Goal: Task Accomplishment & Management: Use online tool/utility

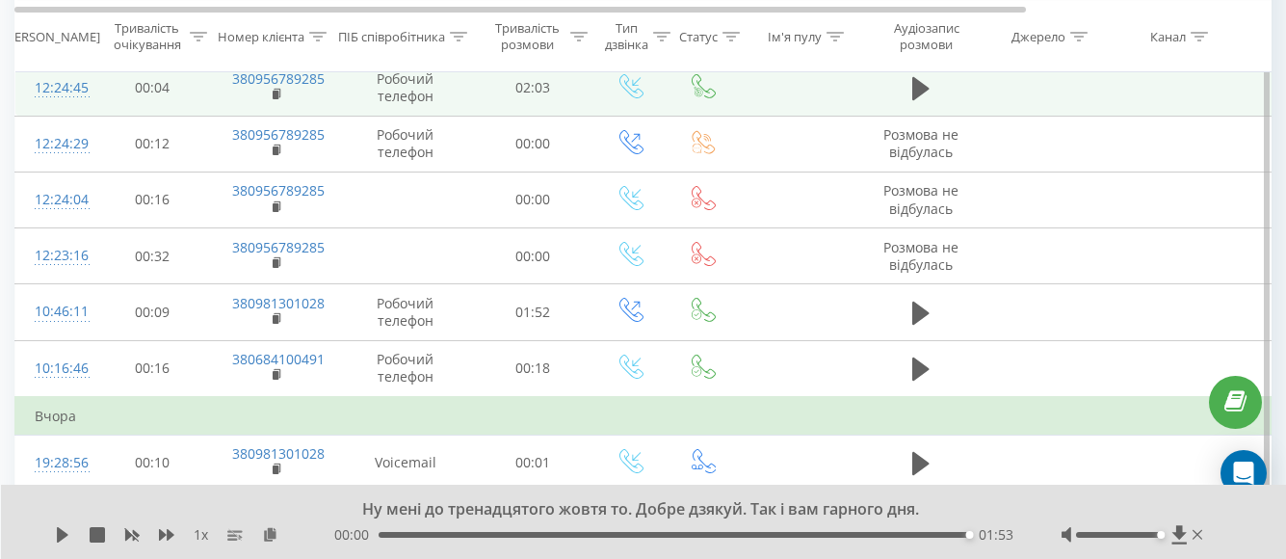
scroll to position [284, 0]
click at [915, 83] on icon at bounding box center [920, 88] width 17 height 23
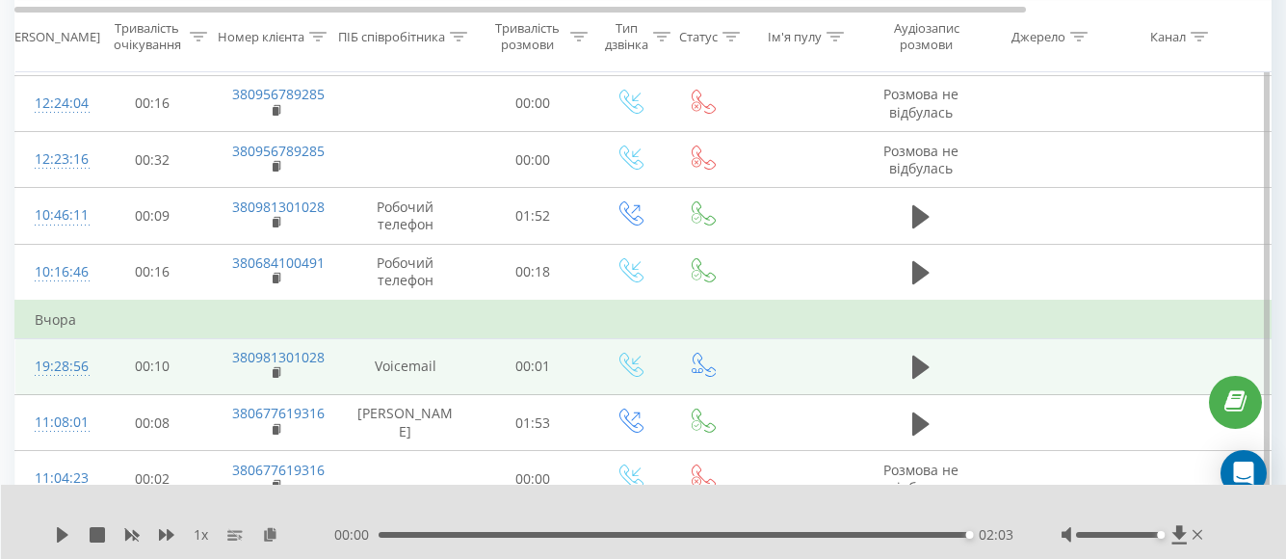
scroll to position [0, 0]
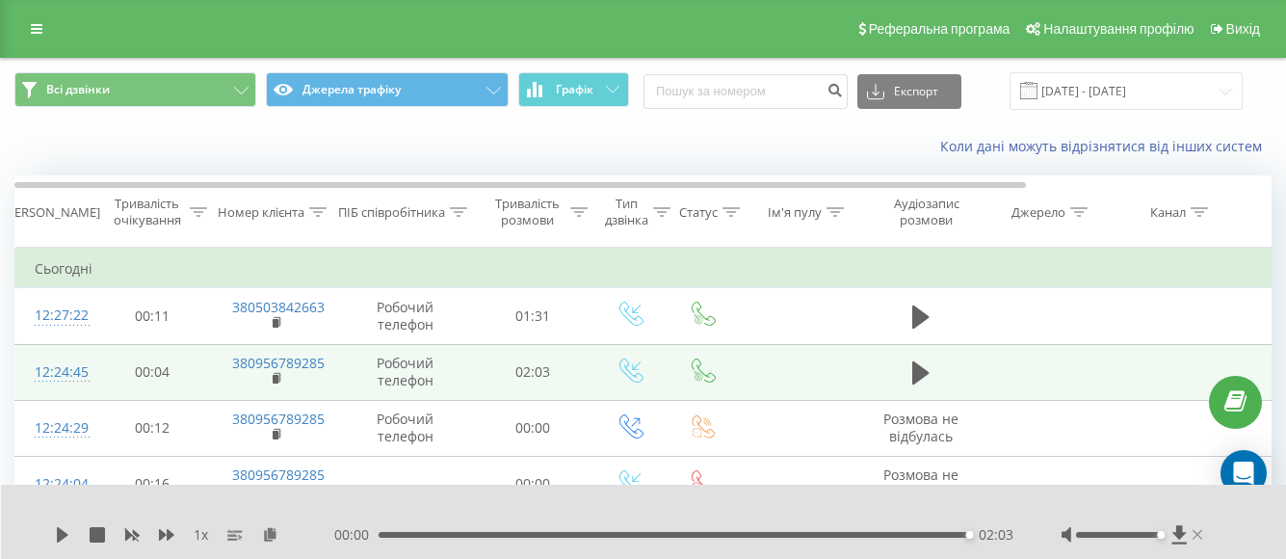
click at [1201, 535] on icon at bounding box center [1198, 534] width 10 height 15
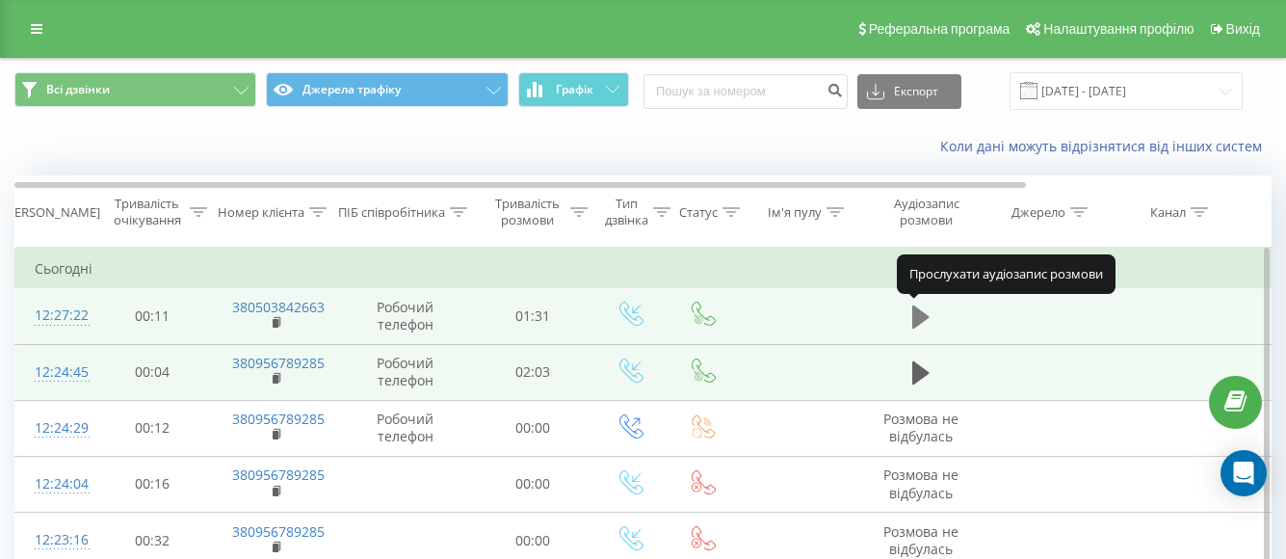
click at [922, 310] on icon at bounding box center [920, 317] width 17 height 27
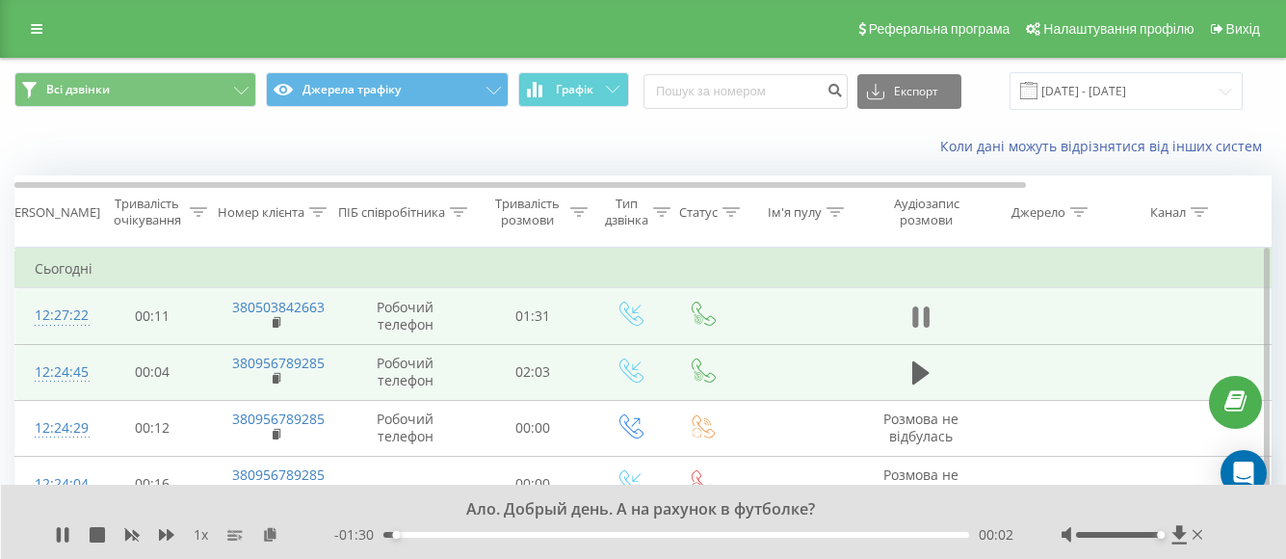
click at [928, 322] on icon at bounding box center [926, 316] width 6 height 21
click at [1059, 312] on td at bounding box center [1044, 316] width 130 height 56
click at [1231, 301] on td at bounding box center [1174, 316] width 130 height 56
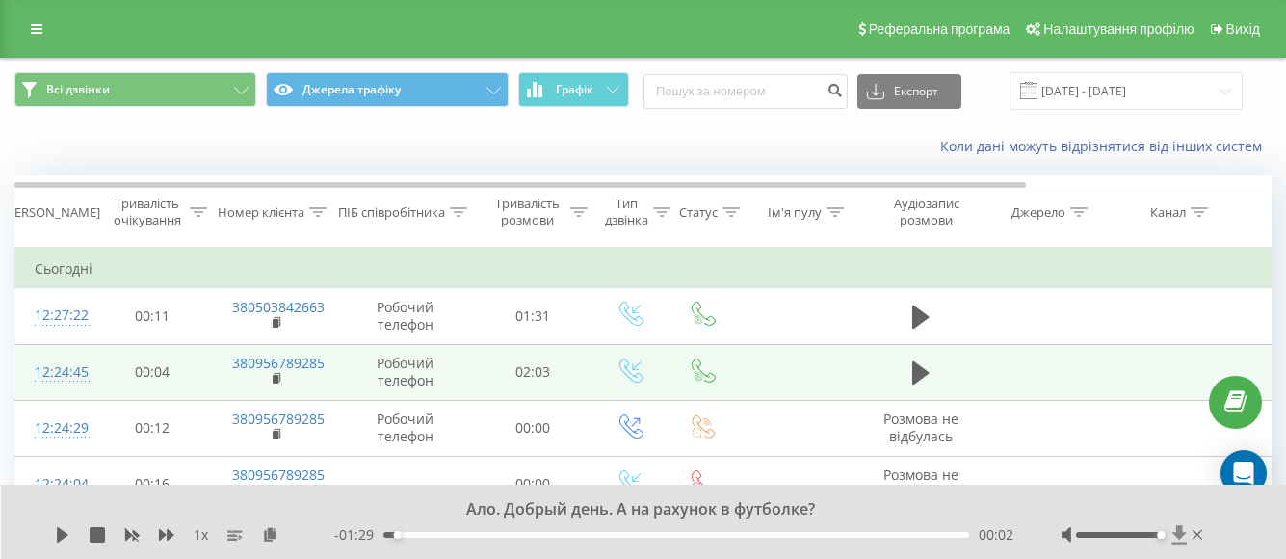
click at [1175, 534] on icon at bounding box center [1179, 534] width 14 height 18
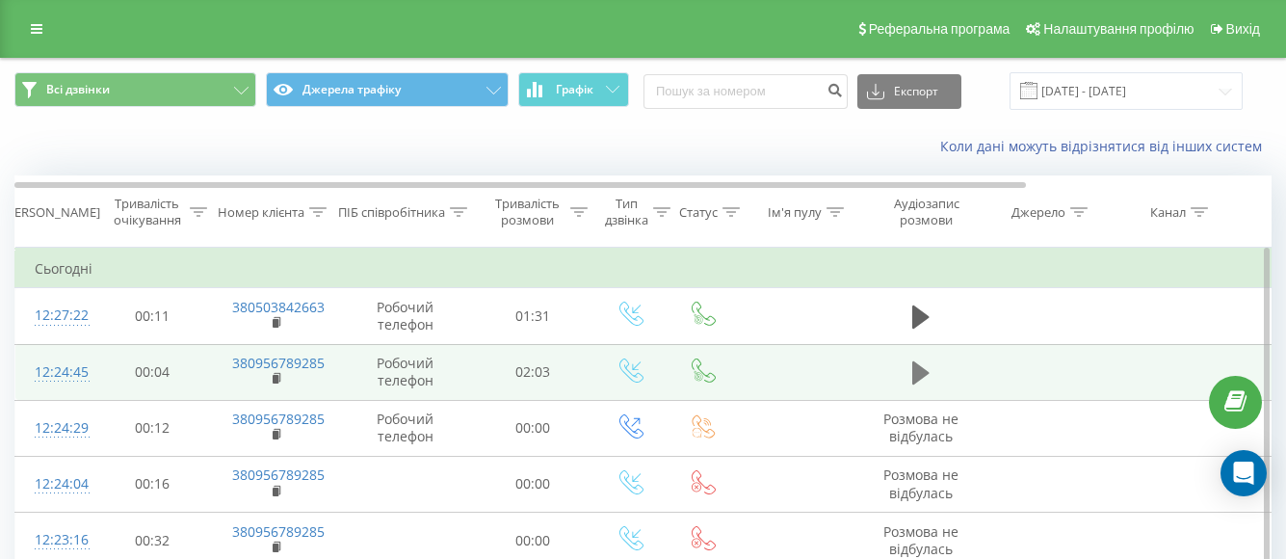
click at [919, 362] on icon at bounding box center [920, 372] width 17 height 27
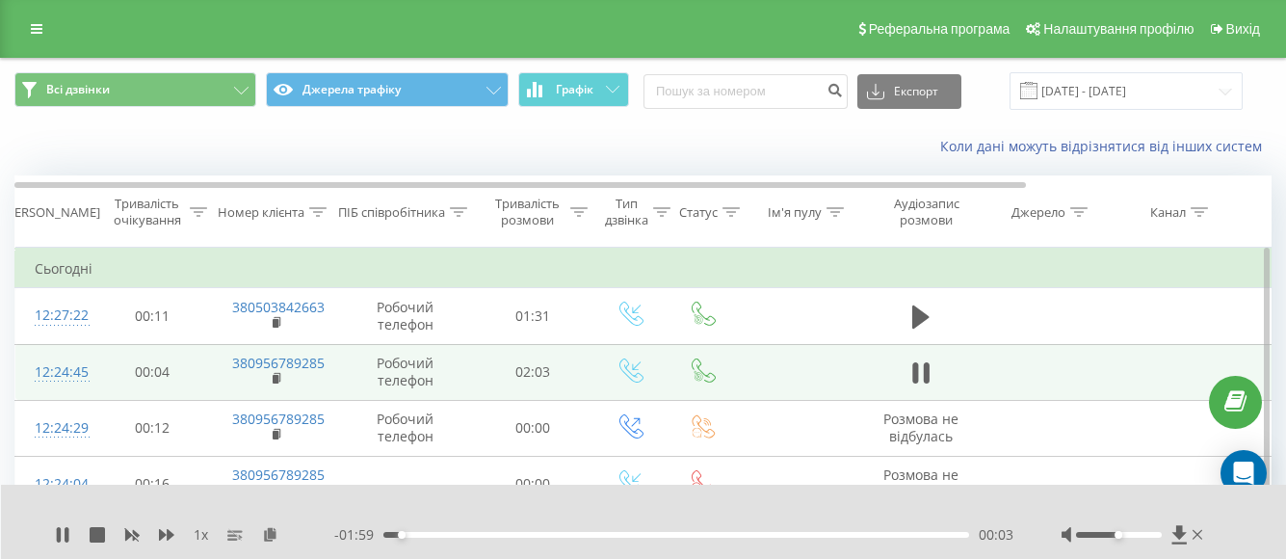
drag, startPoint x: 1118, startPoint y: 540, endPoint x: 1144, endPoint y: 540, distance: 26.0
click at [1144, 540] on div at bounding box center [1134, 534] width 145 height 19
click at [58, 533] on icon at bounding box center [59, 534] width 4 height 15
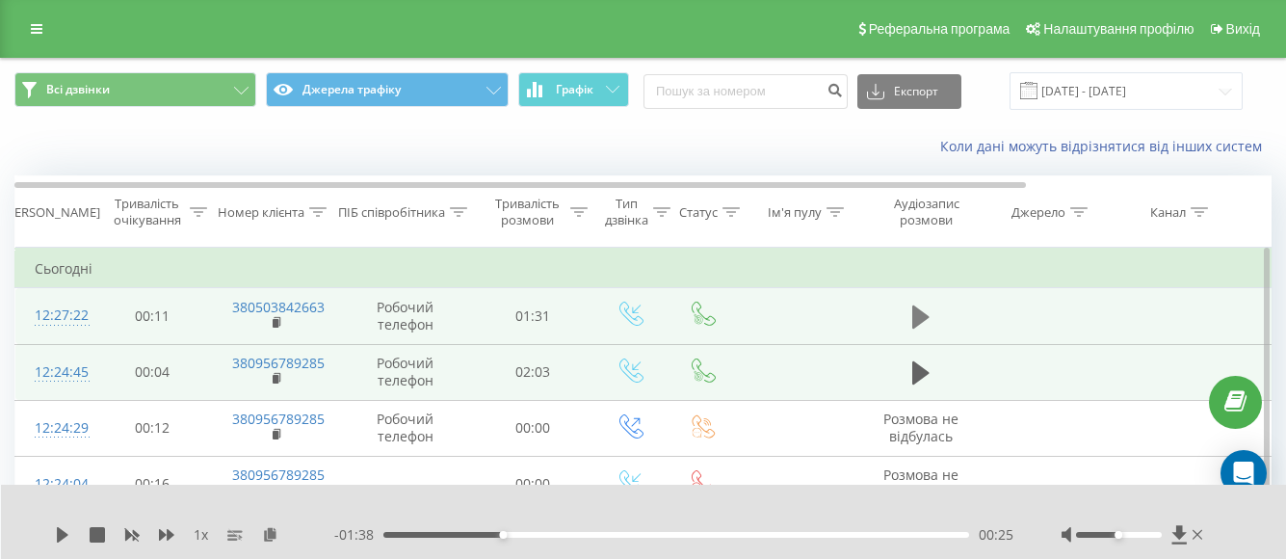
click at [911, 310] on td at bounding box center [921, 316] width 116 height 56
click at [919, 313] on icon at bounding box center [920, 316] width 17 height 23
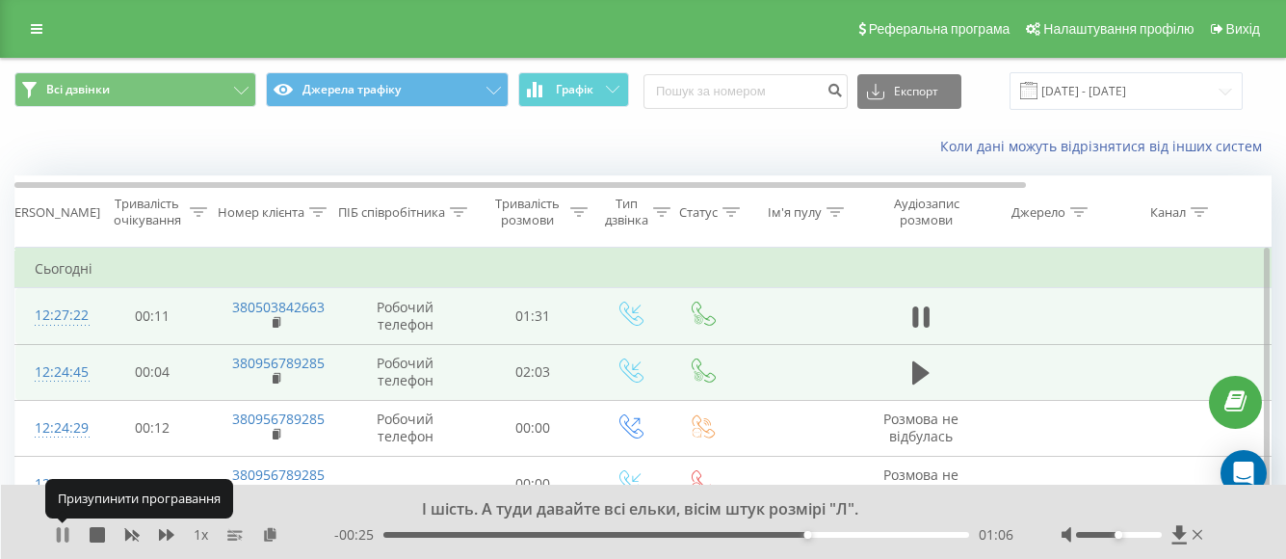
click at [61, 532] on icon at bounding box center [59, 534] width 4 height 15
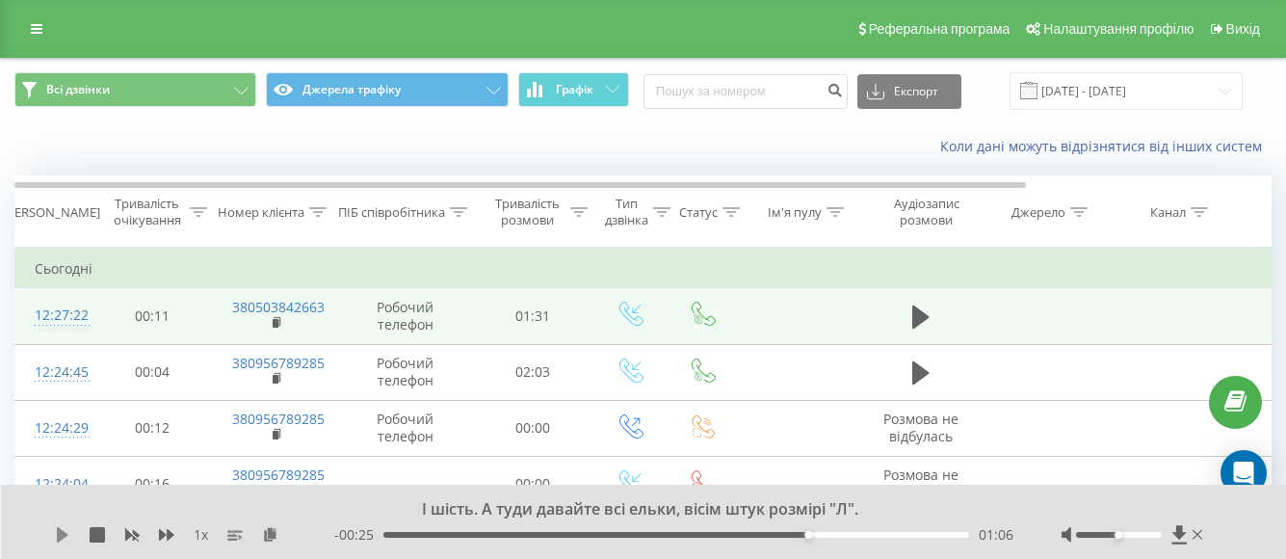
click at [59, 537] on icon at bounding box center [63, 534] width 12 height 15
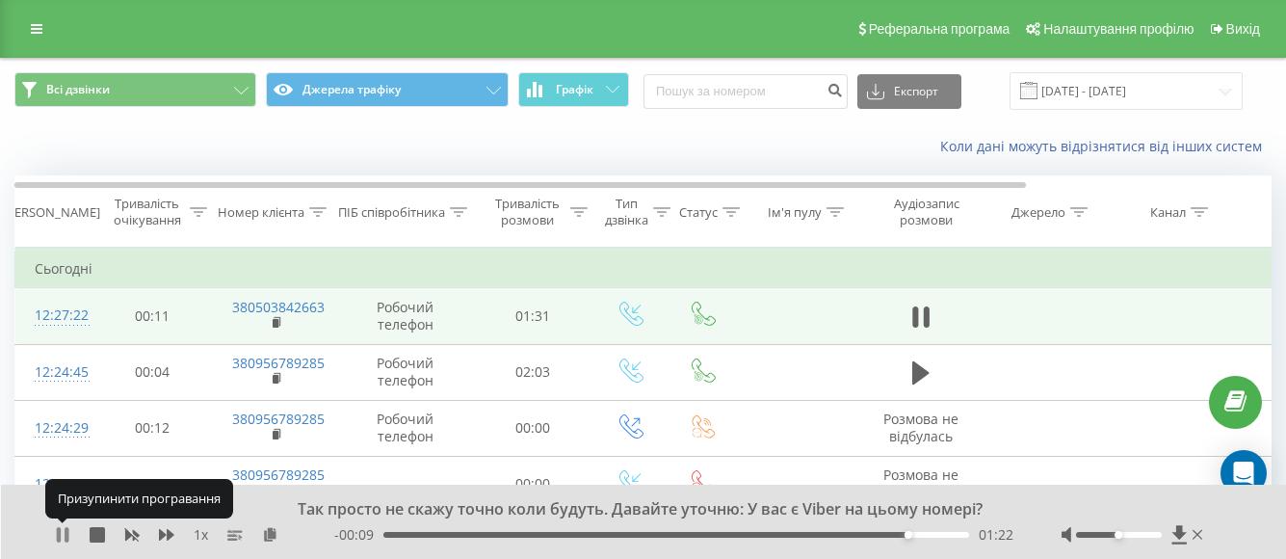
click at [65, 541] on icon at bounding box center [62, 534] width 15 height 15
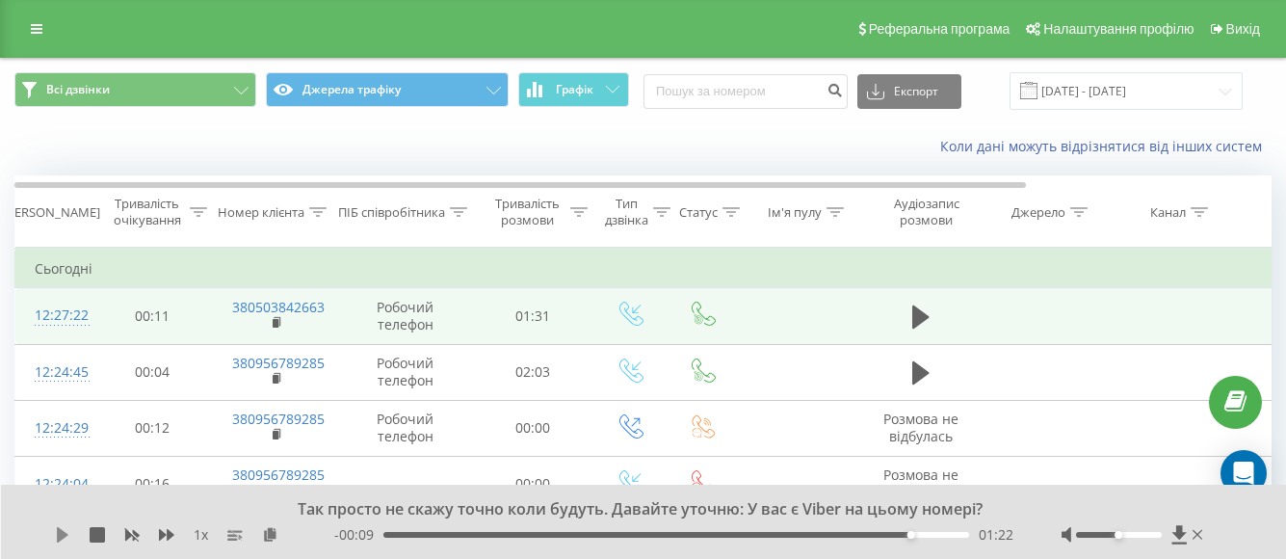
click at [65, 540] on icon at bounding box center [62, 534] width 15 height 15
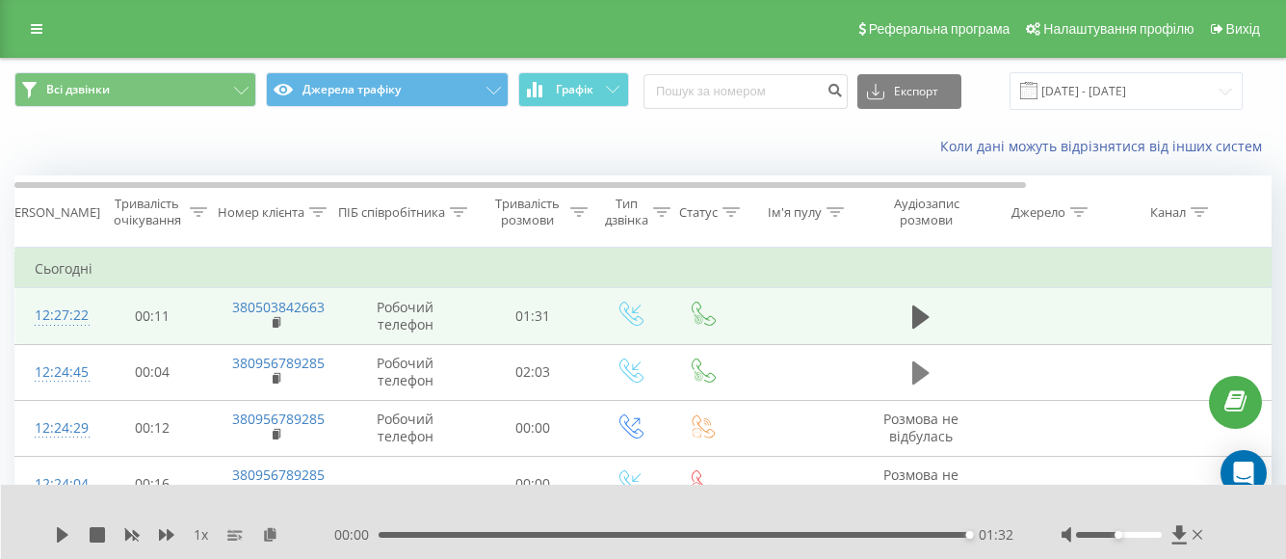
click at [920, 379] on icon at bounding box center [920, 372] width 17 height 23
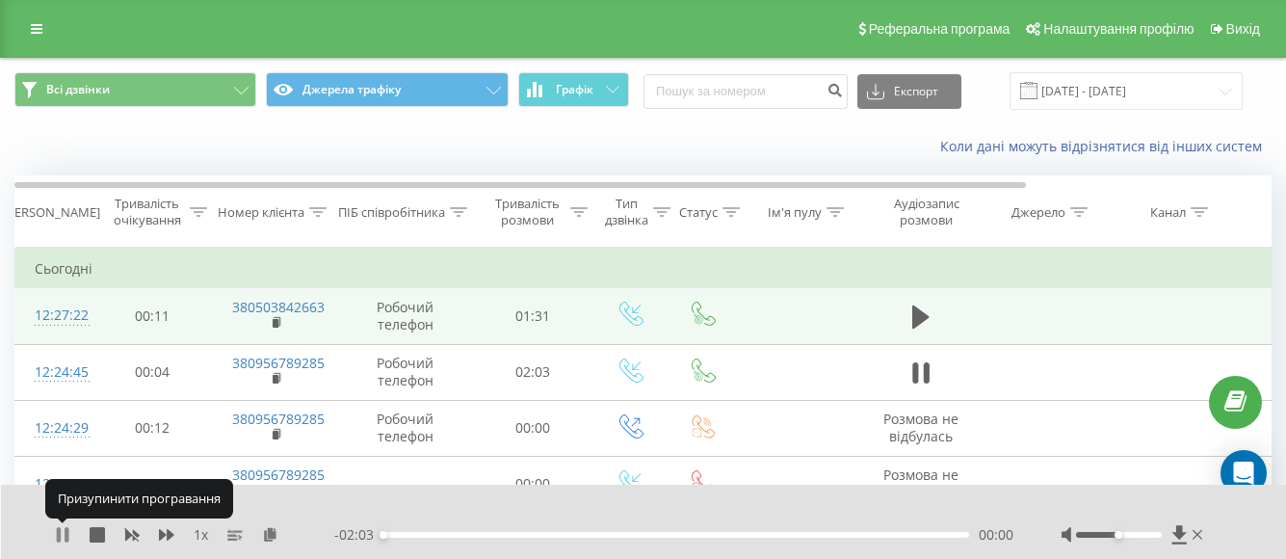
click at [65, 530] on icon at bounding box center [62, 534] width 15 height 15
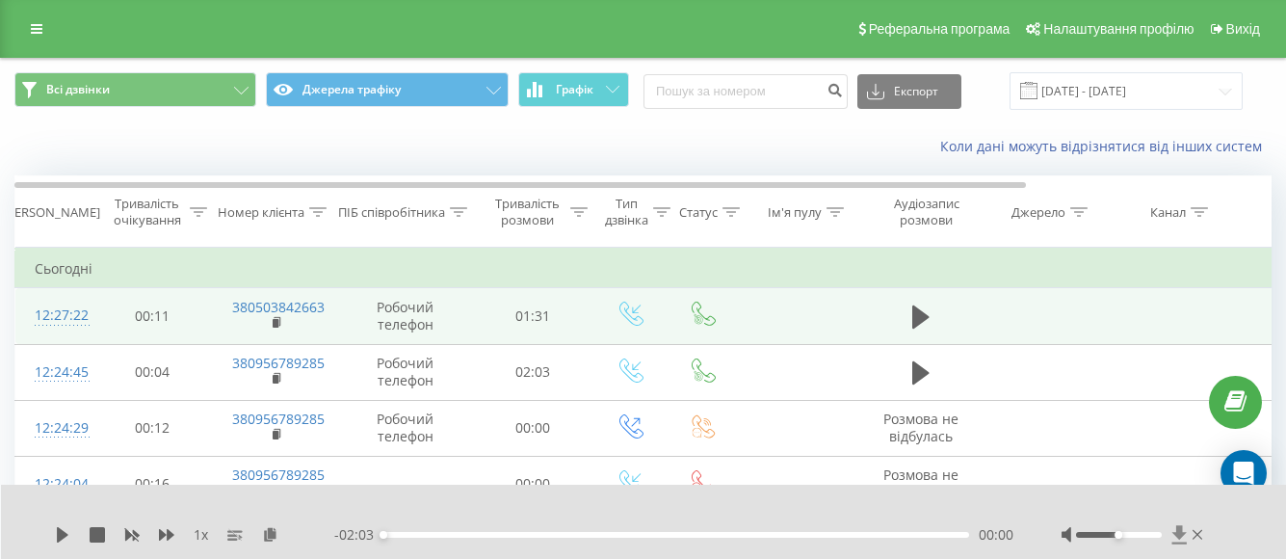
click at [1177, 536] on icon at bounding box center [1179, 534] width 14 height 18
click at [1100, 90] on input "[DATE] - [DATE]" at bounding box center [1126, 91] width 233 height 38
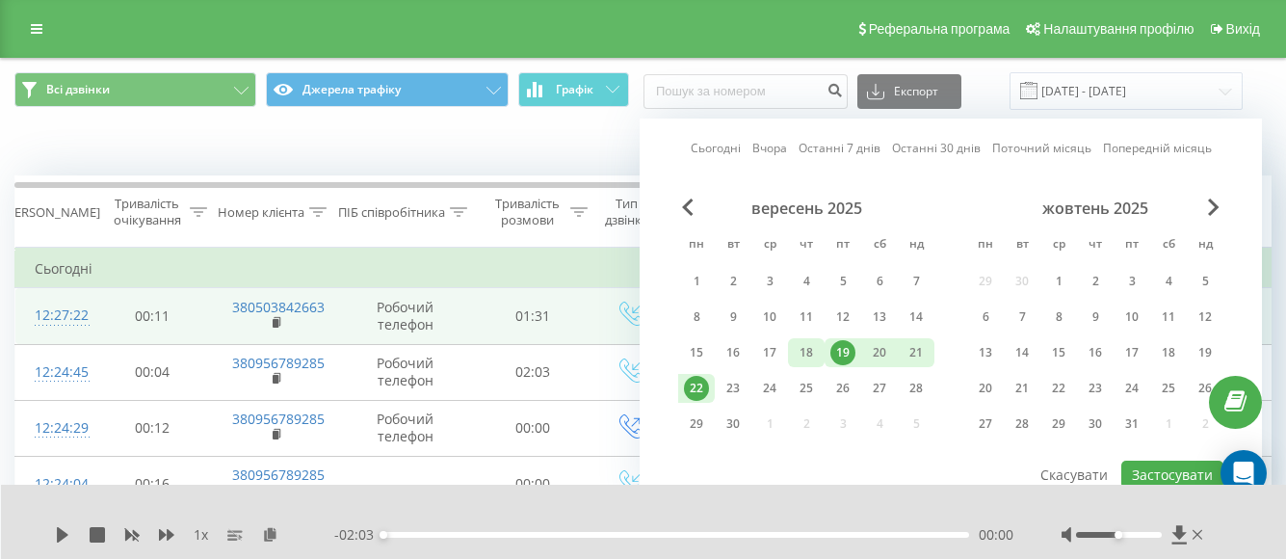
click at [808, 355] on div "18" at bounding box center [806, 352] width 25 height 25
click at [841, 351] on div "19" at bounding box center [843, 352] width 25 height 25
click at [698, 388] on div "22" at bounding box center [696, 388] width 25 height 25
click at [817, 365] on div "18" at bounding box center [806, 352] width 37 height 29
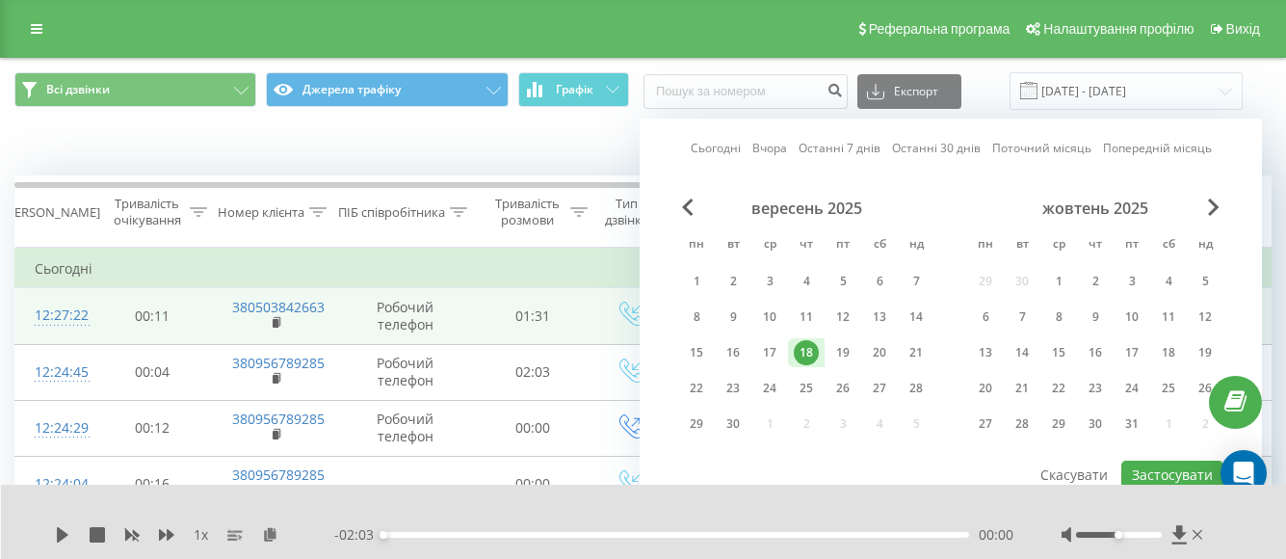
click at [673, 384] on div "Сьогодні Вчора Останні 7 днів Останні 30 днів Поточний місяць Попередній місяць…" at bounding box center [951, 313] width 622 height 389
click at [705, 384] on div "22" at bounding box center [696, 388] width 25 height 25
click at [1166, 462] on button "Застосувати" at bounding box center [1173, 475] width 102 height 28
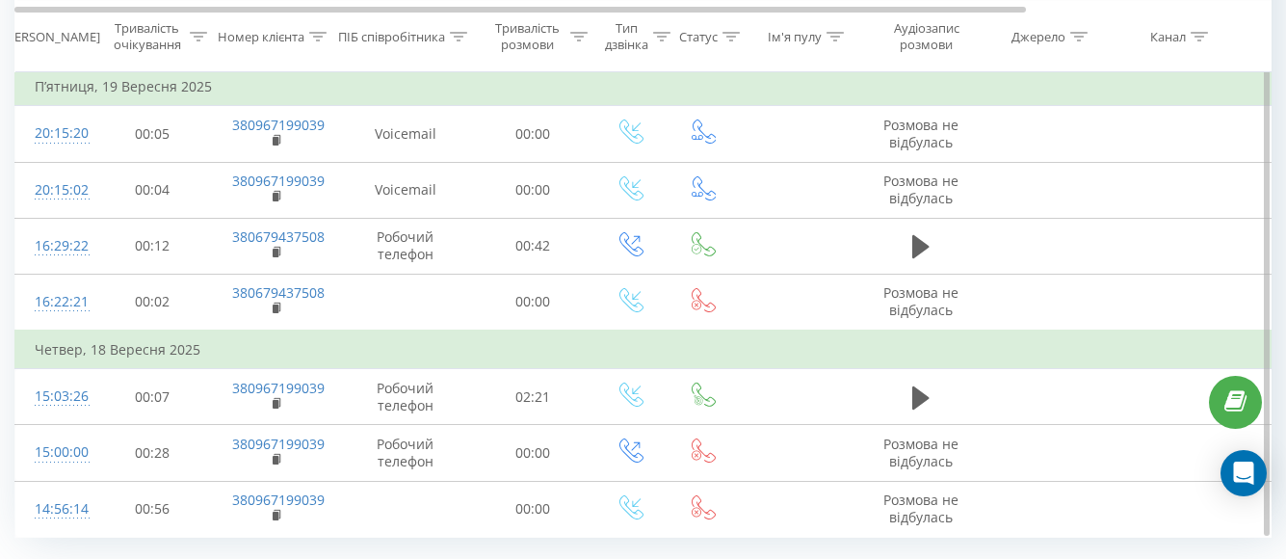
scroll to position [1359, 0]
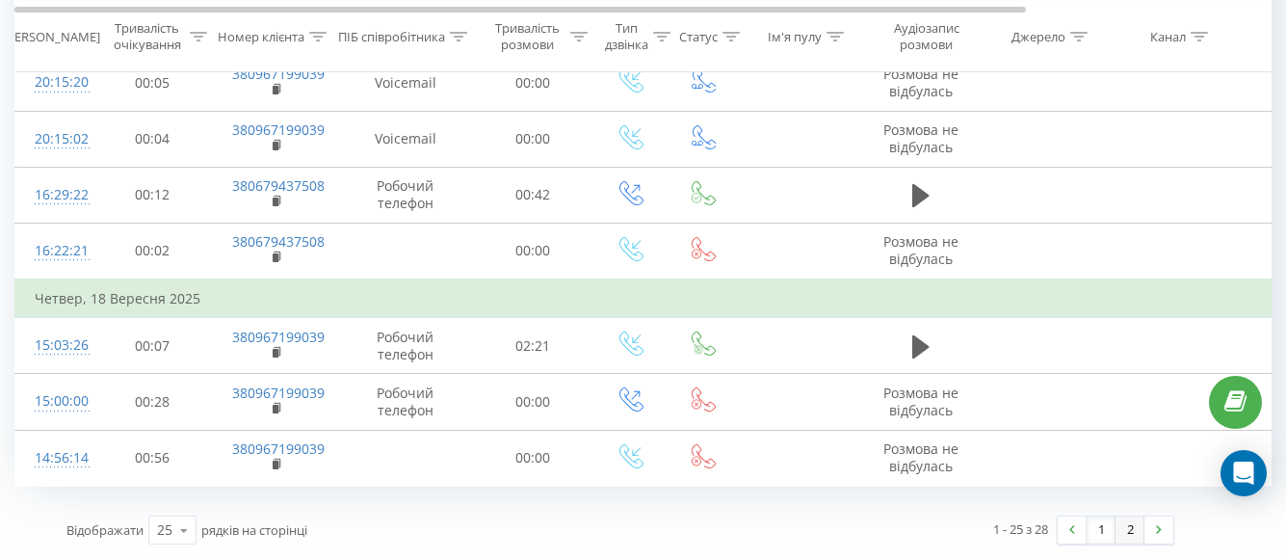
click at [1129, 531] on link "2" at bounding box center [1130, 529] width 29 height 27
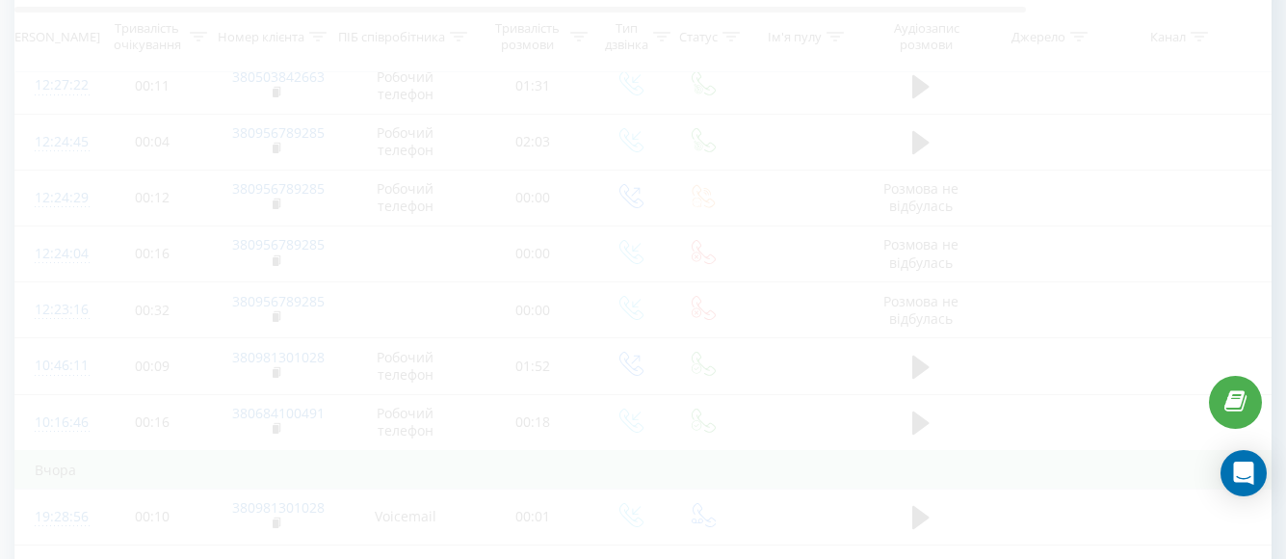
scroll to position [127, 0]
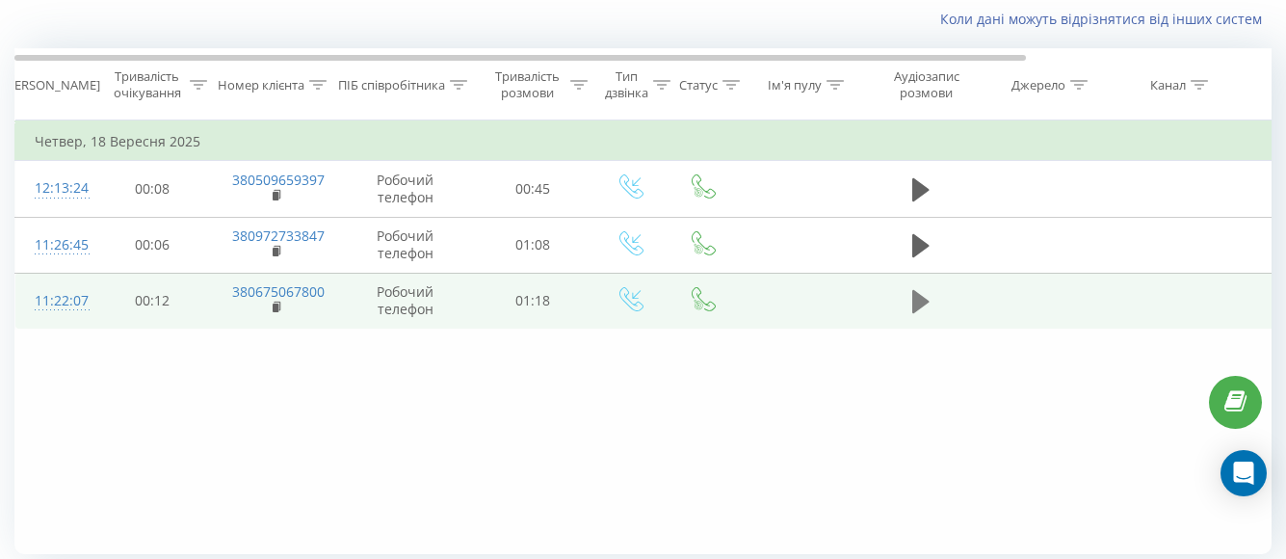
click at [929, 300] on icon at bounding box center [920, 301] width 17 height 27
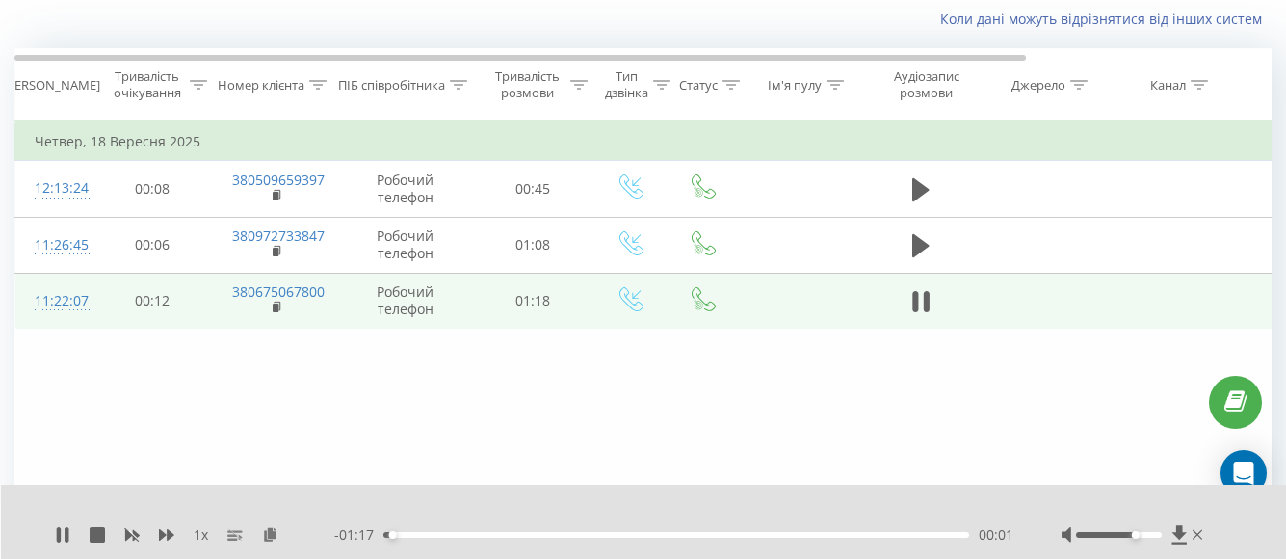
drag, startPoint x: 1117, startPoint y: 536, endPoint x: 1138, endPoint y: 536, distance: 21.2
click at [1138, 536] on div "Accessibility label" at bounding box center [1136, 535] width 8 height 8
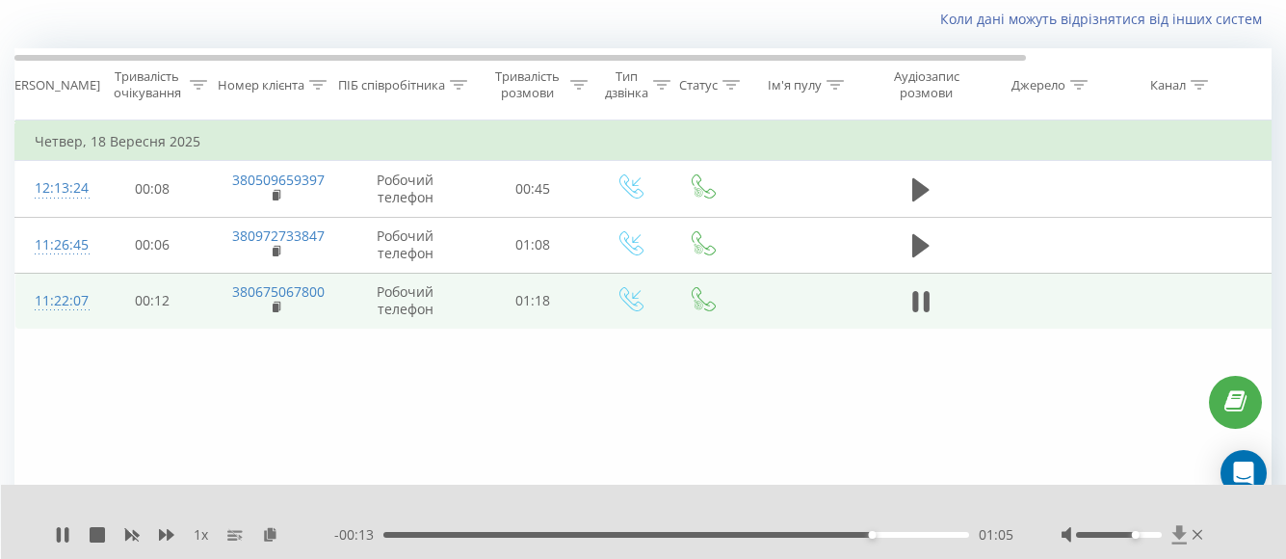
click at [1177, 531] on icon at bounding box center [1179, 534] width 14 height 18
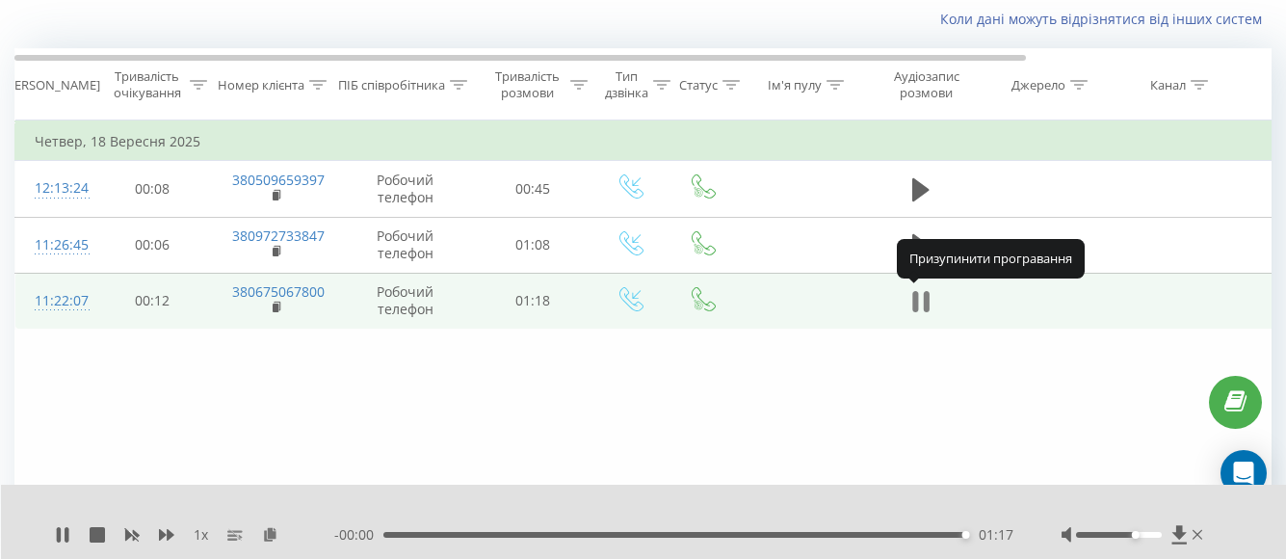
click at [922, 304] on icon at bounding box center [920, 301] width 17 height 27
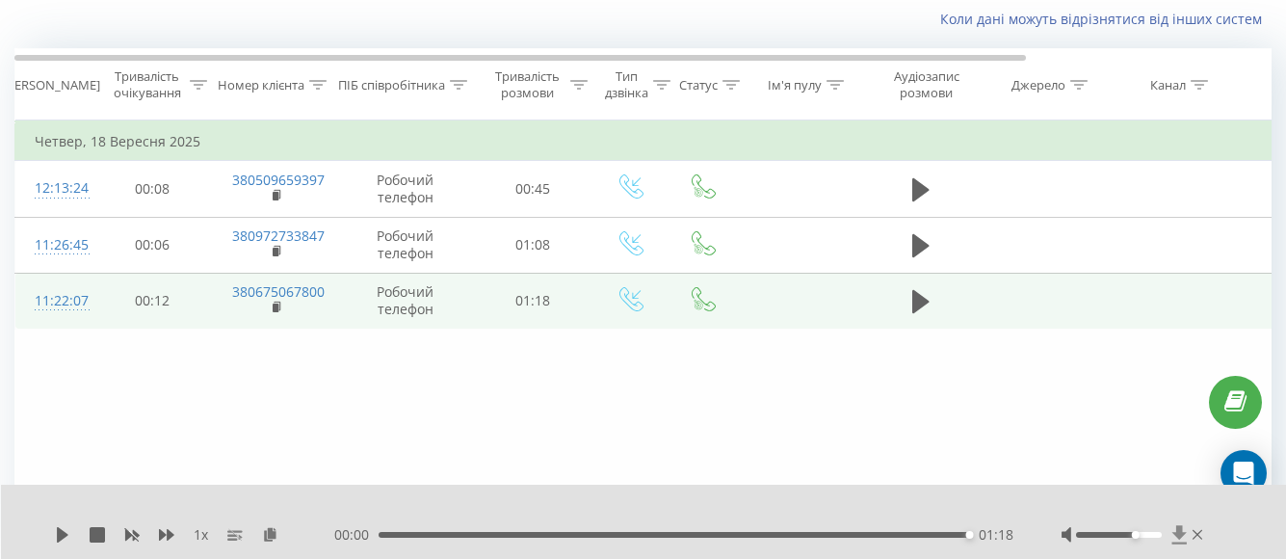
click at [1176, 530] on icon at bounding box center [1179, 534] width 14 height 18
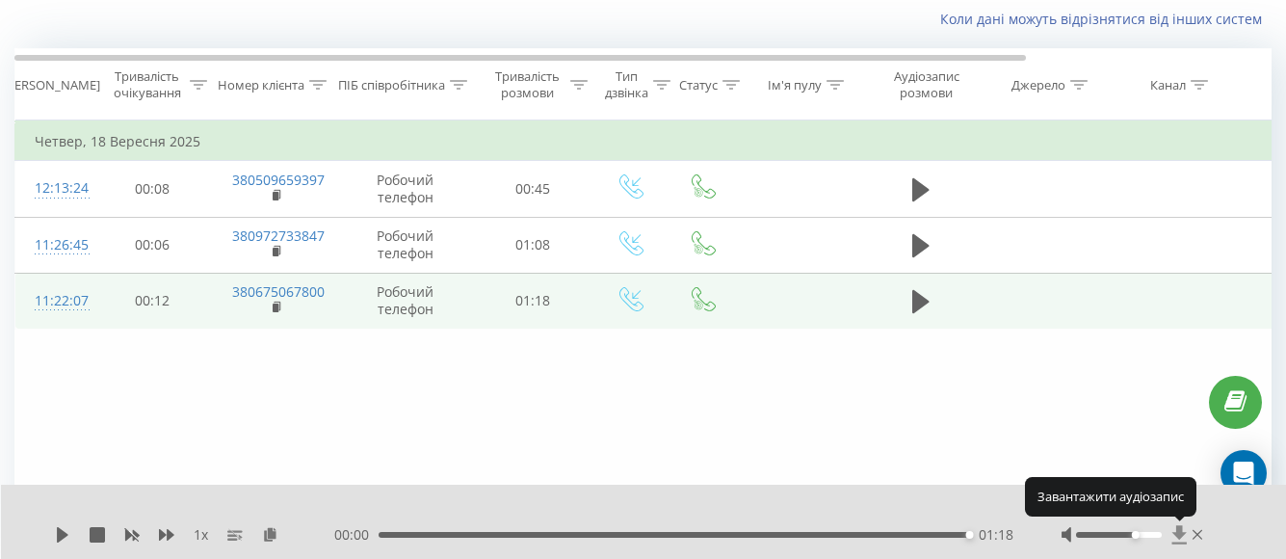
click at [1176, 532] on icon at bounding box center [1180, 534] width 16 height 19
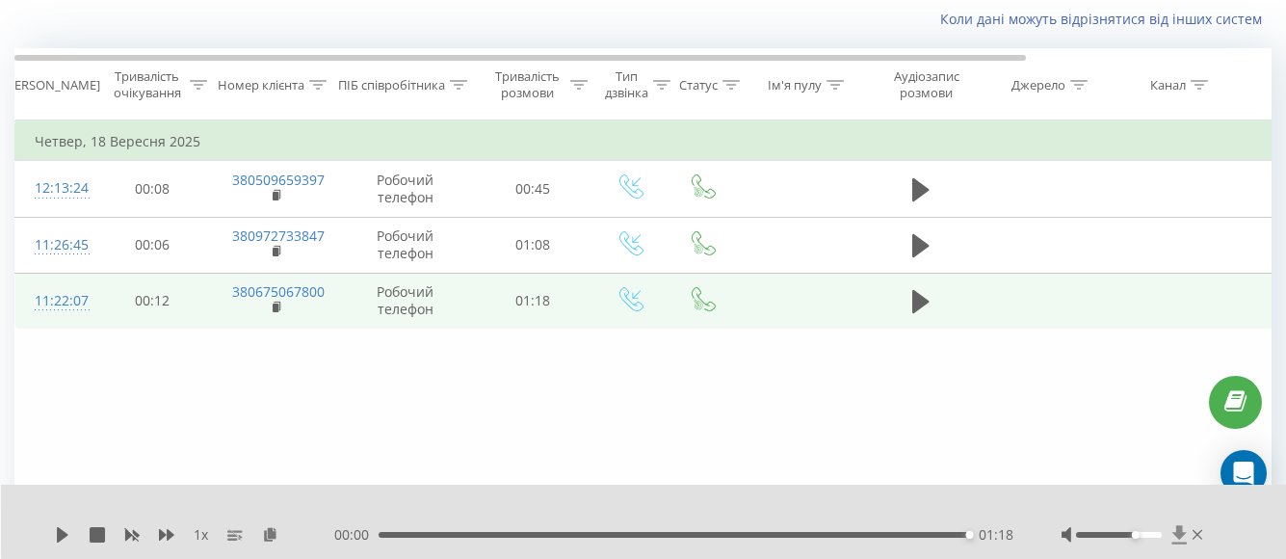
click at [1183, 533] on icon at bounding box center [1179, 534] width 14 height 18
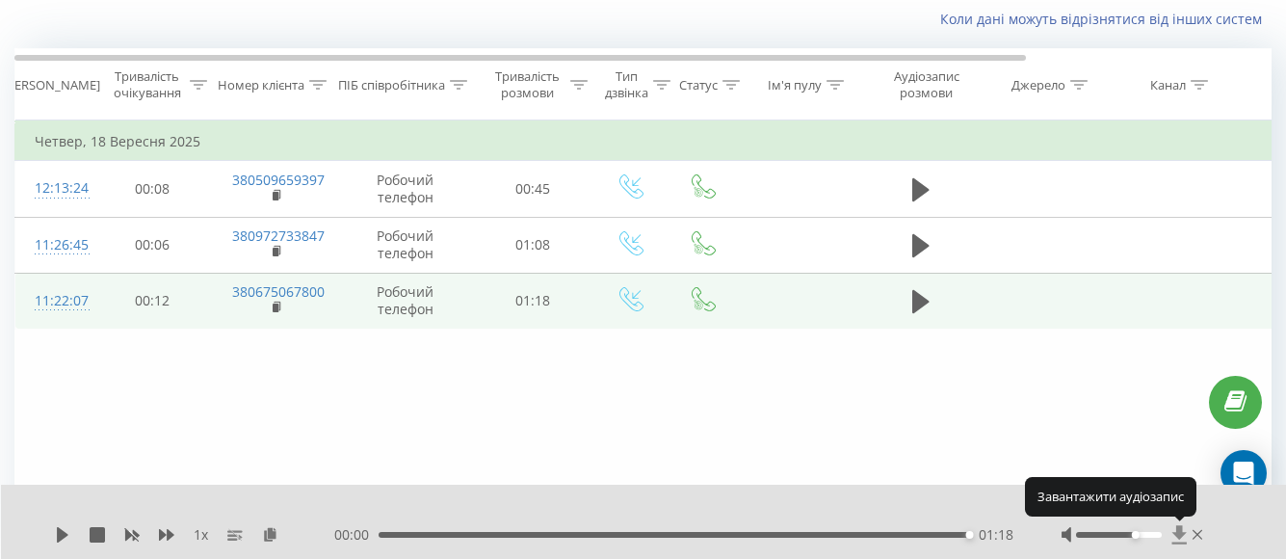
click at [1183, 531] on icon at bounding box center [1180, 534] width 16 height 19
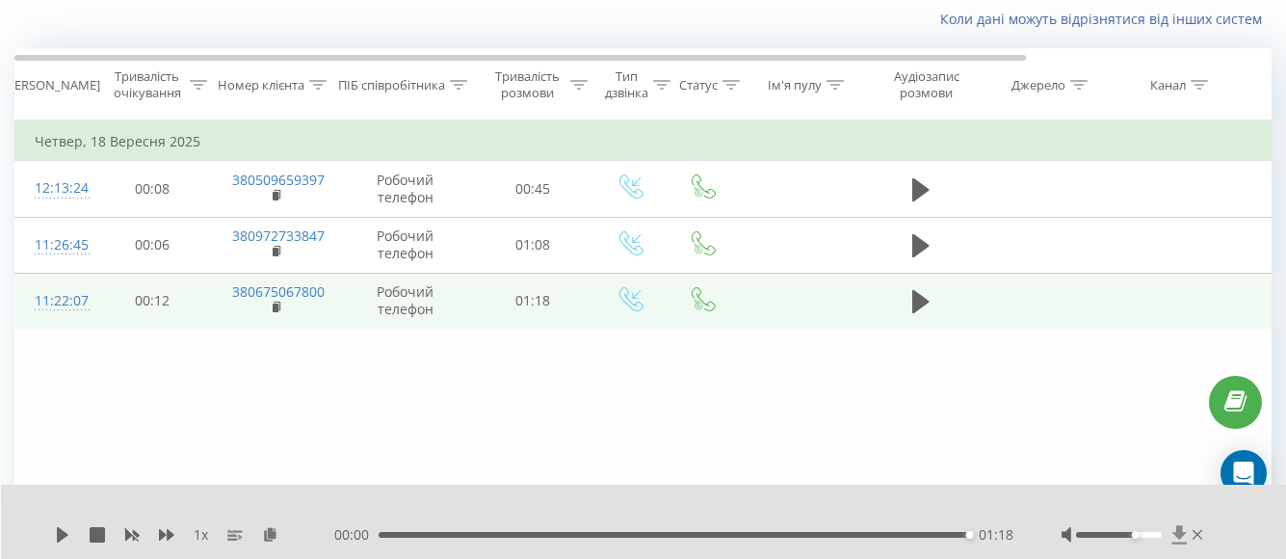
click at [1180, 528] on icon at bounding box center [1179, 534] width 14 height 18
click at [1181, 534] on icon at bounding box center [1179, 534] width 14 height 18
click at [1181, 533] on icon at bounding box center [1179, 534] width 14 height 18
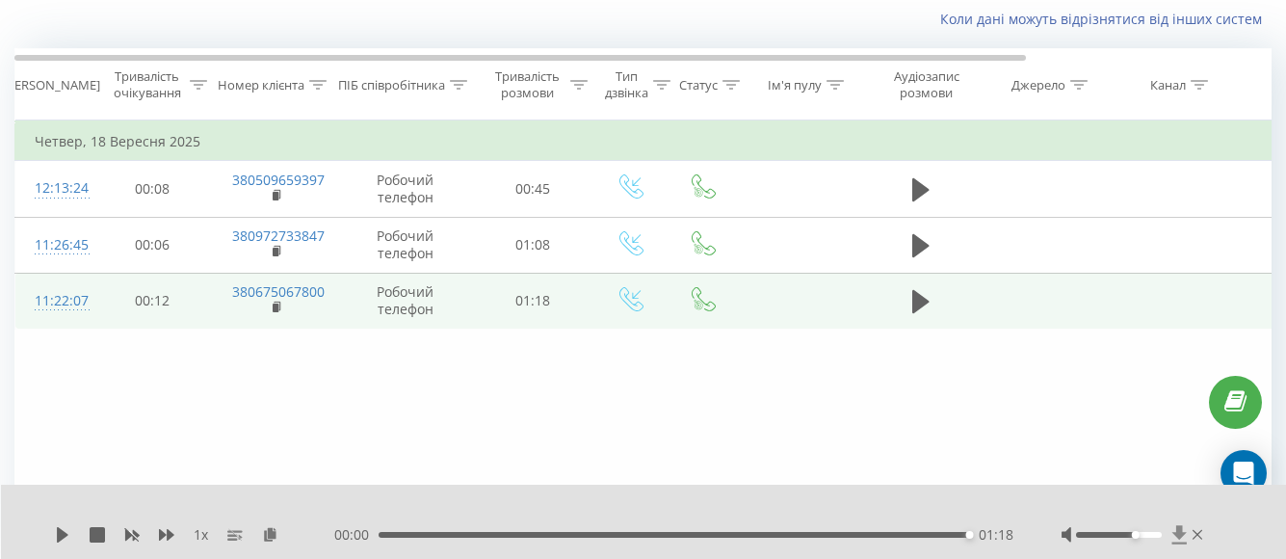
click at [1181, 533] on icon at bounding box center [1179, 534] width 14 height 18
click at [1175, 535] on icon at bounding box center [1179, 534] width 14 height 18
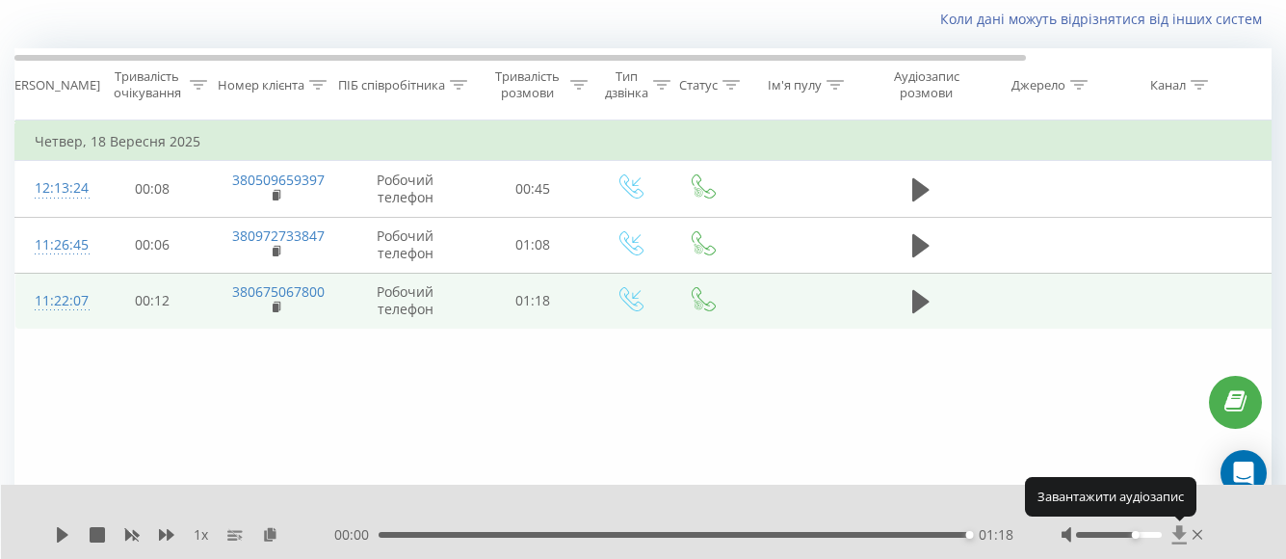
click at [1175, 535] on icon at bounding box center [1179, 534] width 14 height 18
click at [1175, 533] on icon at bounding box center [1179, 534] width 14 height 18
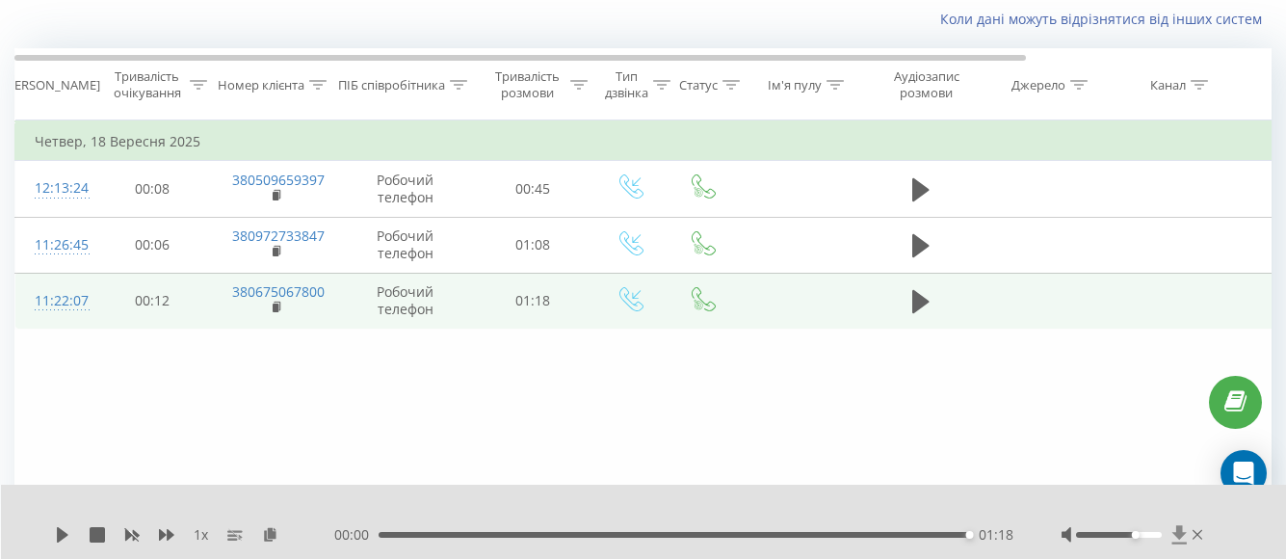
click at [1182, 533] on icon at bounding box center [1179, 534] width 14 height 18
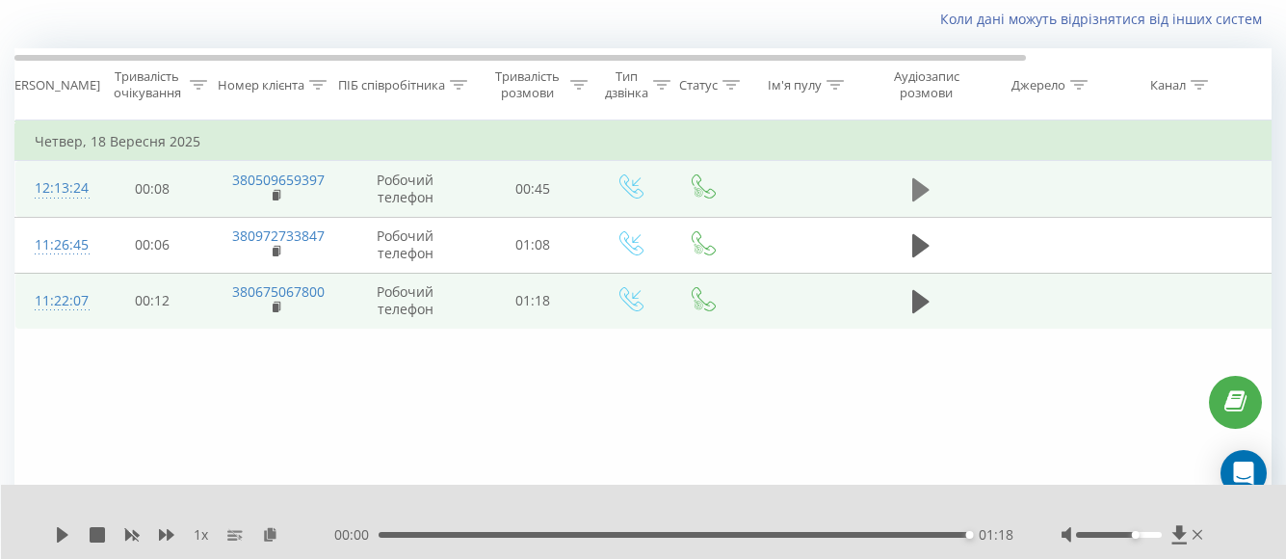
click at [914, 179] on icon at bounding box center [920, 189] width 17 height 23
drag, startPoint x: 1133, startPoint y: 537, endPoint x: 1188, endPoint y: 533, distance: 55.1
click at [1188, 533] on div at bounding box center [1134, 534] width 145 height 19
click at [1176, 534] on icon at bounding box center [1179, 534] width 14 height 18
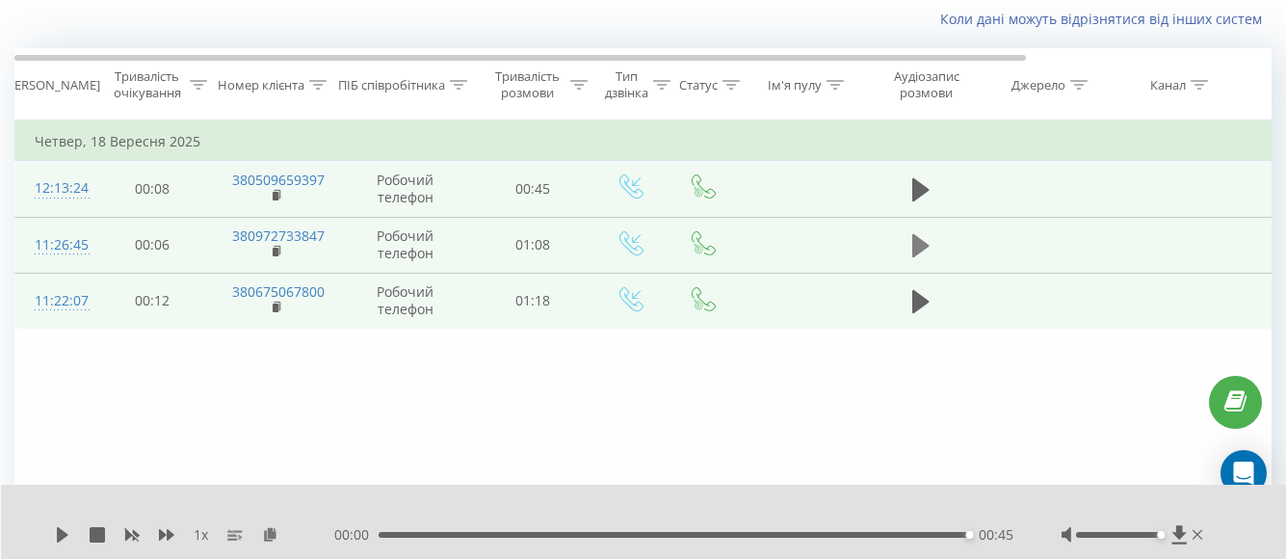
click at [915, 243] on icon at bounding box center [920, 245] width 17 height 23
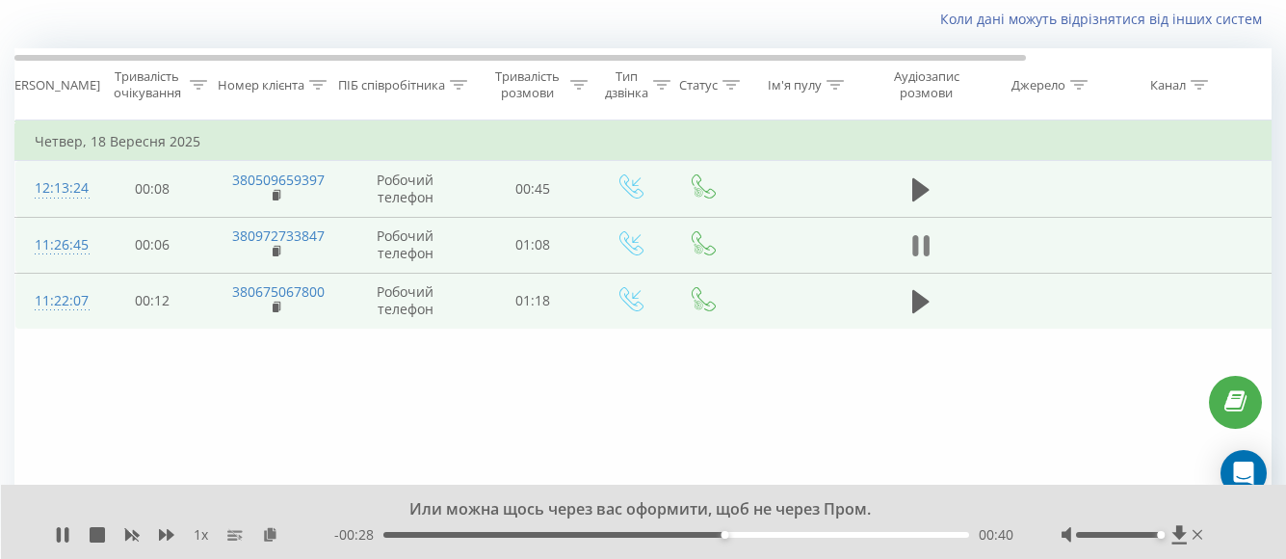
click at [917, 242] on icon at bounding box center [915, 245] width 6 height 21
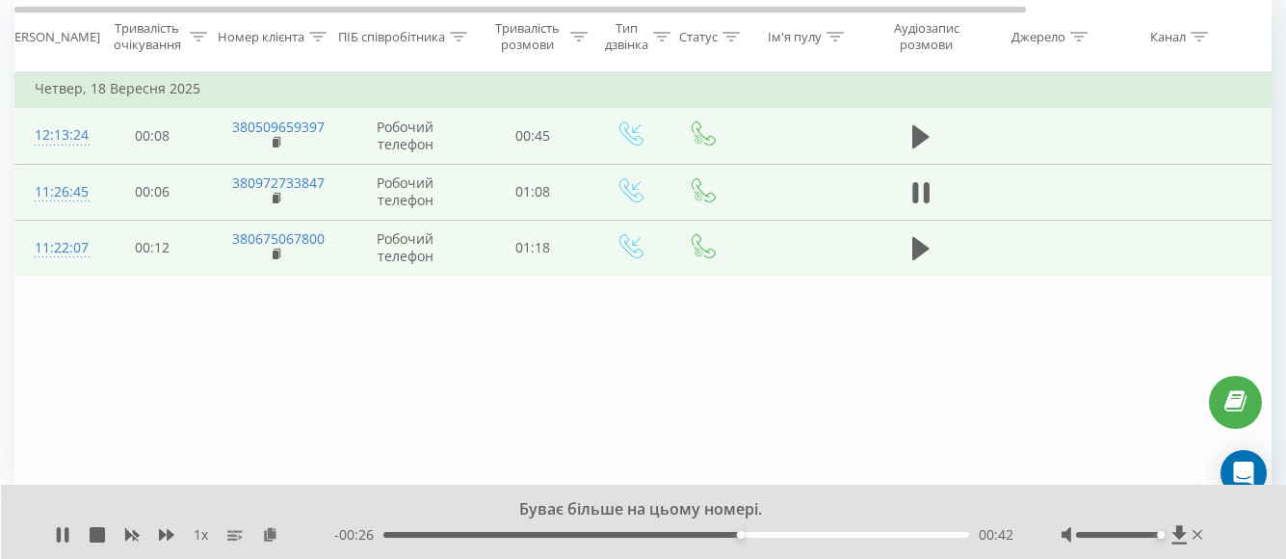
scroll to position [76, 0]
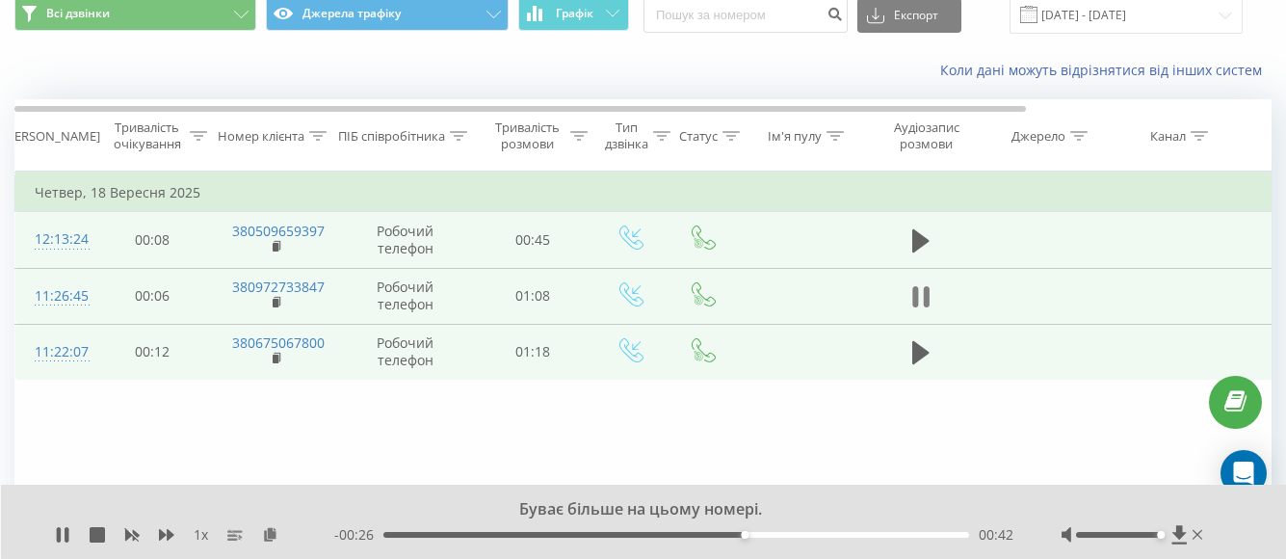
click at [914, 297] on icon at bounding box center [915, 296] width 6 height 21
click at [914, 297] on icon at bounding box center [920, 296] width 17 height 23
click at [920, 291] on icon at bounding box center [920, 296] width 17 height 23
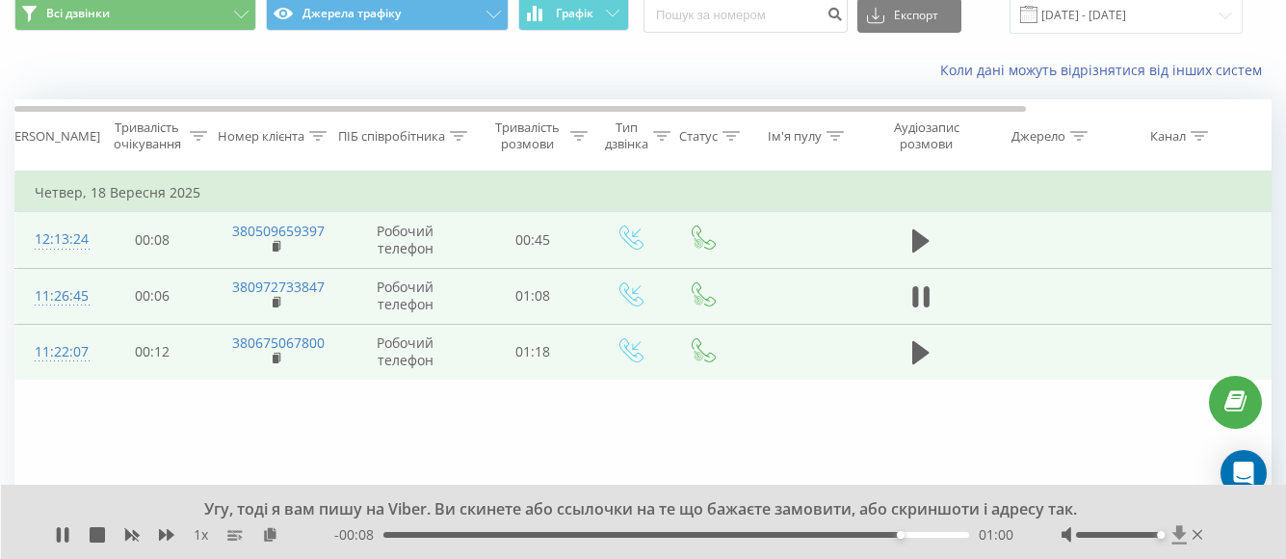
click at [1179, 535] on icon at bounding box center [1179, 534] width 14 height 18
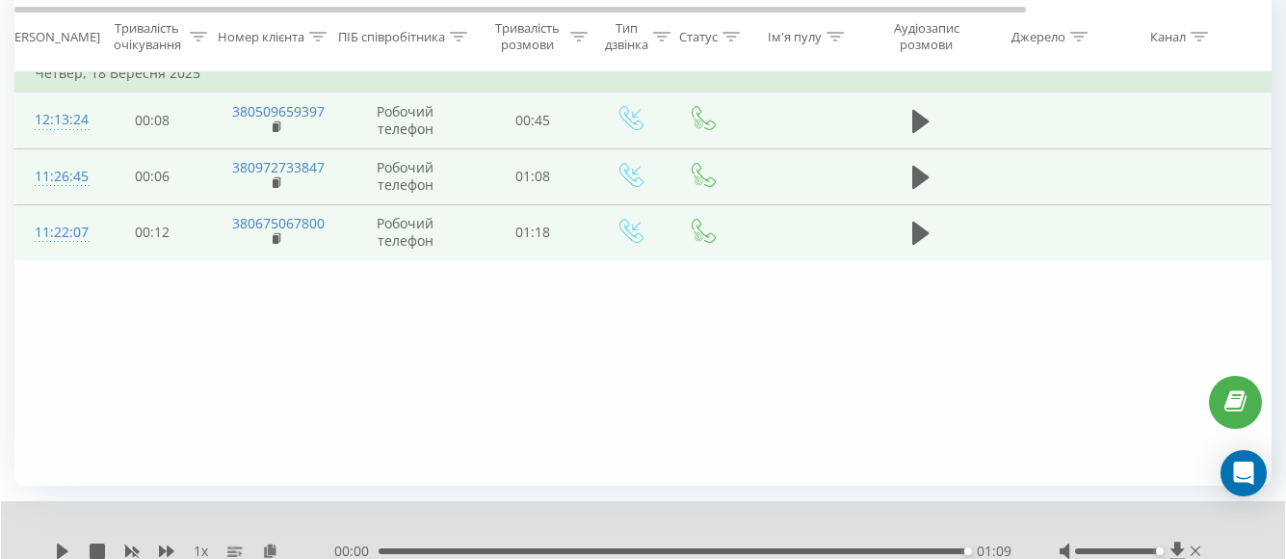
scroll to position [269, 0]
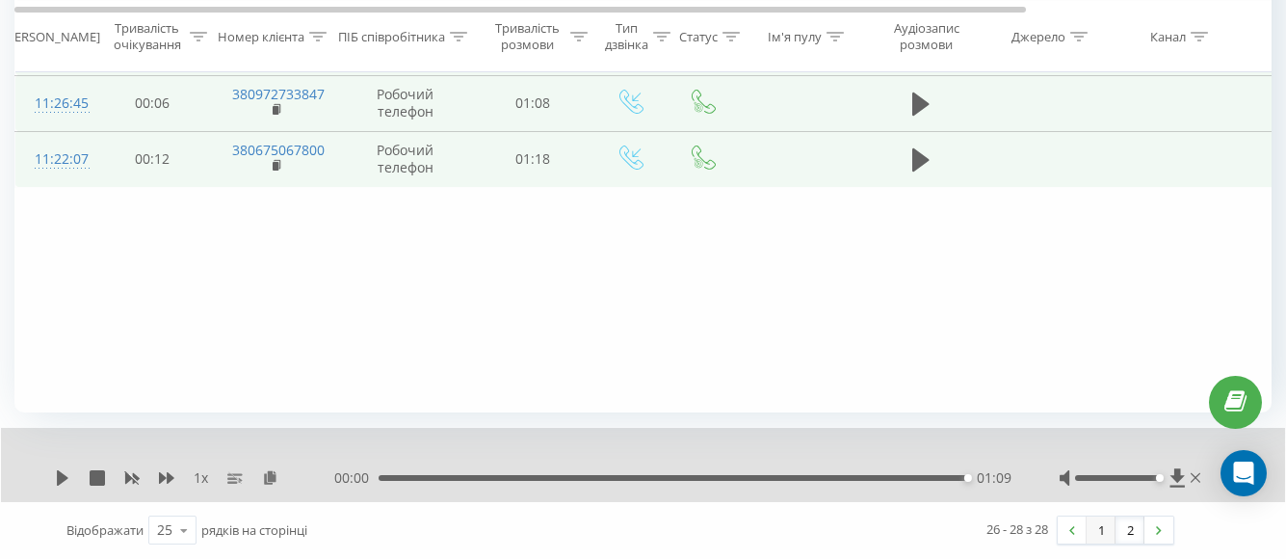
click at [1095, 528] on link "1" at bounding box center [1101, 529] width 29 height 27
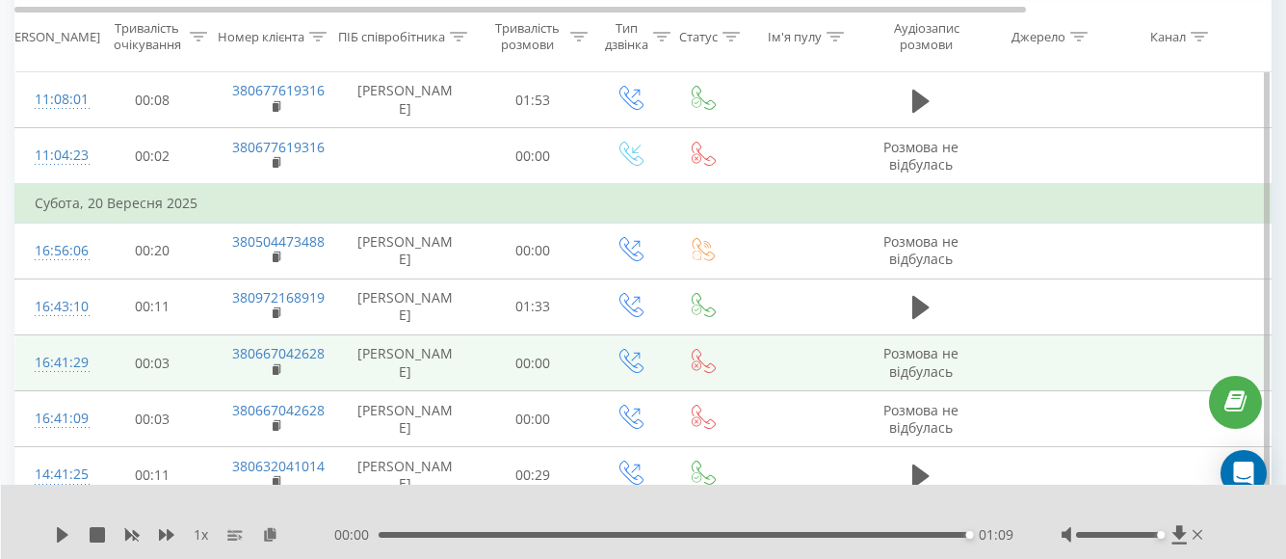
scroll to position [705, 0]
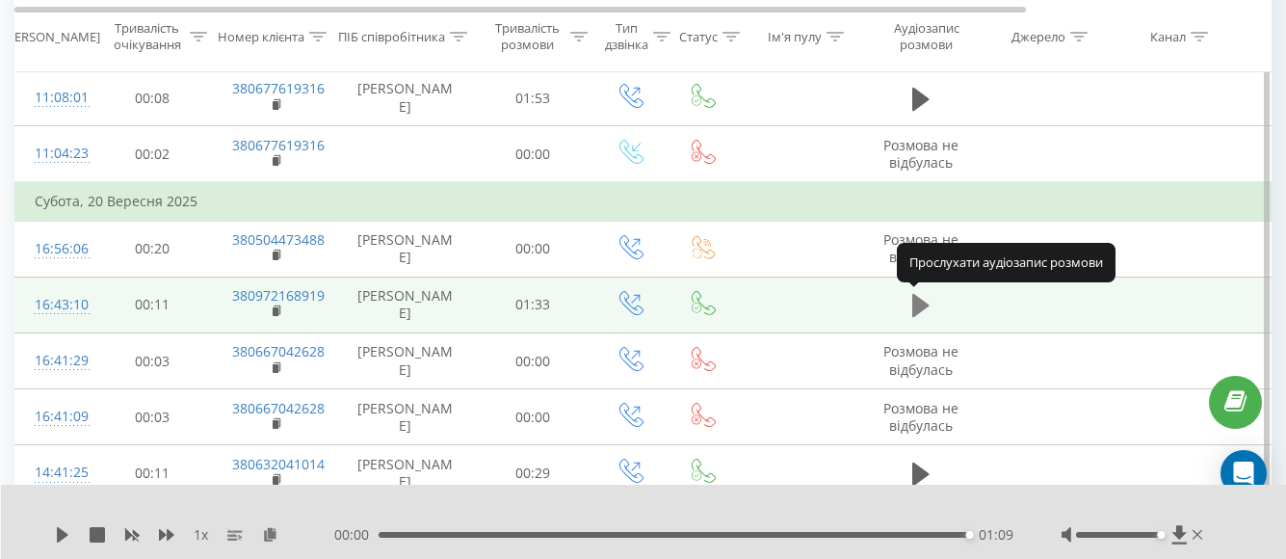
click at [931, 299] on button at bounding box center [921, 305] width 29 height 29
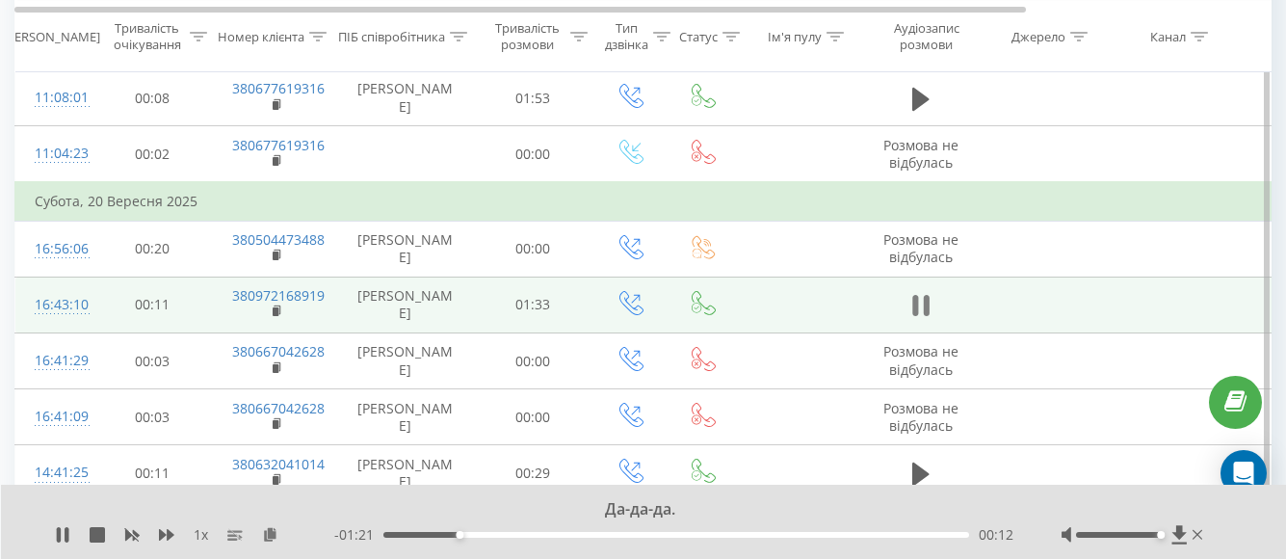
click at [920, 306] on icon at bounding box center [920, 305] width 17 height 27
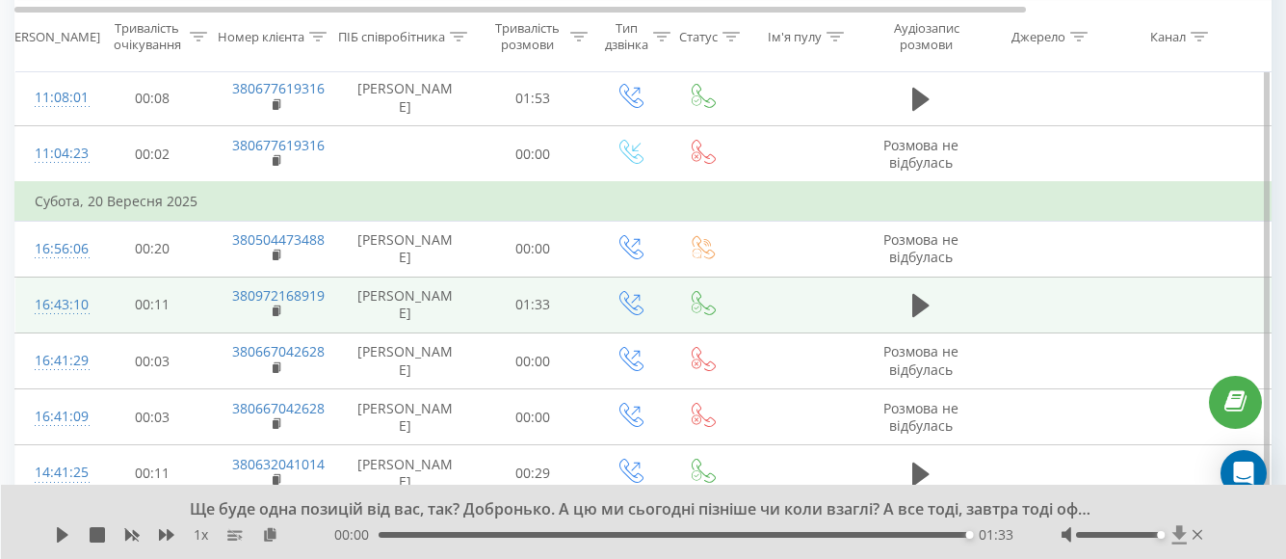
click at [1181, 539] on icon at bounding box center [1180, 534] width 16 height 19
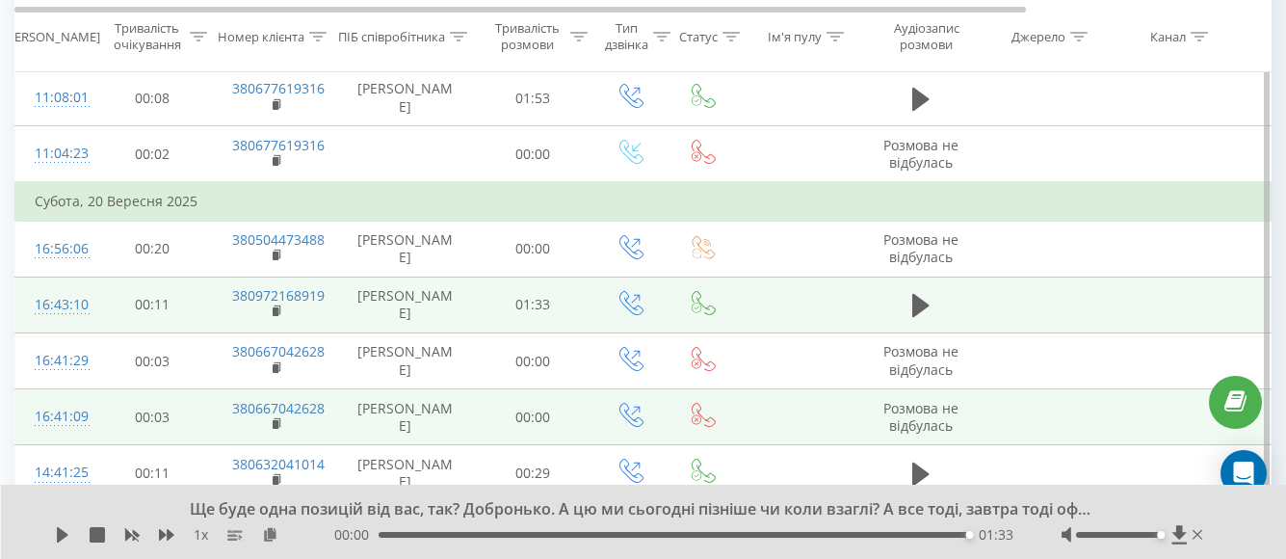
scroll to position [802, 0]
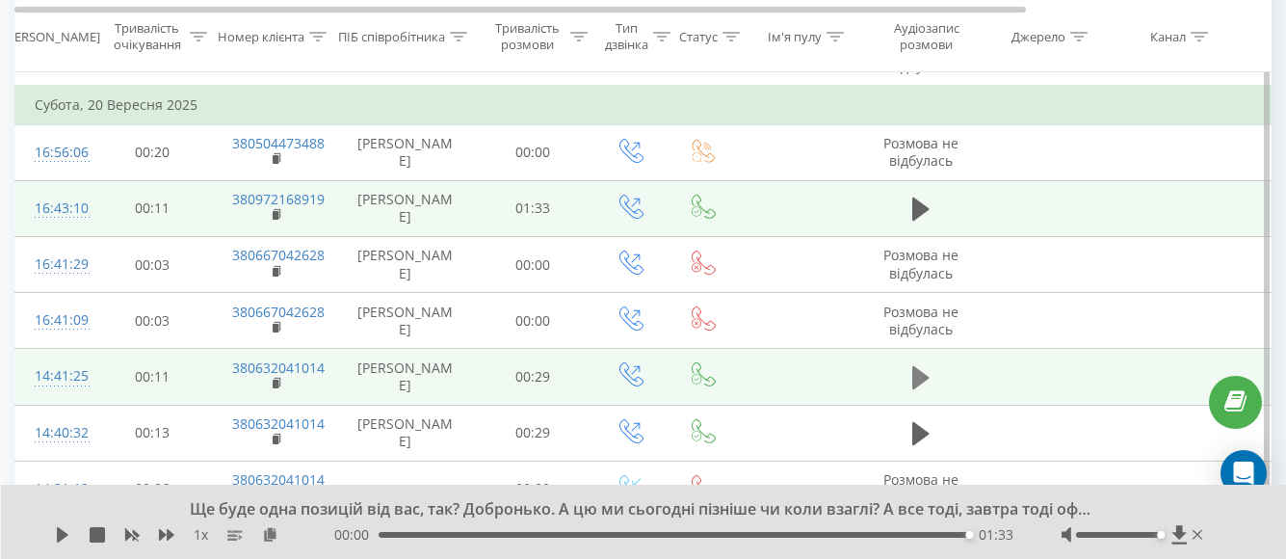
click at [928, 374] on icon at bounding box center [920, 377] width 17 height 27
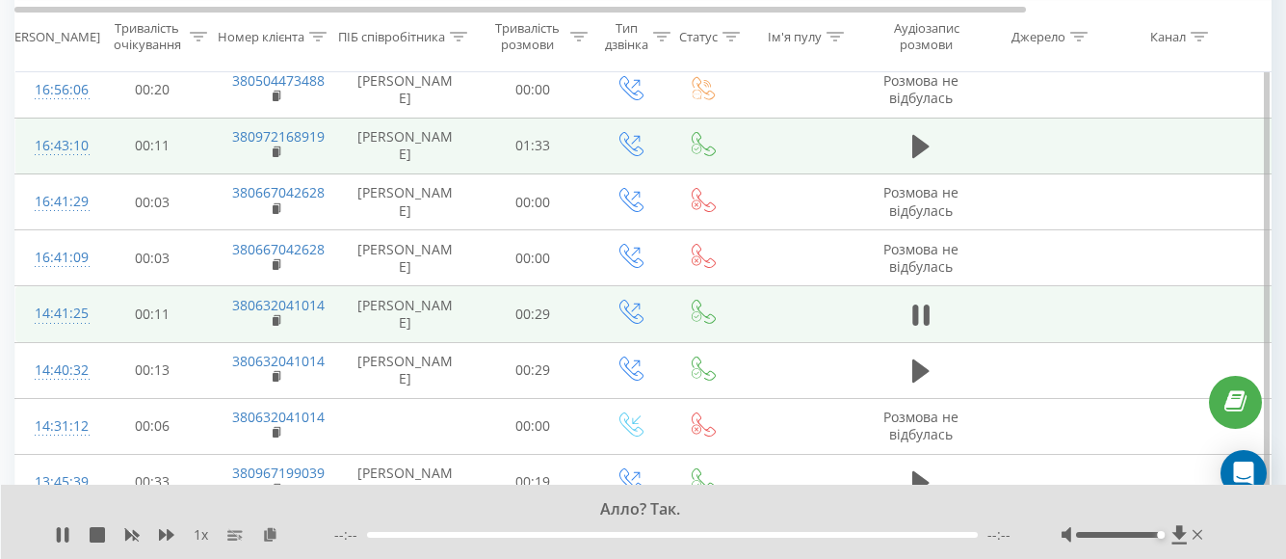
scroll to position [898, 0]
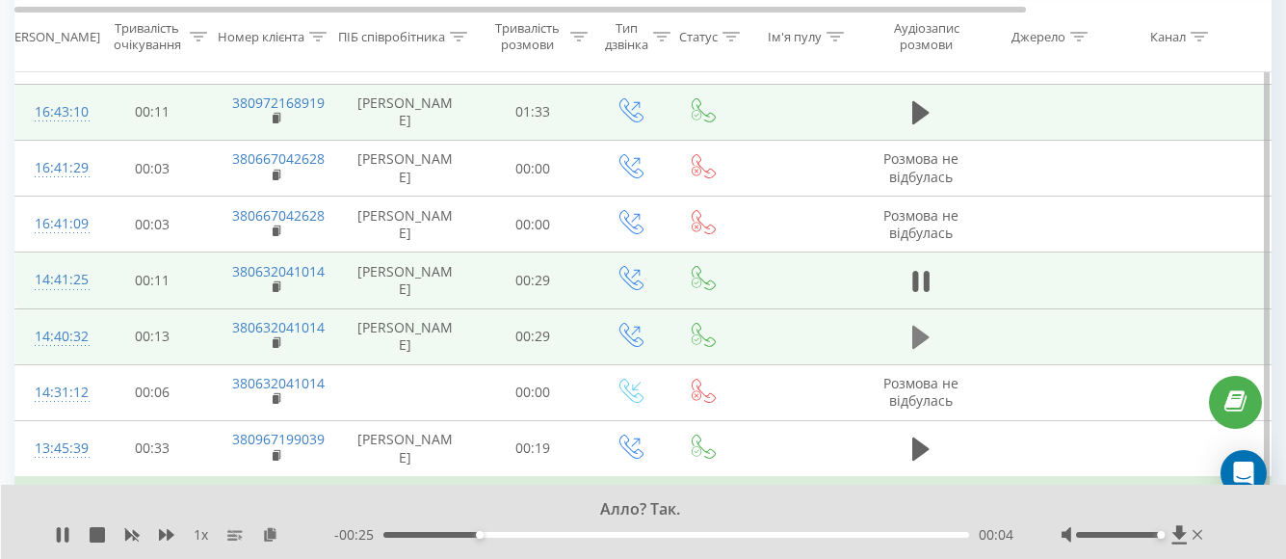
click at [935, 333] on button at bounding box center [921, 337] width 29 height 29
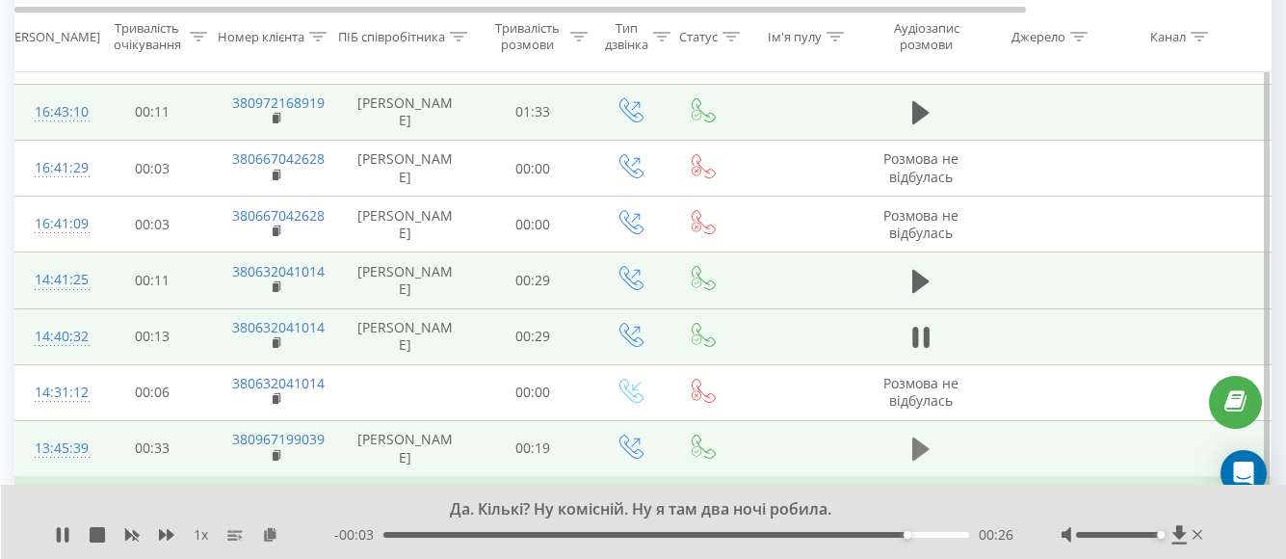
click at [915, 440] on icon at bounding box center [920, 448] width 17 height 23
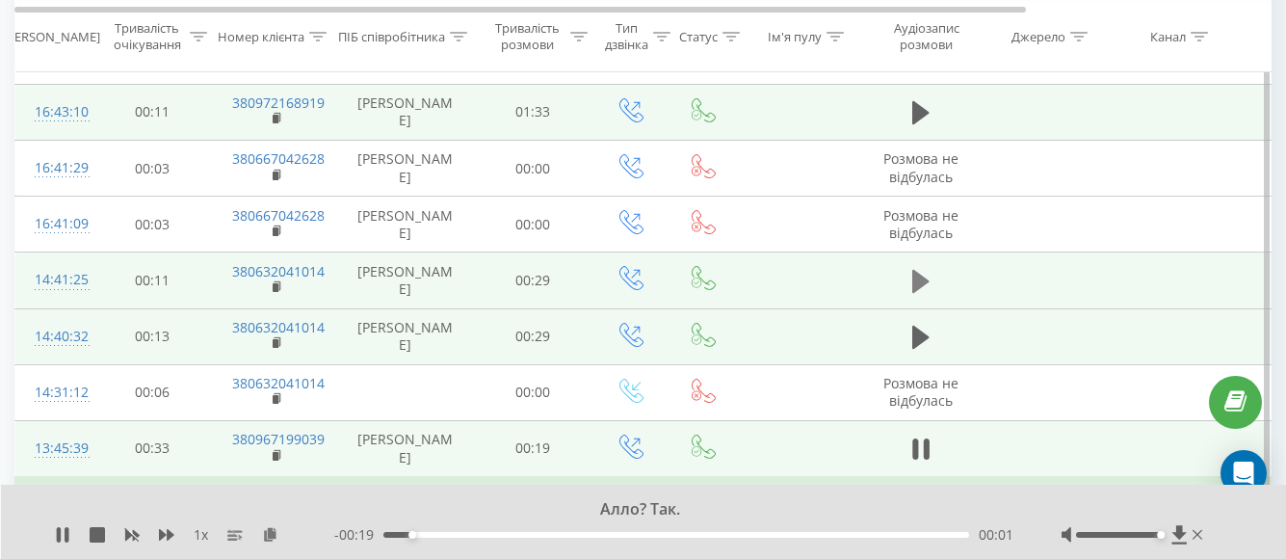
click at [918, 275] on icon at bounding box center [920, 281] width 17 height 23
click at [925, 448] on icon at bounding box center [920, 448] width 17 height 23
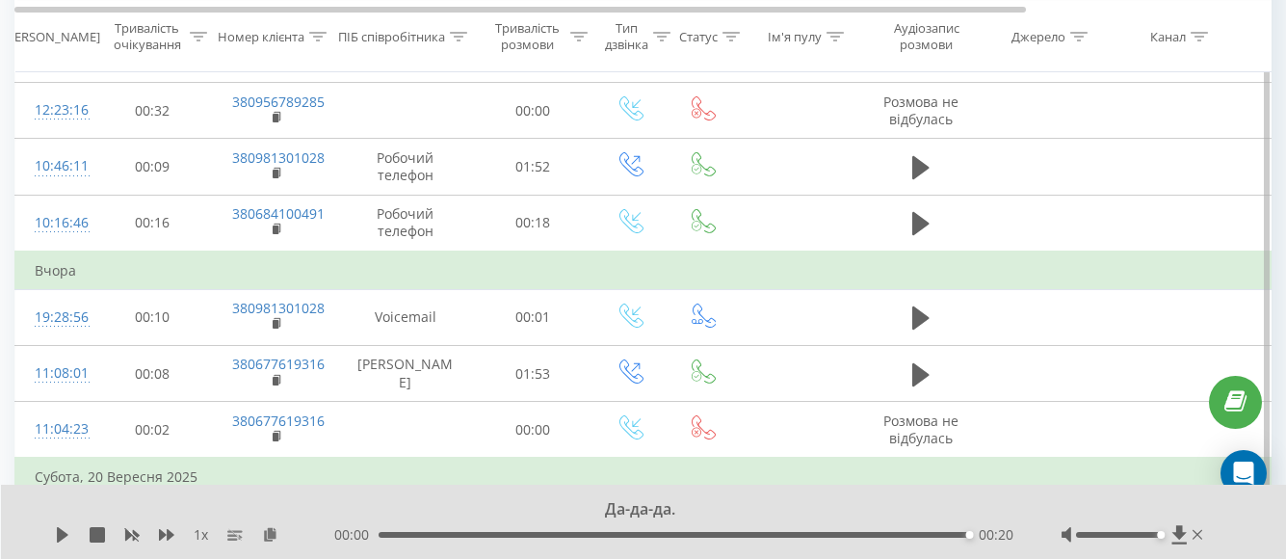
scroll to position [566, 0]
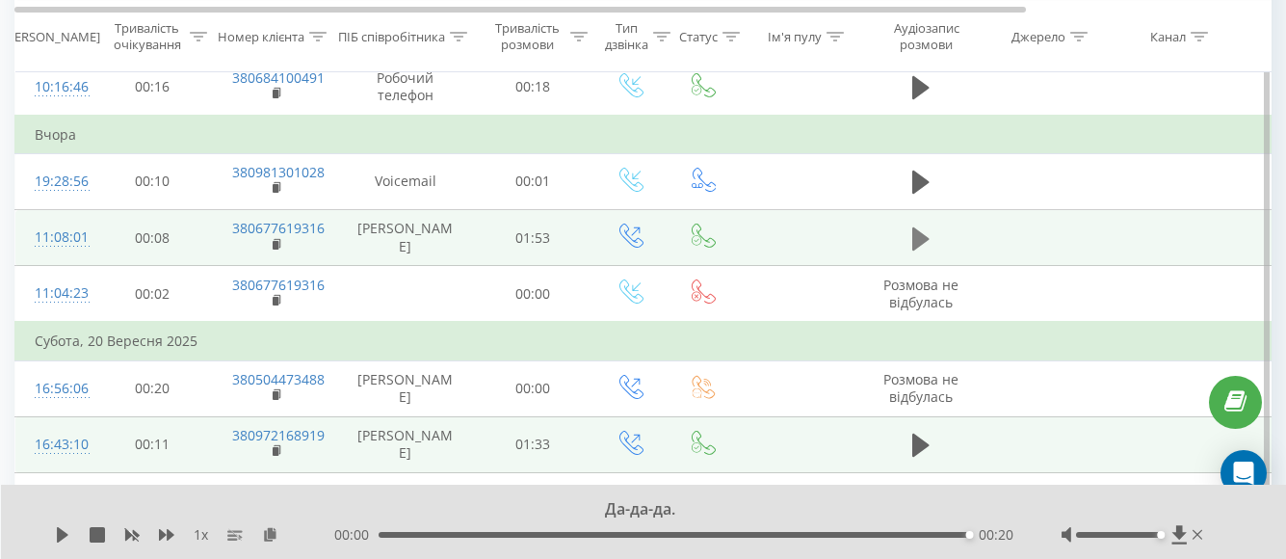
click at [926, 236] on icon at bounding box center [920, 237] width 17 height 23
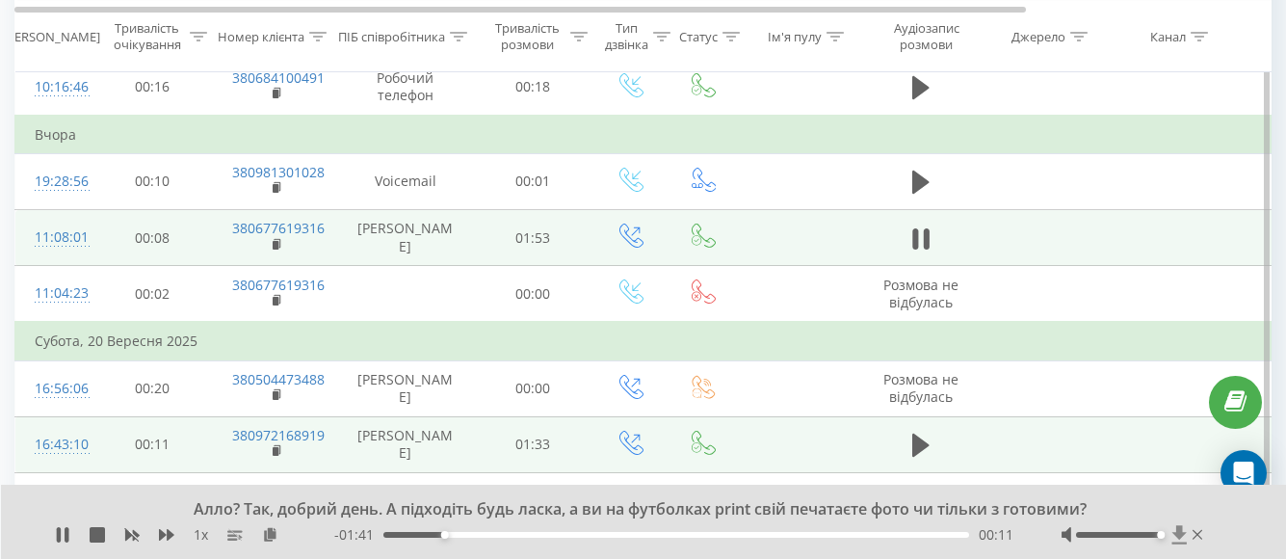
click at [1184, 536] on icon at bounding box center [1180, 534] width 16 height 19
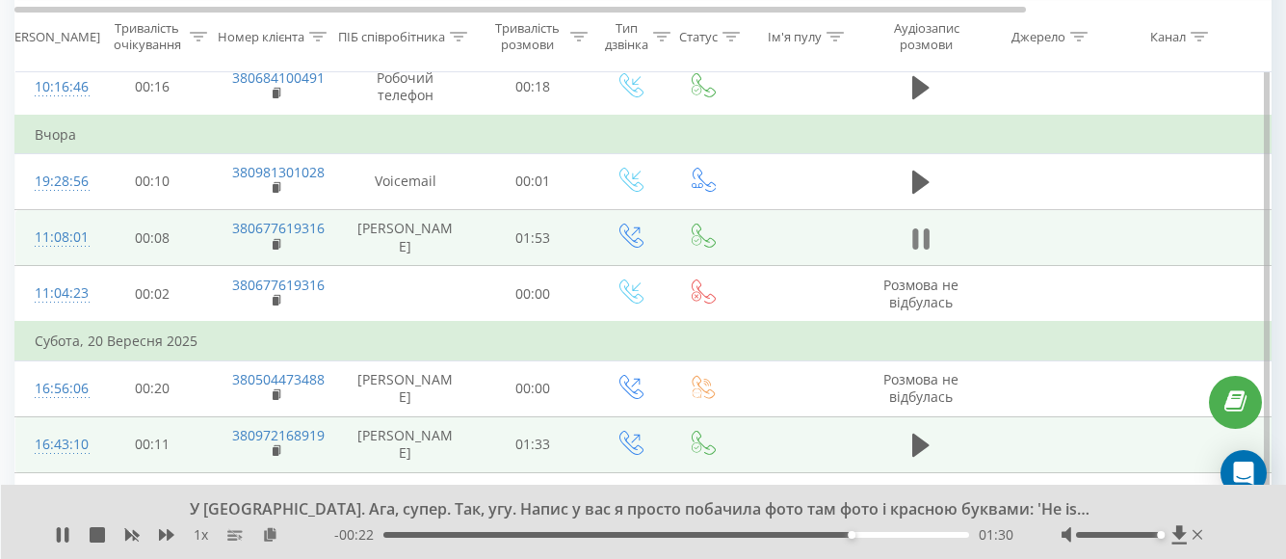
click at [916, 230] on icon at bounding box center [915, 238] width 6 height 21
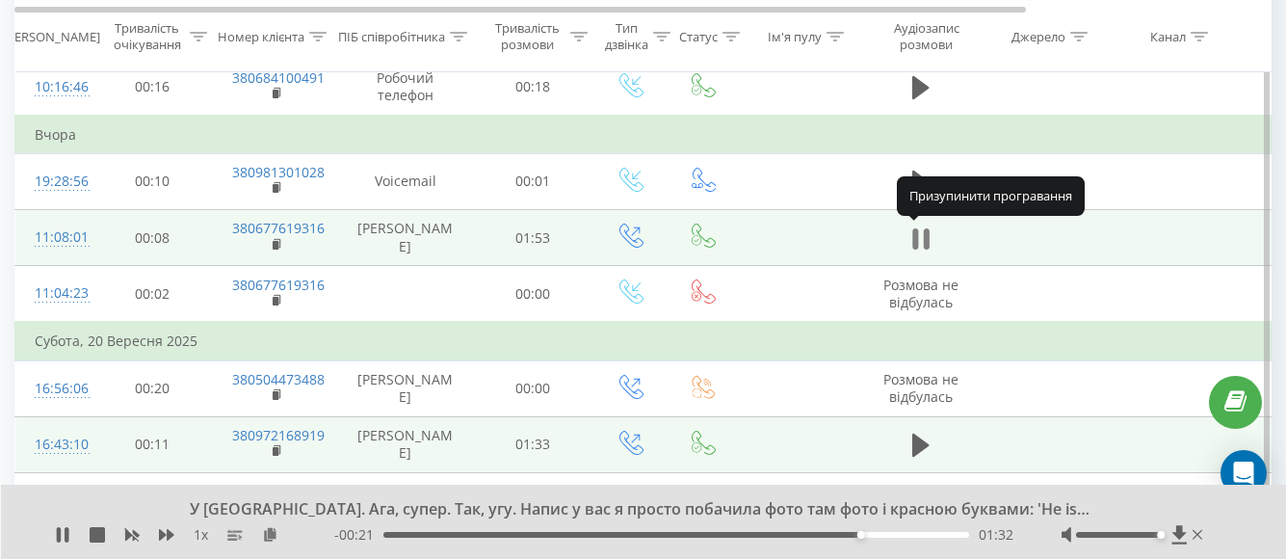
click at [916, 238] on icon at bounding box center [915, 238] width 6 height 21
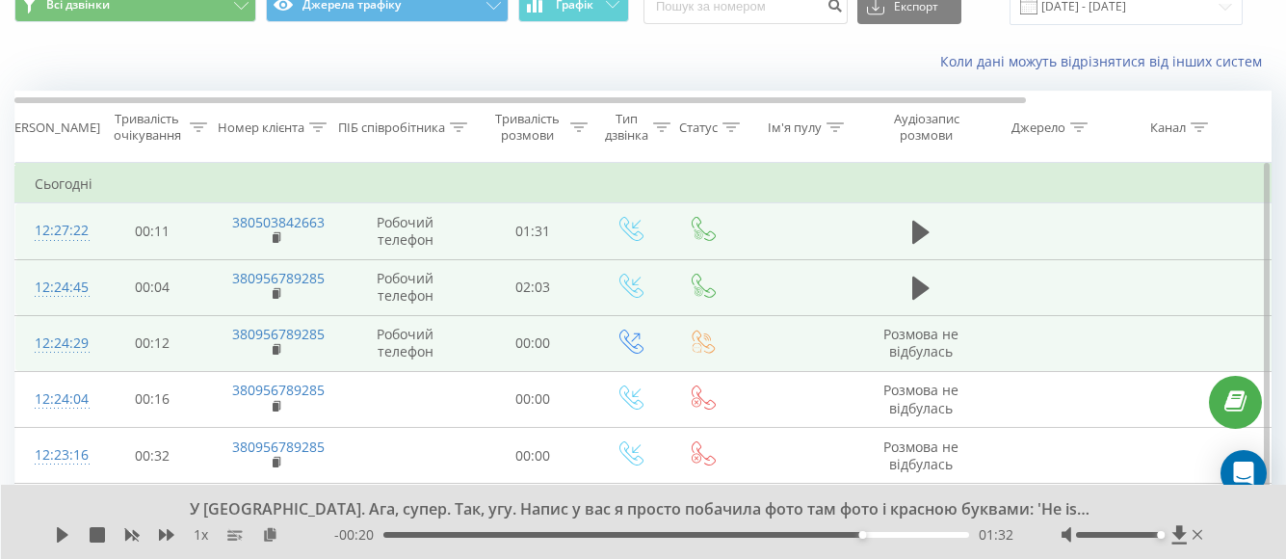
scroll to position [0, 0]
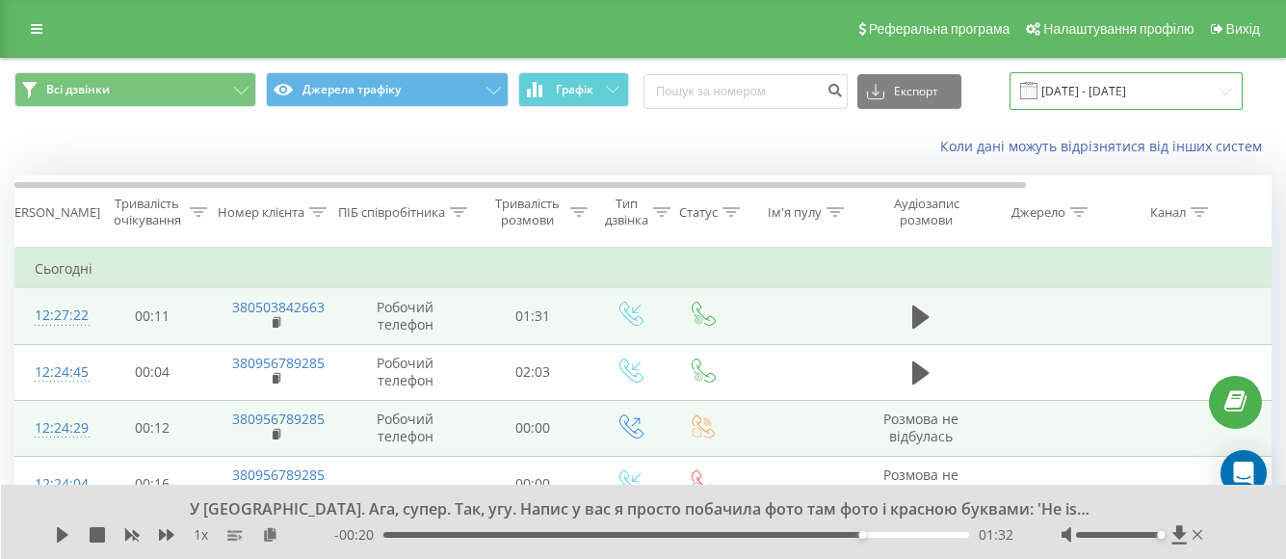
click at [1070, 86] on input "[DATE] - [DATE]" at bounding box center [1126, 91] width 233 height 38
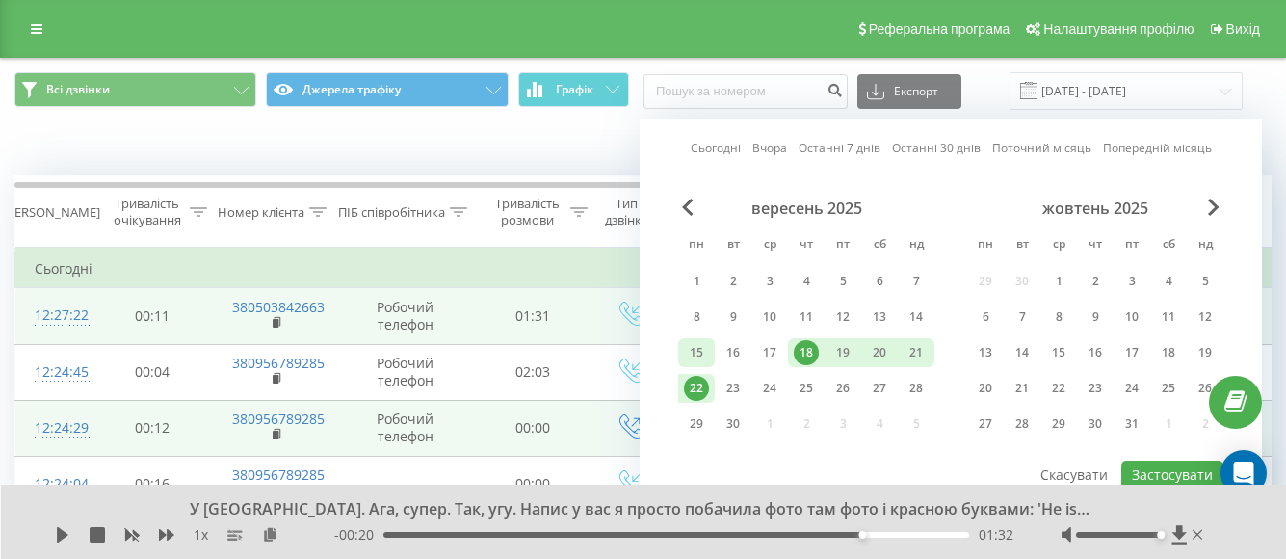
click at [691, 342] on div "15" at bounding box center [696, 352] width 25 height 25
click at [764, 356] on div "17" at bounding box center [769, 352] width 25 height 25
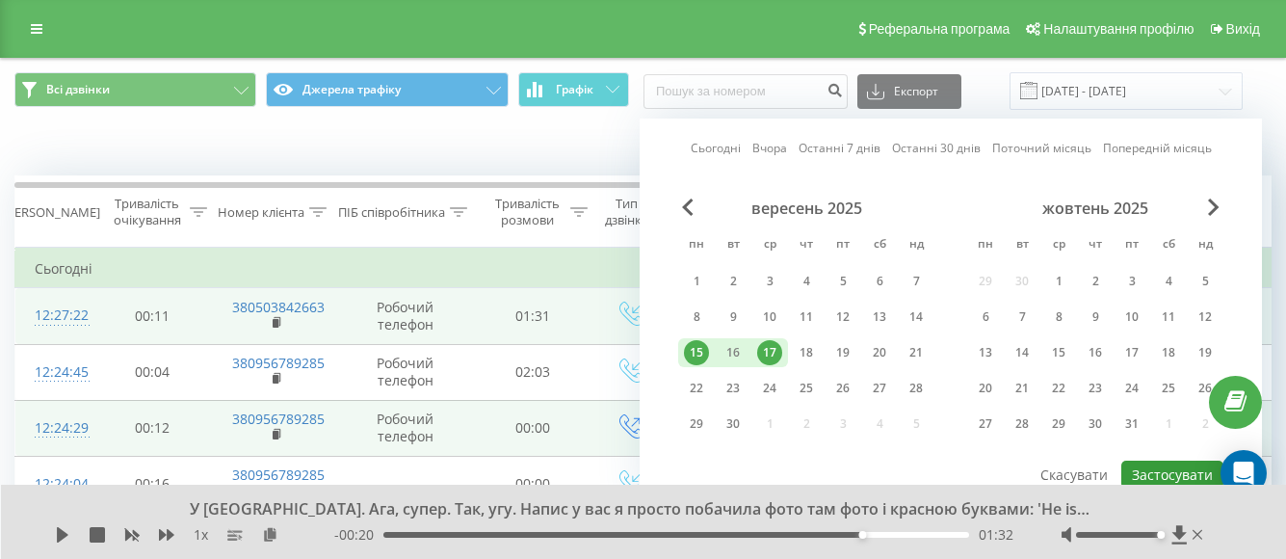
click at [1165, 475] on button "Застосувати" at bounding box center [1173, 475] width 102 height 28
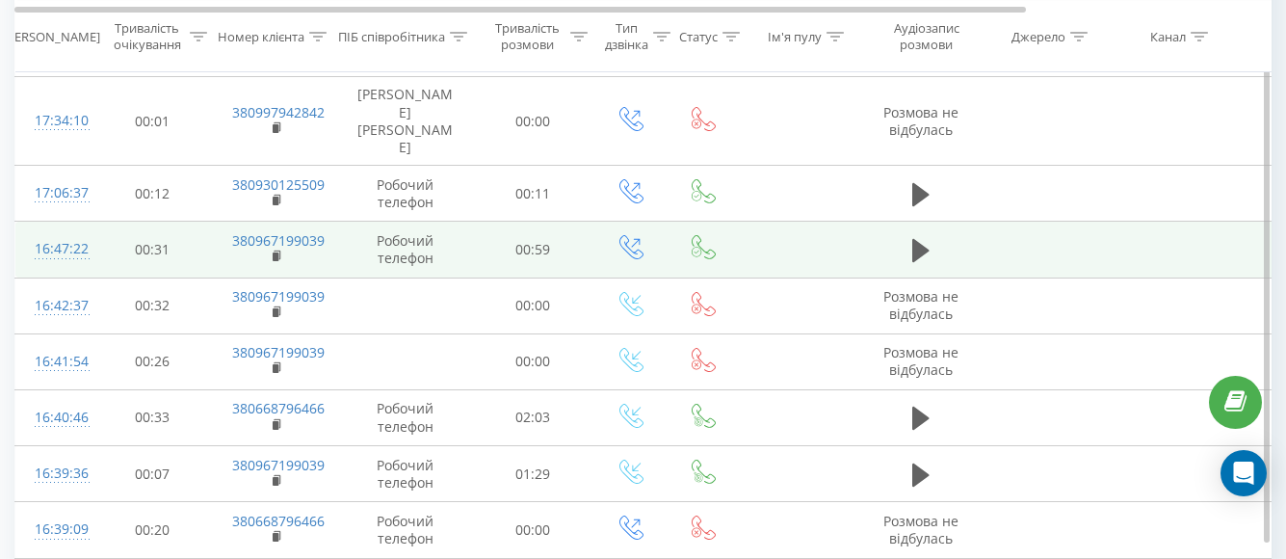
scroll to position [1340, 0]
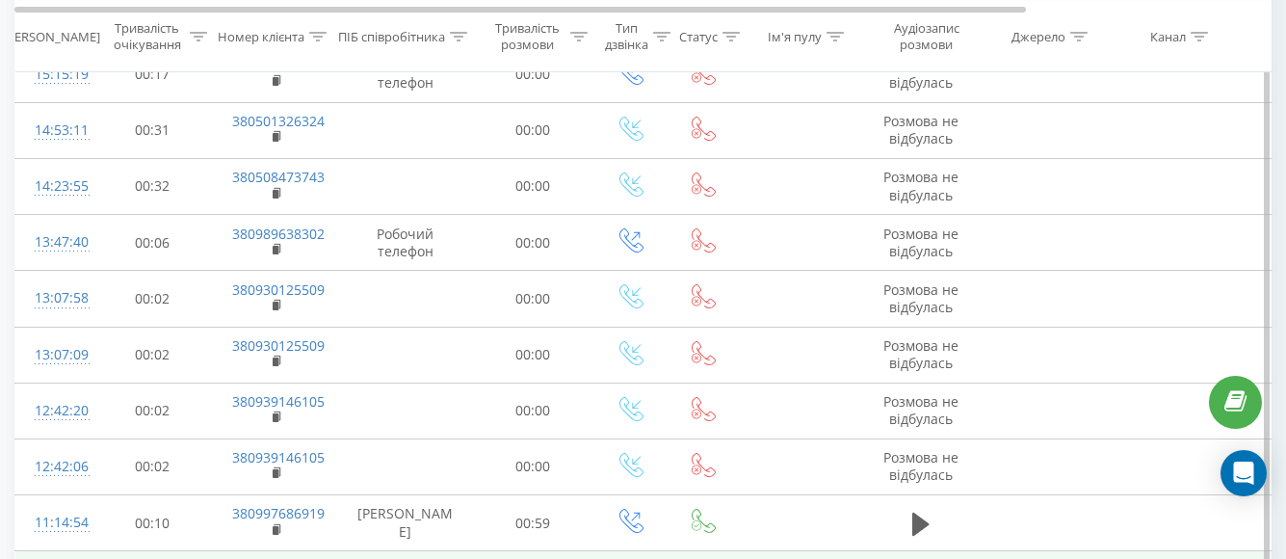
scroll to position [531, 0]
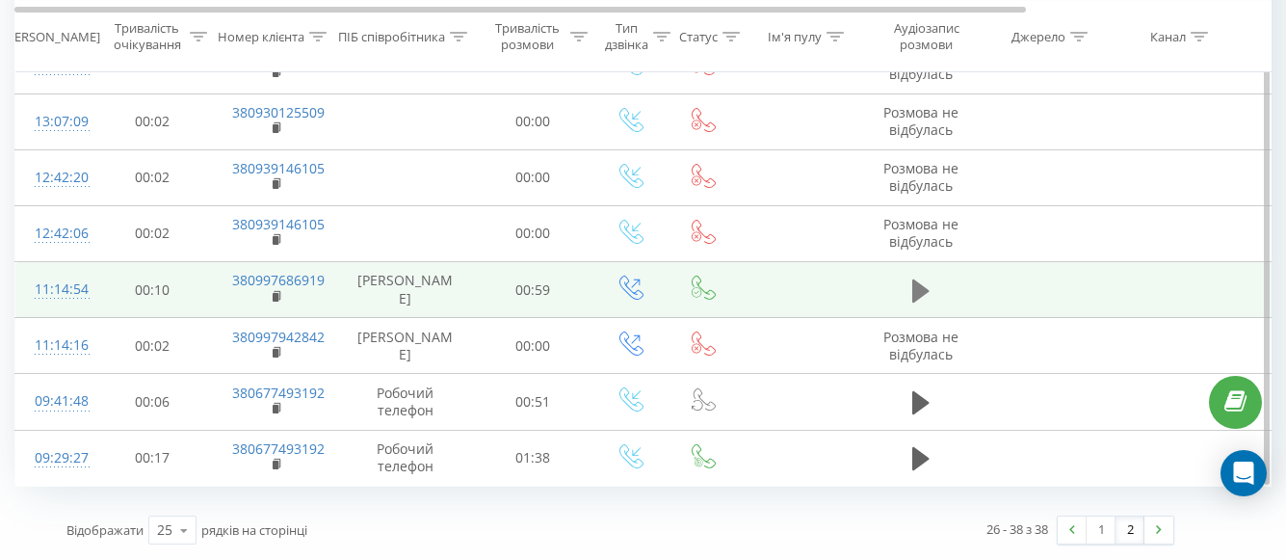
click at [910, 284] on button at bounding box center [921, 291] width 29 height 29
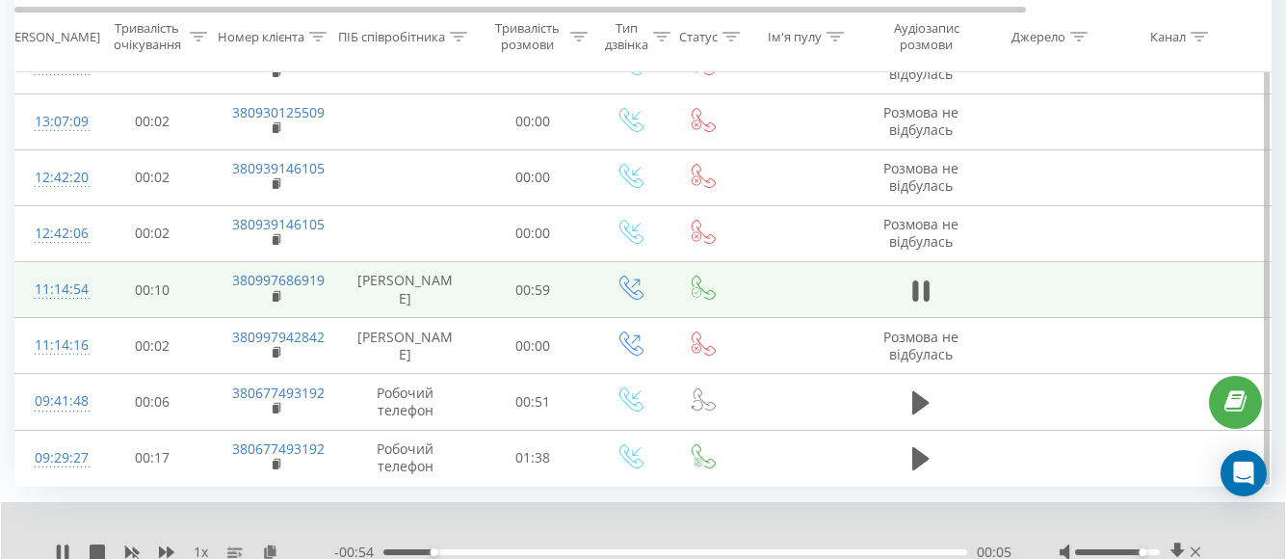
drag, startPoint x: 1117, startPoint y: 554, endPoint x: 1143, endPoint y: 549, distance: 26.5
click at [1143, 549] on div "Accessibility label" at bounding box center [1143, 552] width 8 height 8
click at [1179, 550] on icon at bounding box center [1177, 551] width 14 height 18
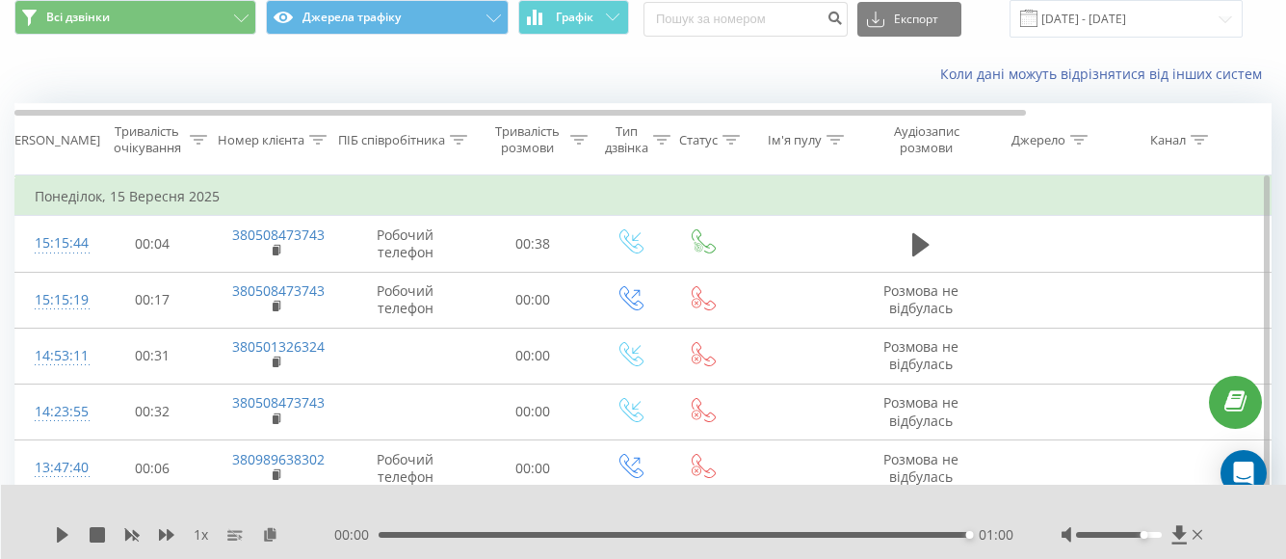
scroll to position [0, 0]
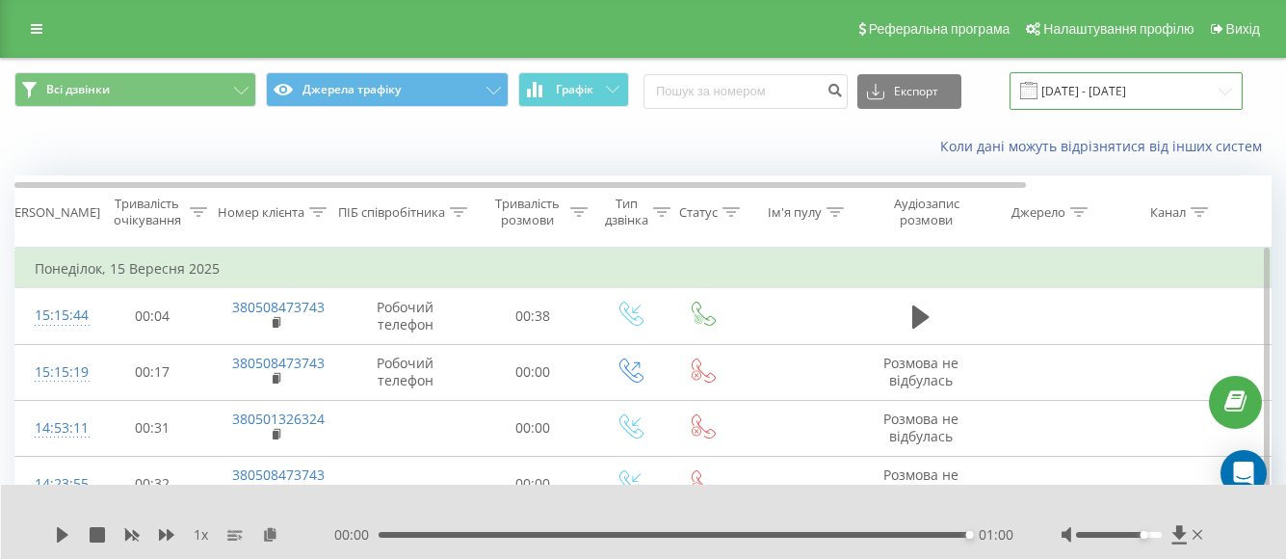
click at [1071, 78] on input "[DATE] - [DATE]" at bounding box center [1126, 91] width 233 height 38
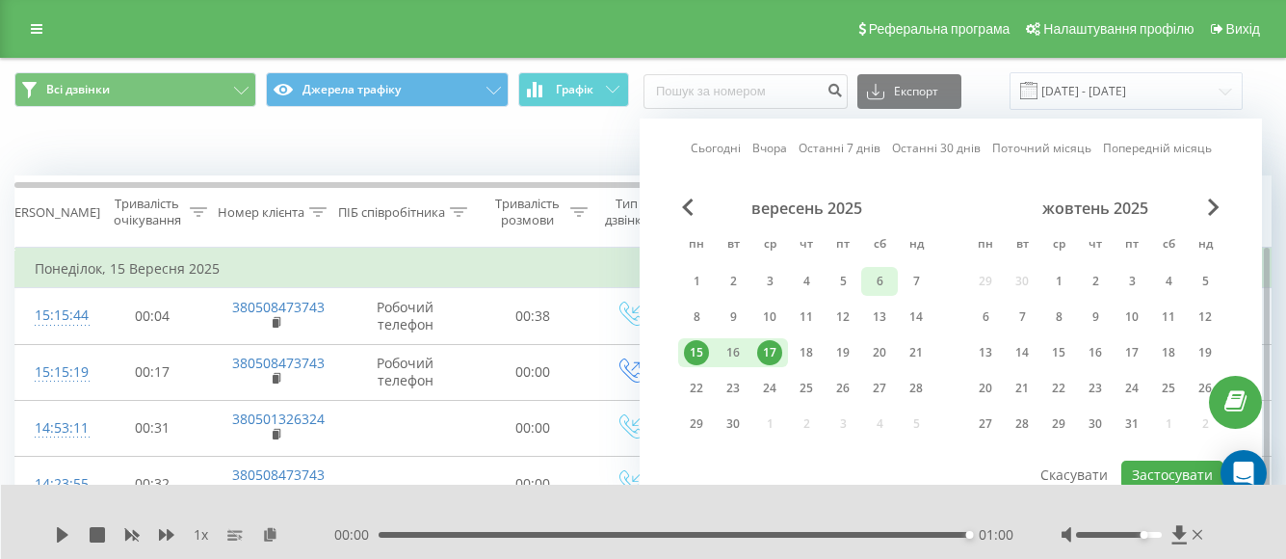
click at [876, 279] on div "6" at bounding box center [879, 281] width 25 height 25
click at [917, 277] on div "7" at bounding box center [916, 281] width 25 height 25
drag, startPoint x: 1171, startPoint y: 469, endPoint x: 1154, endPoint y: 471, distance: 16.5
click at [1171, 468] on button "Застосувати" at bounding box center [1173, 475] width 102 height 28
type input "[DATE] - [DATE]"
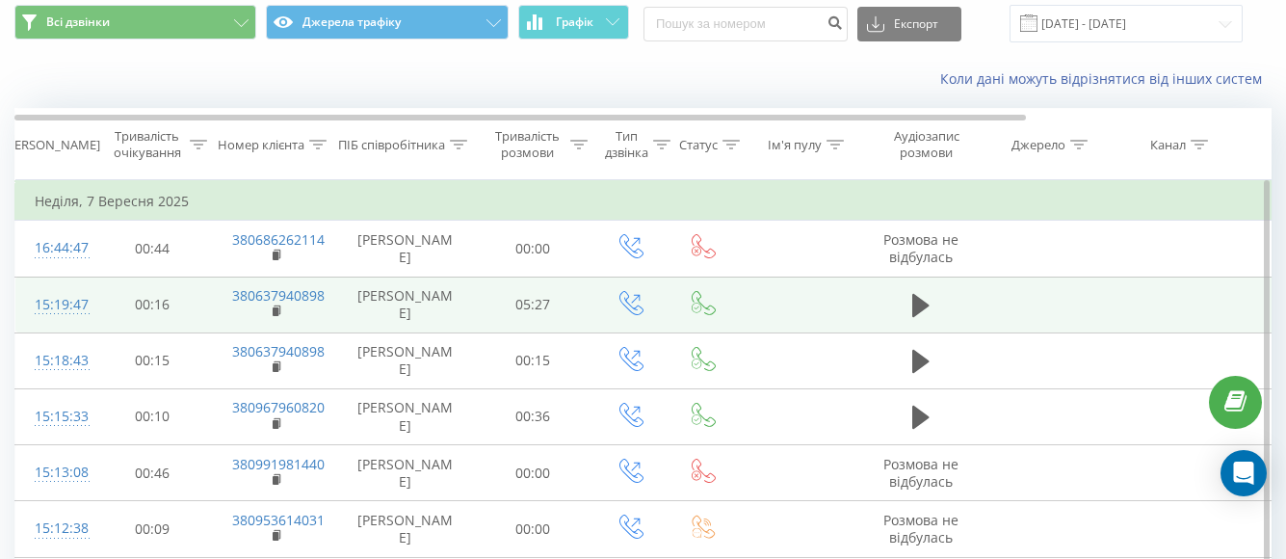
scroll to position [96, 0]
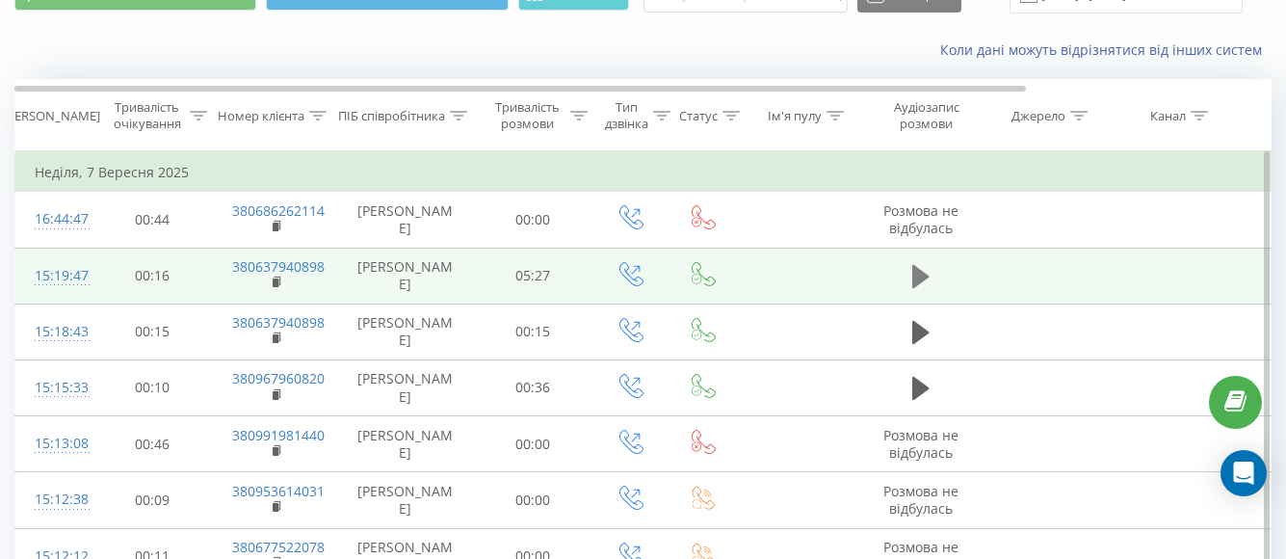
click at [910, 273] on button at bounding box center [921, 276] width 29 height 29
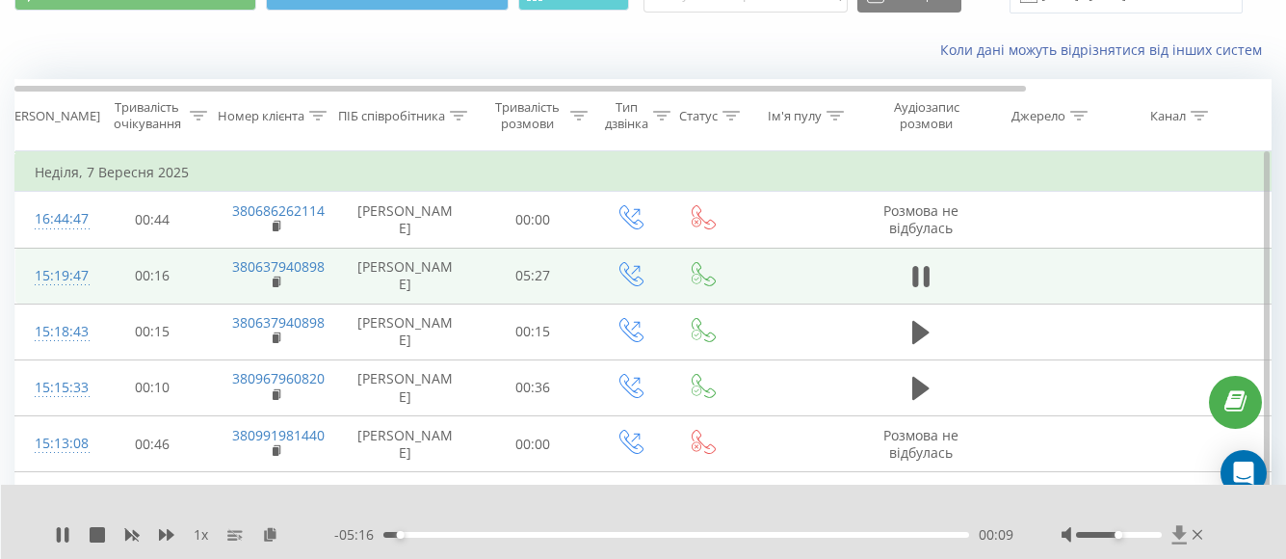
click at [1177, 535] on icon at bounding box center [1179, 534] width 14 height 18
click at [612, 535] on div "01:42" at bounding box center [676, 535] width 586 height 6
click at [651, 535] on div "02:09" at bounding box center [676, 535] width 586 height 6
click at [681, 536] on div "02:45" at bounding box center [676, 535] width 586 height 6
click at [712, 539] on div "- 02:38 02:47 02:47" at bounding box center [673, 534] width 679 height 19
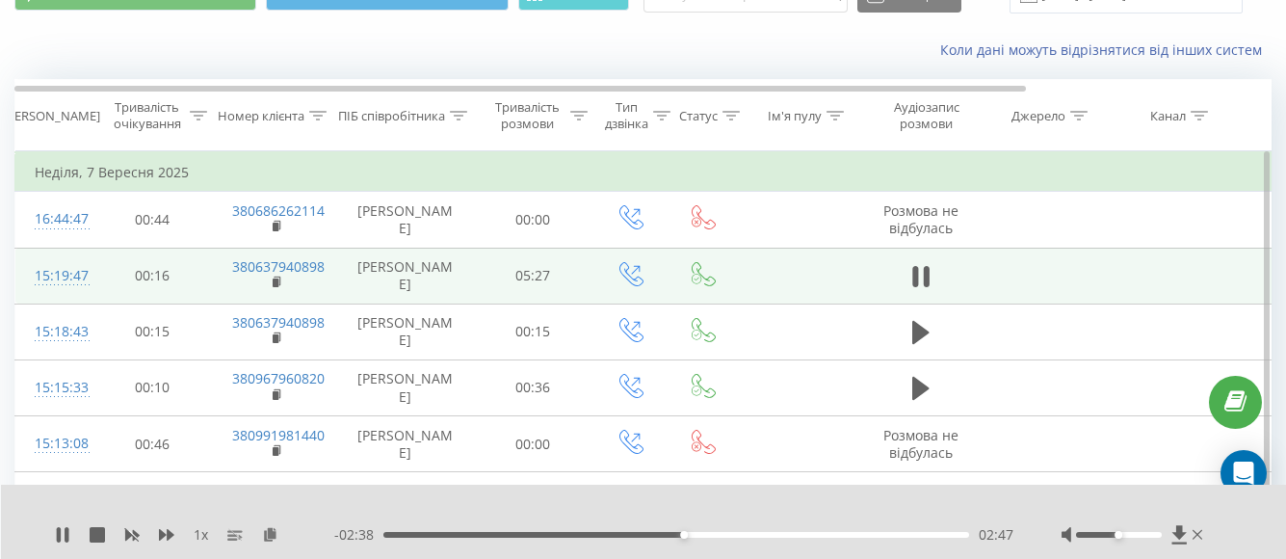
click at [712, 539] on div "- 02:38 02:47 02:47" at bounding box center [673, 534] width 679 height 19
click at [725, 533] on div "02:47" at bounding box center [676, 535] width 586 height 6
click at [762, 541] on div "- 02:14 03:11 03:11" at bounding box center [673, 534] width 679 height 19
click at [750, 536] on div "03:23" at bounding box center [676, 535] width 586 height 6
click at [779, 536] on div "03:39" at bounding box center [676, 535] width 586 height 6
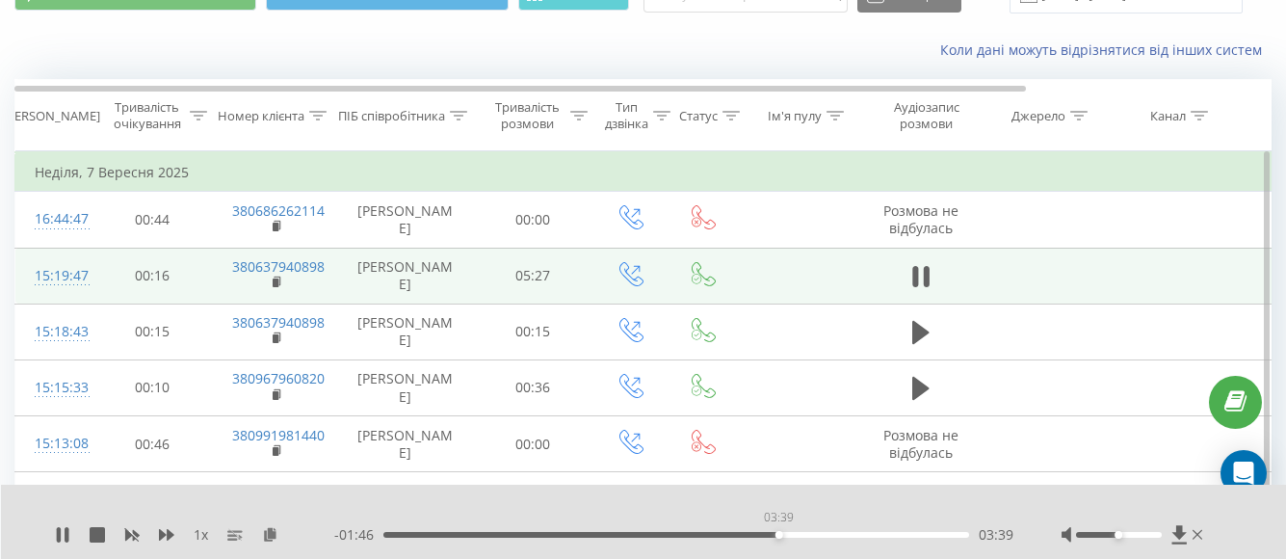
click at [779, 536] on div "03:39" at bounding box center [780, 535] width 8 height 8
click at [805, 536] on div "03:54" at bounding box center [676, 535] width 586 height 6
click at [835, 536] on div "04:11" at bounding box center [676, 535] width 586 height 6
click at [856, 532] on div "04:14" at bounding box center [676, 535] width 586 height 6
click at [885, 532] on div "04:38" at bounding box center [676, 535] width 586 height 6
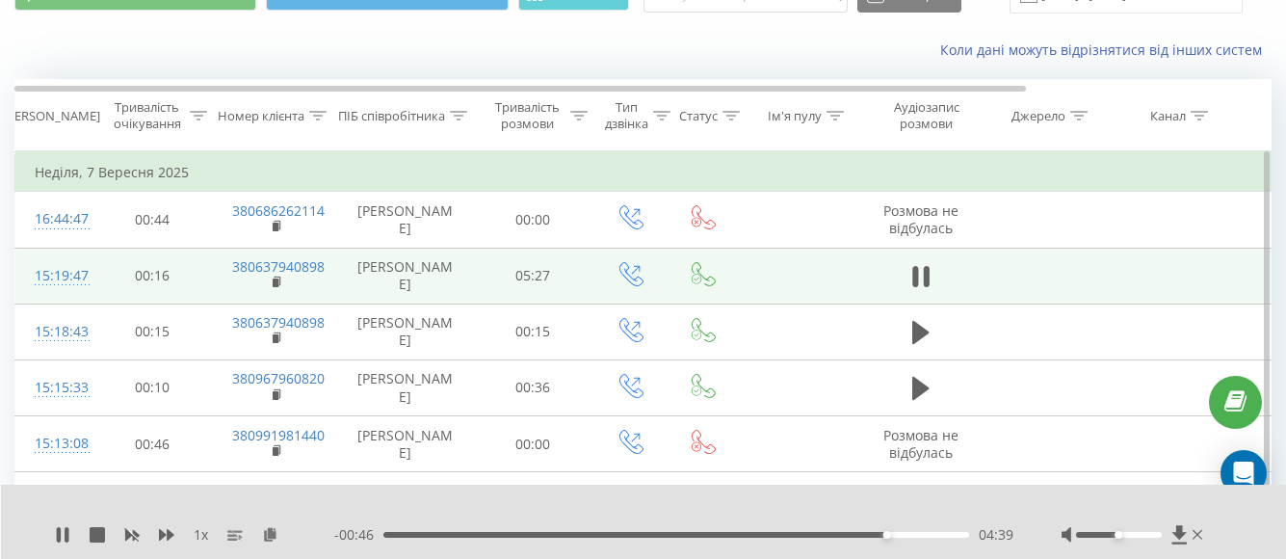
click at [896, 542] on div "- 00:46 04:39 04:39" at bounding box center [673, 534] width 679 height 19
click at [906, 533] on div "04:40" at bounding box center [676, 535] width 586 height 6
click at [931, 536] on div "05:00" at bounding box center [676, 535] width 586 height 6
click at [940, 536] on div "05:09" at bounding box center [676, 535] width 586 height 6
click at [952, 532] on div "05:10" at bounding box center [676, 535] width 586 height 6
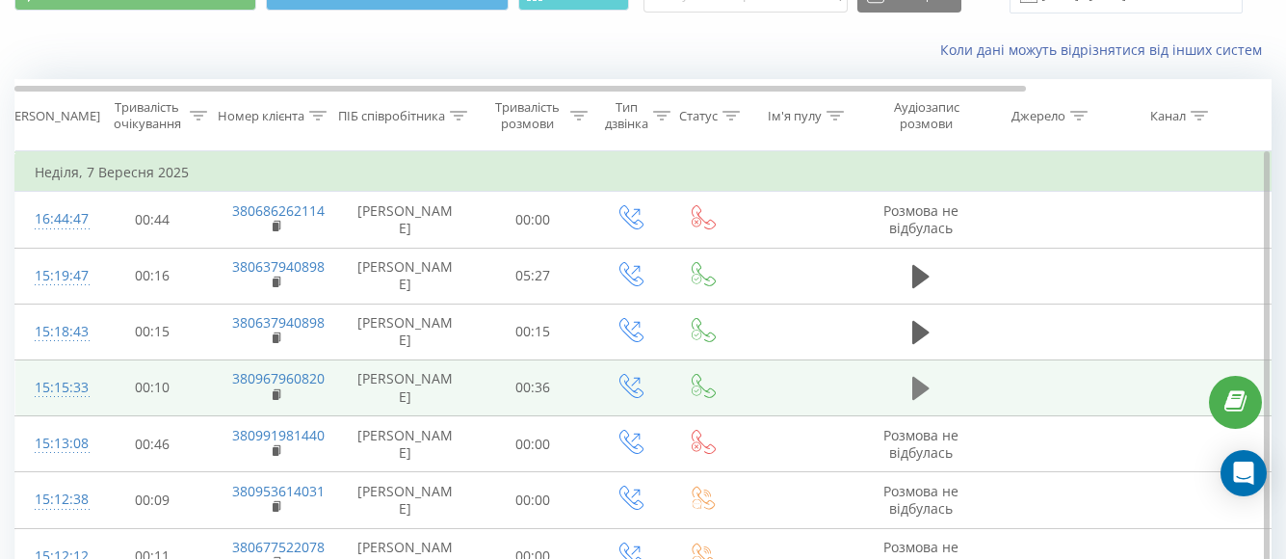
click at [918, 382] on icon at bounding box center [920, 388] width 17 height 23
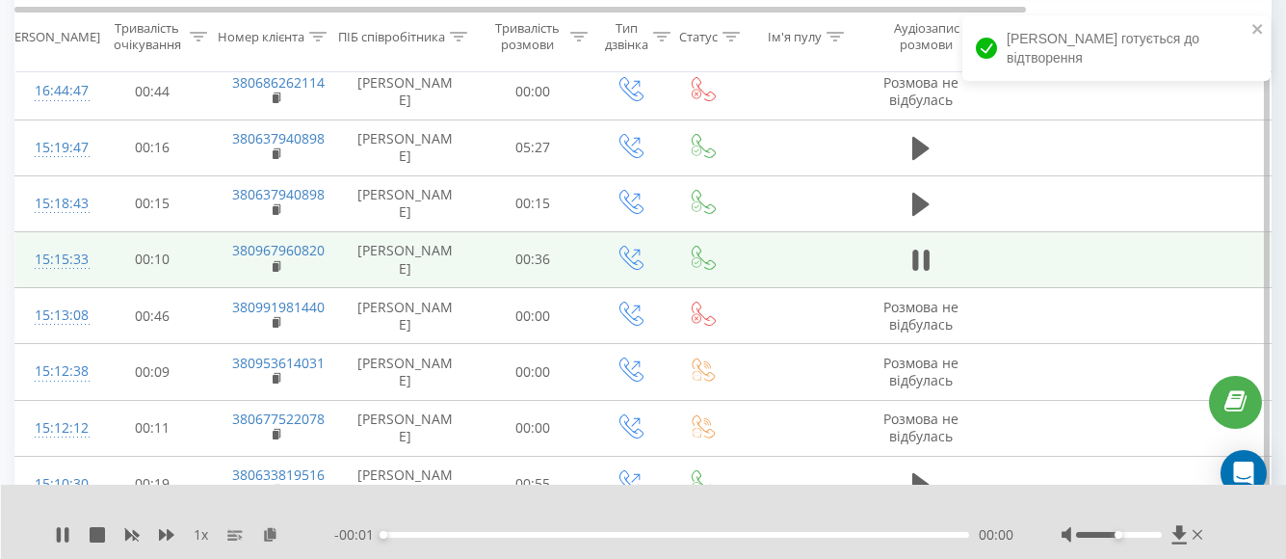
scroll to position [193, 0]
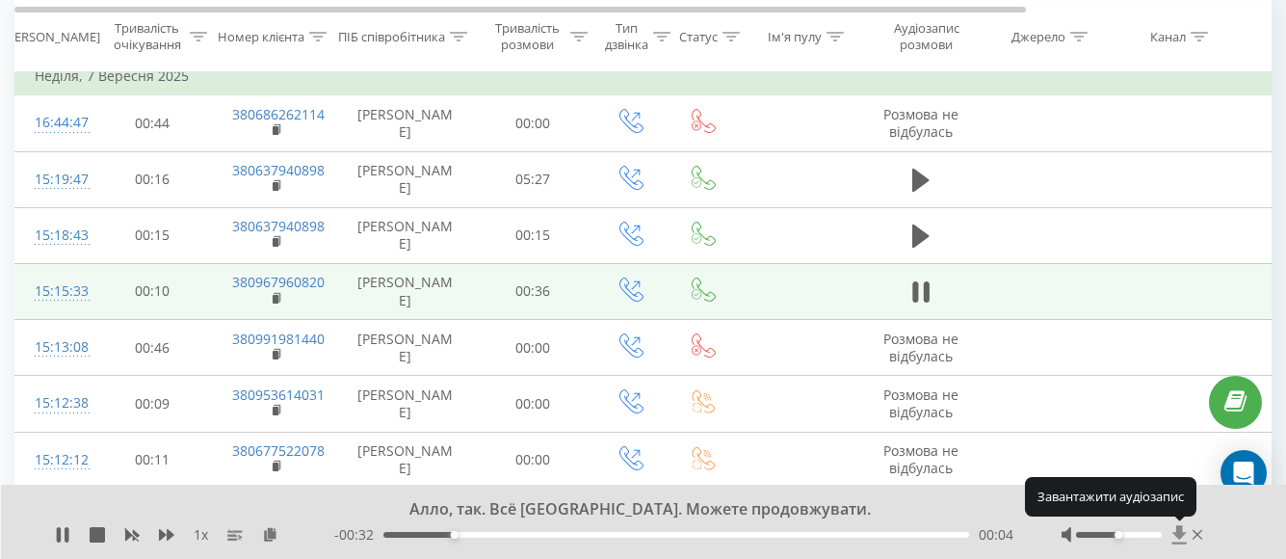
click at [1176, 537] on icon at bounding box center [1180, 534] width 16 height 19
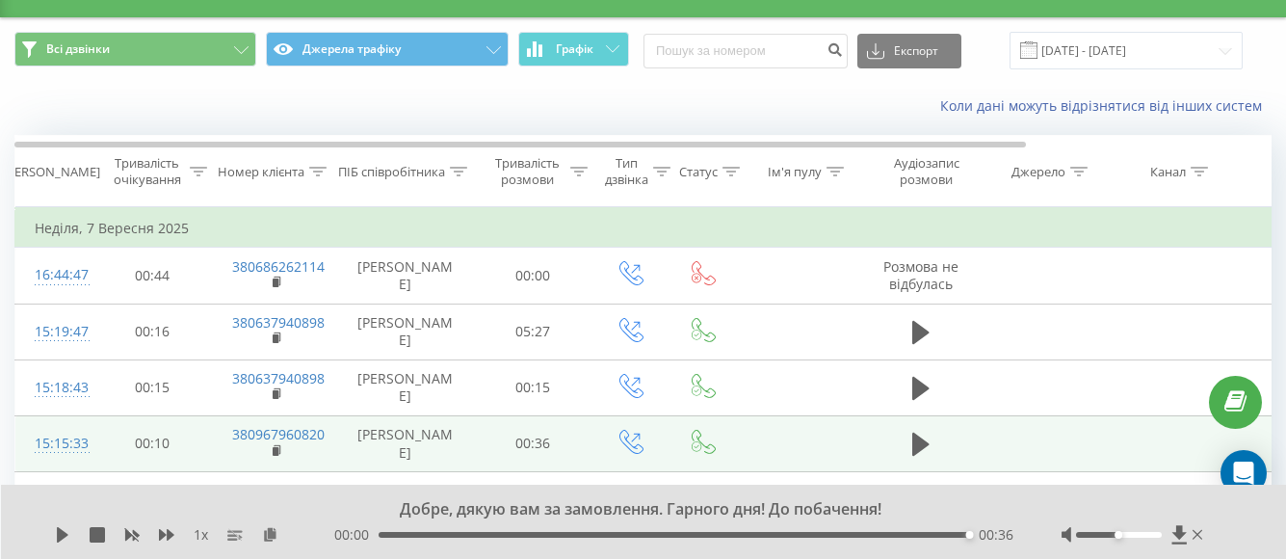
scroll to position [0, 0]
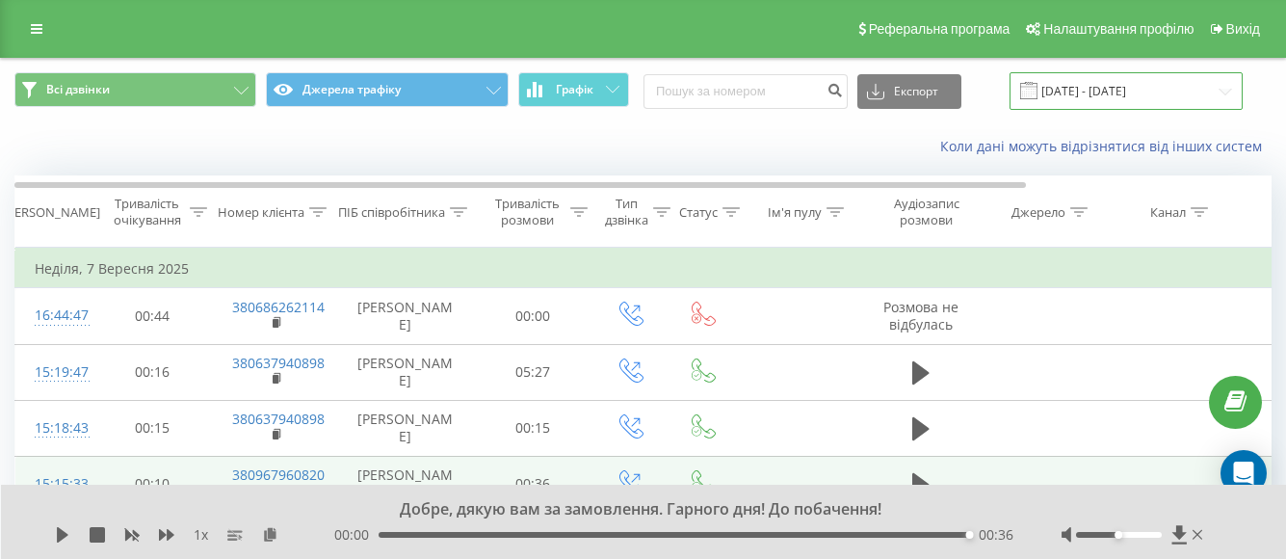
click at [1126, 87] on input "[DATE] - [DATE]" at bounding box center [1126, 91] width 233 height 38
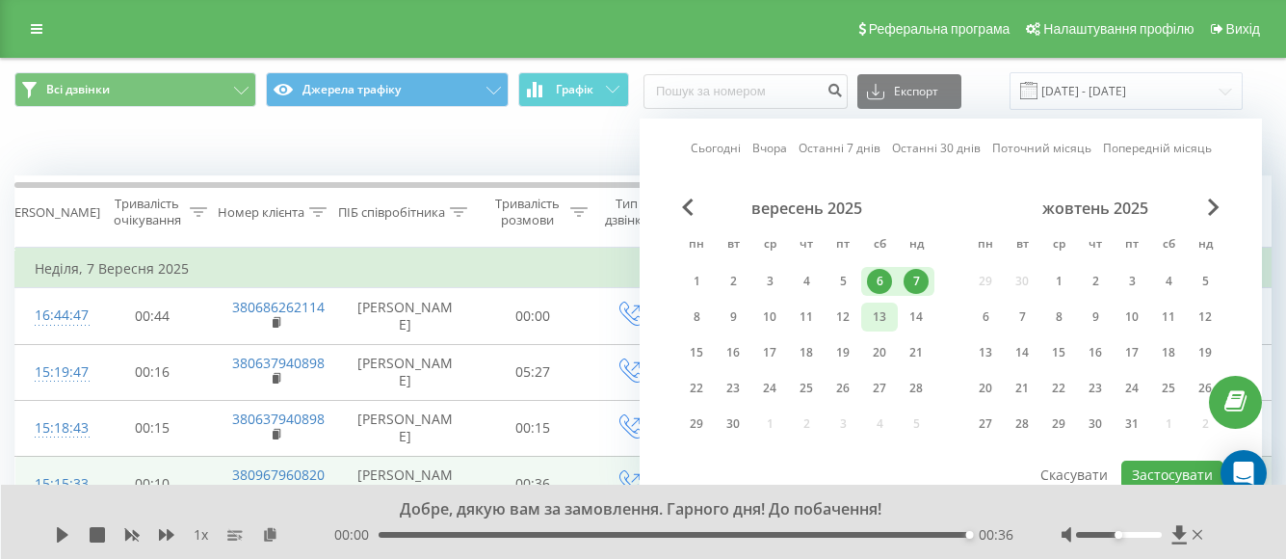
click at [878, 321] on div "13" at bounding box center [879, 316] width 25 height 25
click at [921, 328] on div "14" at bounding box center [916, 316] width 25 height 25
click at [1151, 471] on button "Застосувати" at bounding box center [1173, 475] width 102 height 28
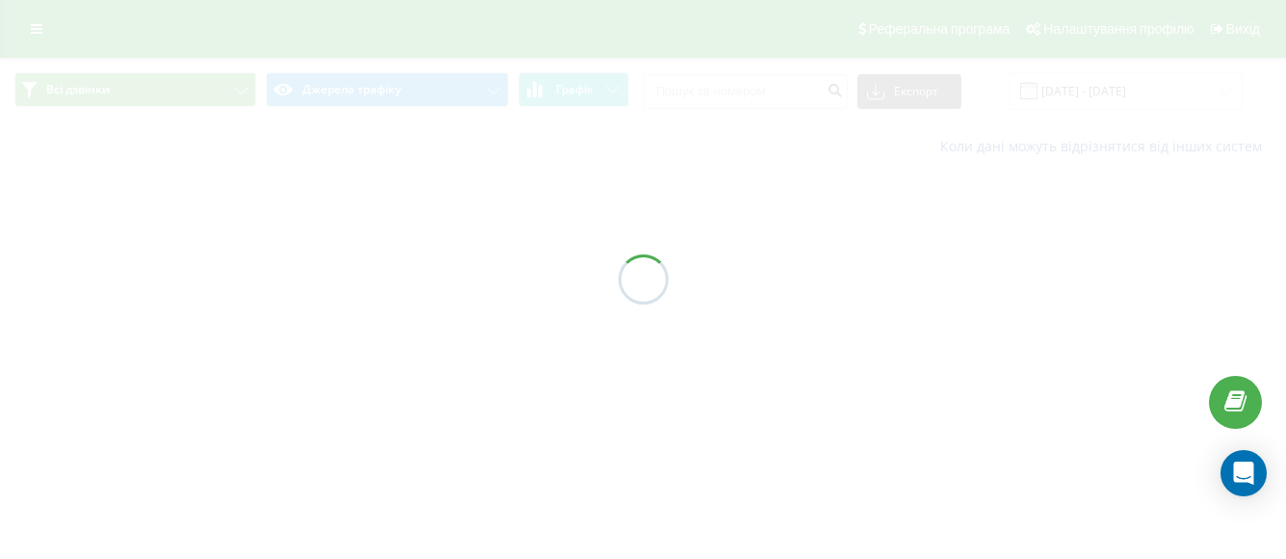
type input "13.09.2025 - 14.09.2025"
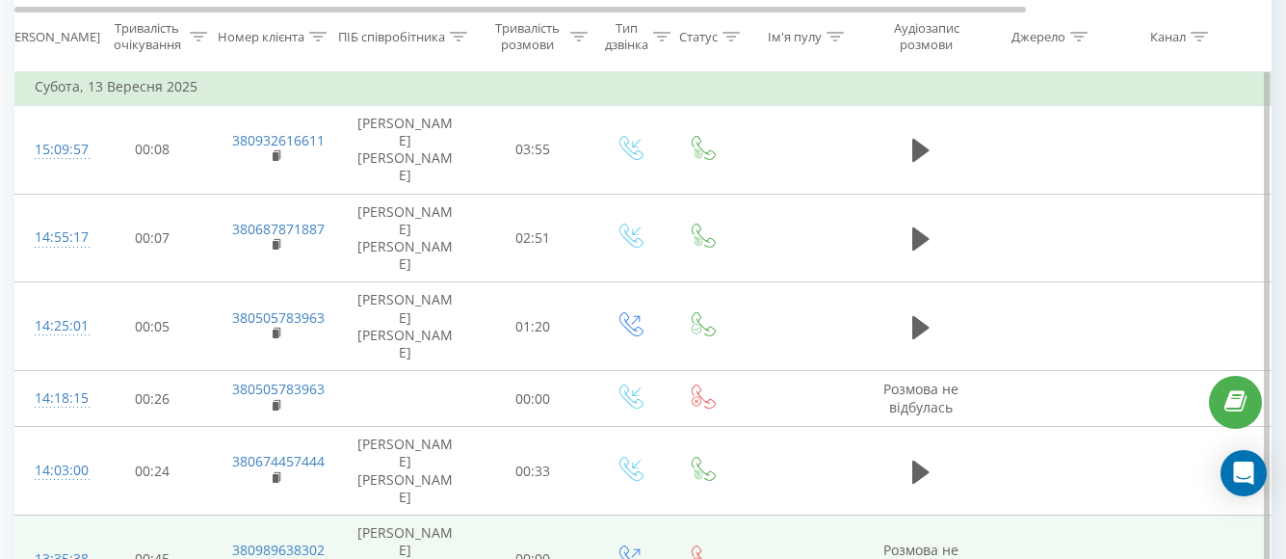
scroll to position [838, 0]
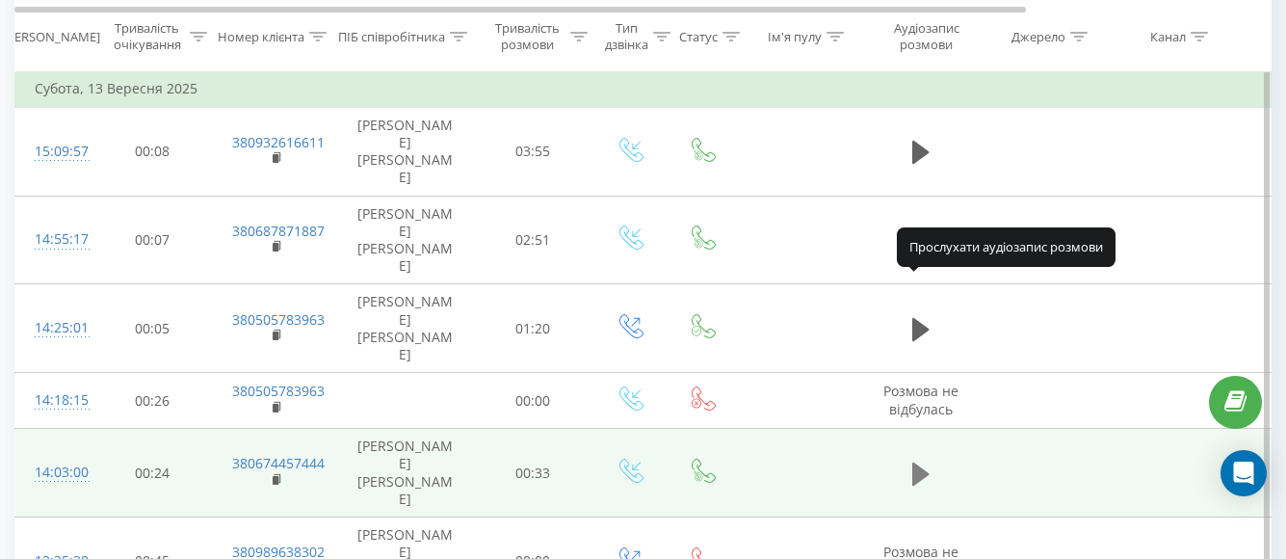
click at [907, 460] on button at bounding box center [921, 474] width 29 height 29
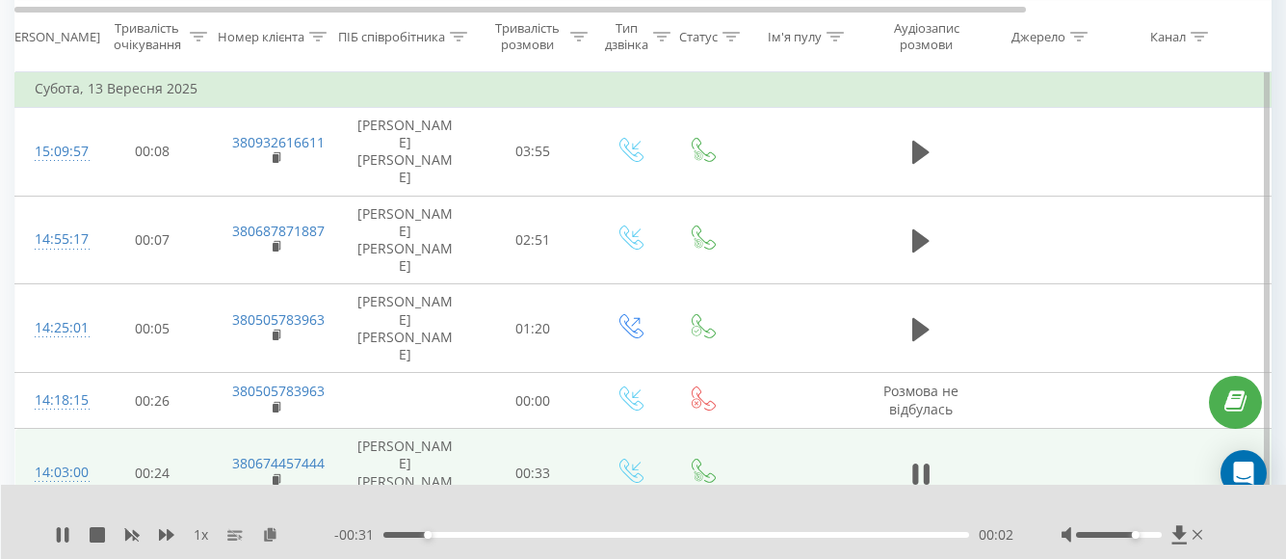
drag, startPoint x: 1122, startPoint y: 534, endPoint x: 1133, endPoint y: 534, distance: 11.6
click at [1133, 534] on div "Accessibility label" at bounding box center [1136, 535] width 8 height 8
click at [1180, 535] on icon at bounding box center [1179, 534] width 14 height 18
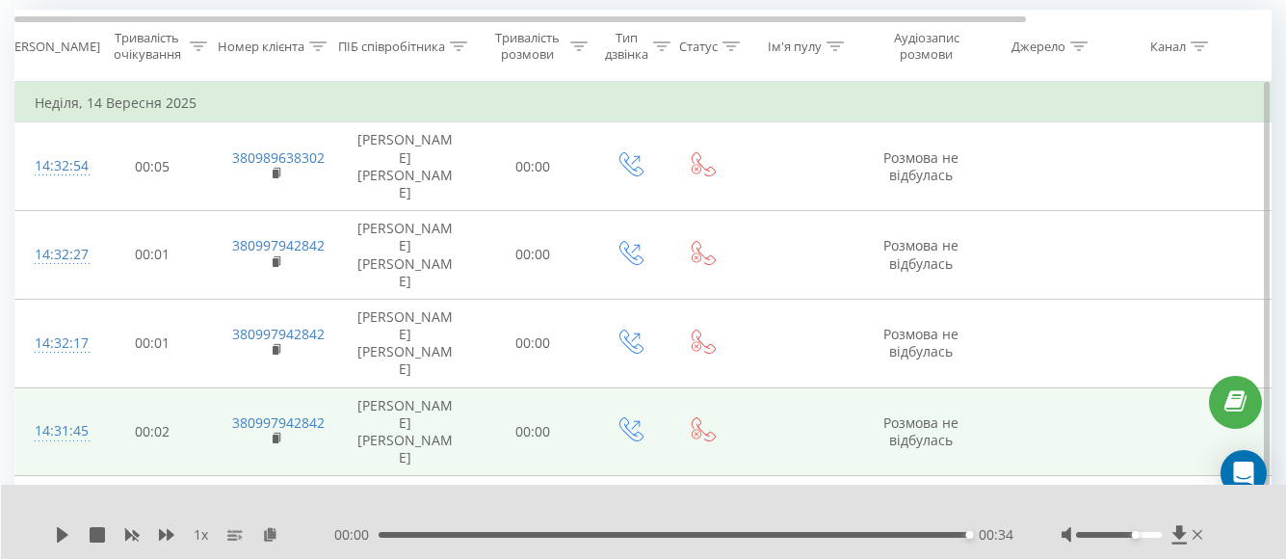
scroll to position [334, 0]
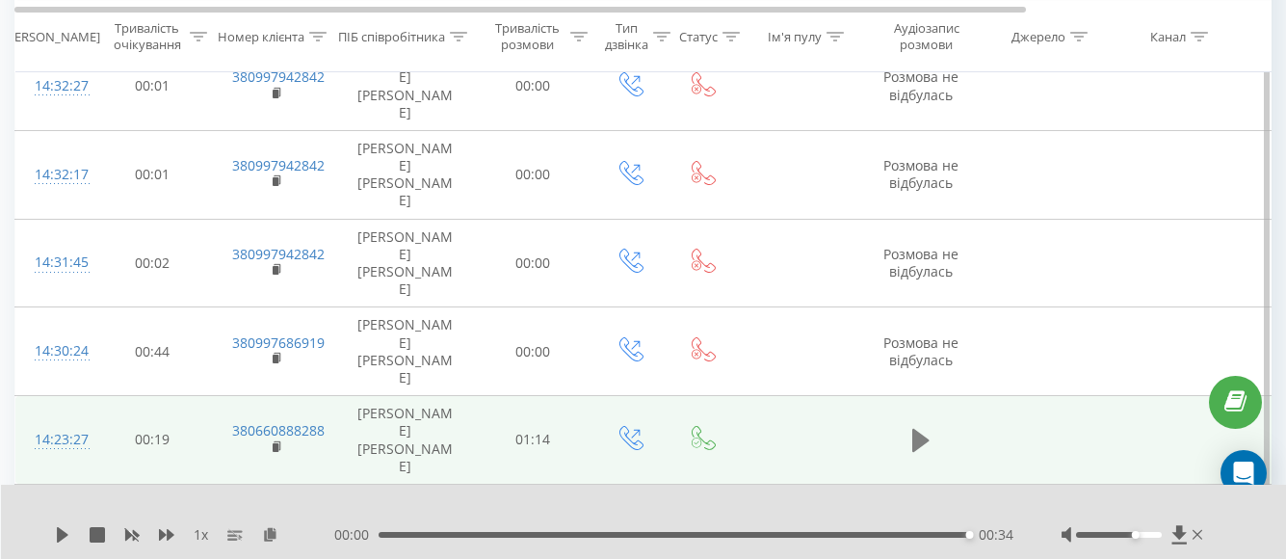
click at [917, 429] on icon at bounding box center [920, 440] width 17 height 23
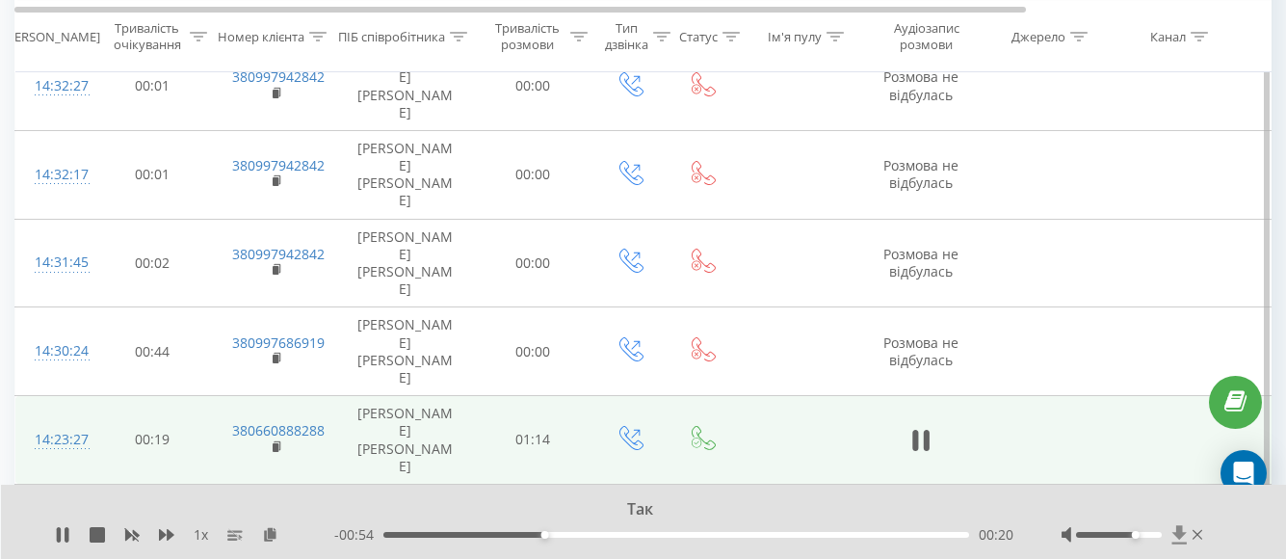
click at [1177, 530] on icon at bounding box center [1179, 534] width 14 height 18
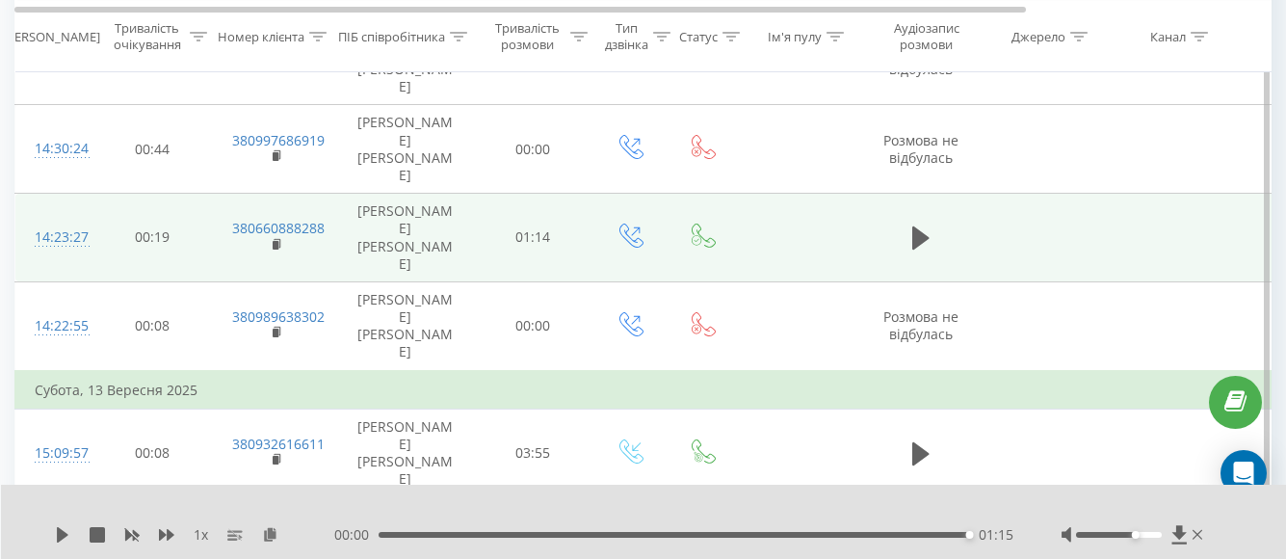
scroll to position [720, 0]
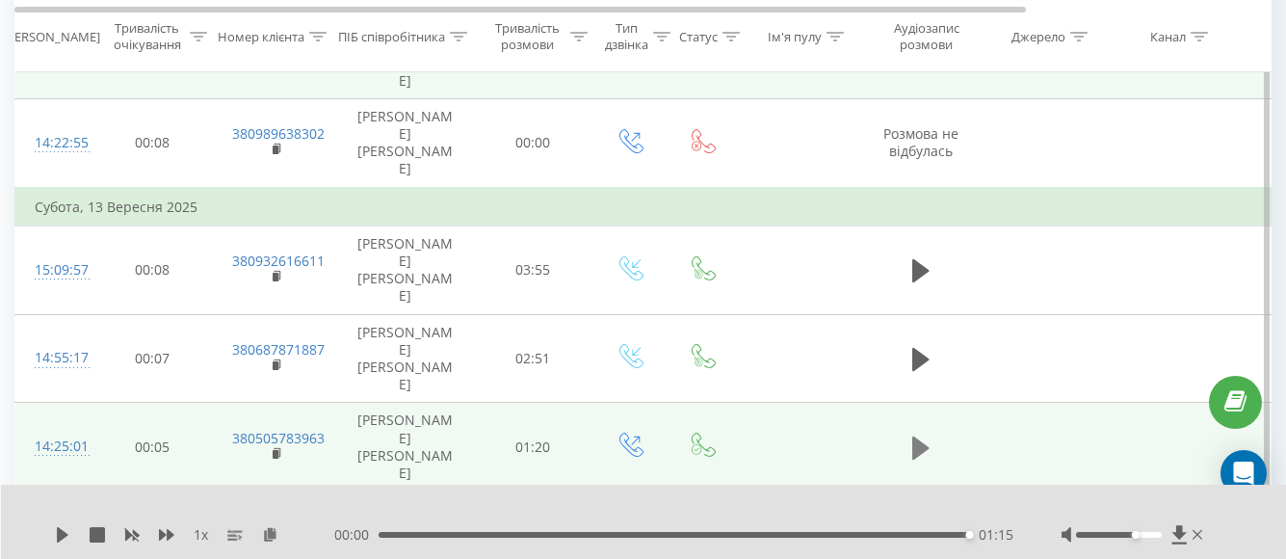
click at [925, 435] on icon at bounding box center [920, 448] width 17 height 27
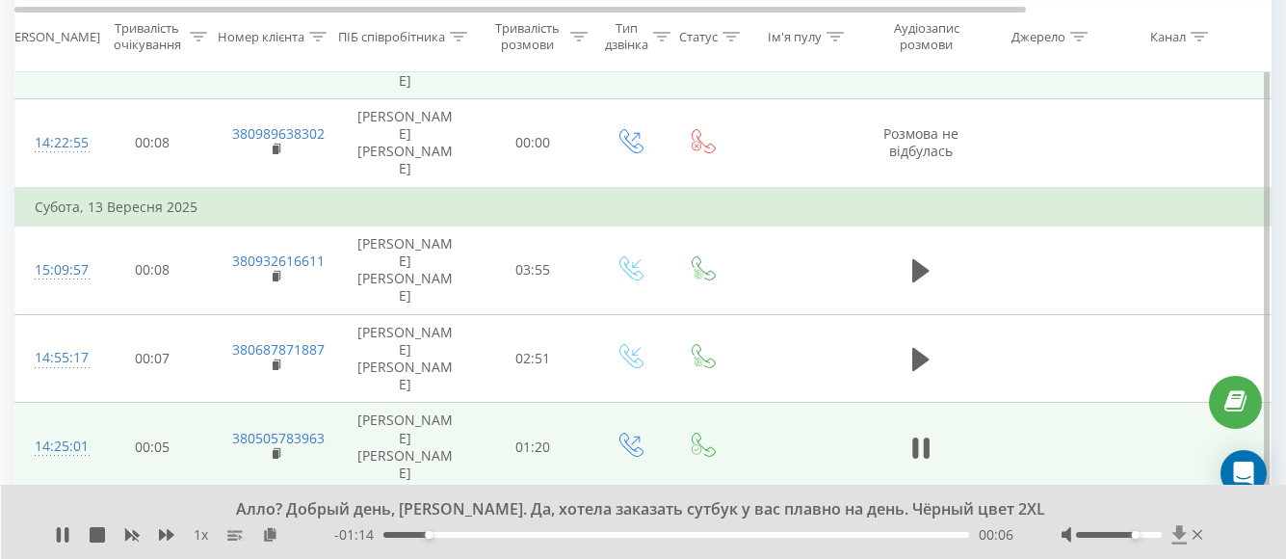
click at [1178, 533] on icon at bounding box center [1179, 534] width 14 height 18
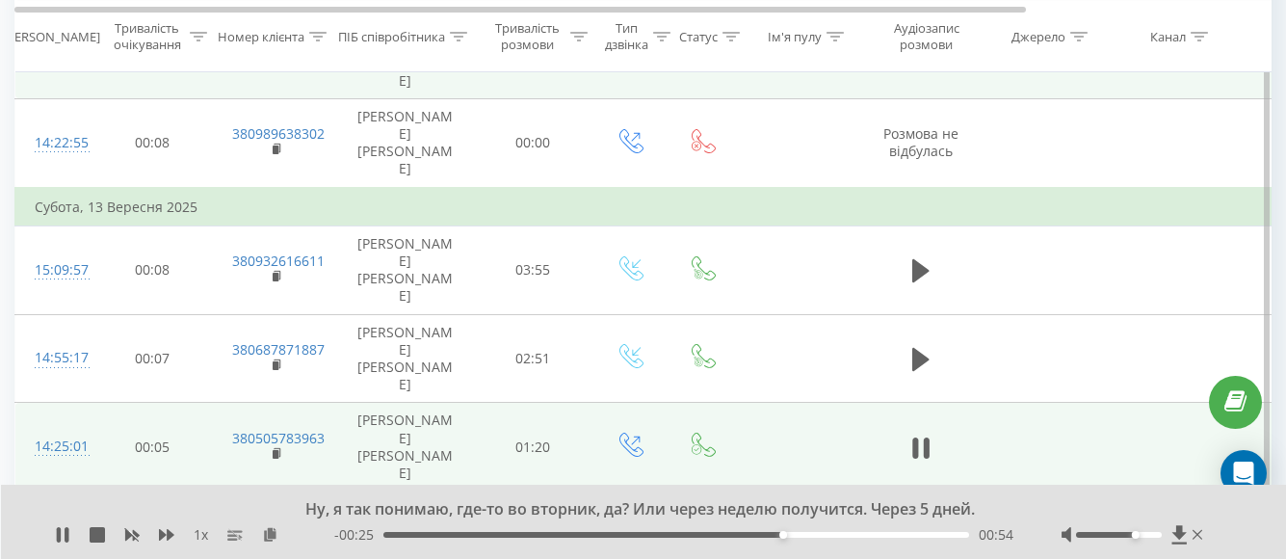
click at [803, 540] on div "- 00:25 00:54 00:54" at bounding box center [673, 534] width 679 height 19
click at [833, 534] on div "01:01" at bounding box center [676, 535] width 586 height 6
click at [867, 531] on div "- 00:17 01:02 01:02" at bounding box center [673, 534] width 679 height 19
click at [899, 532] on div "01:05" at bounding box center [676, 535] width 586 height 6
click at [54, 530] on div "Добре, все пишу вам на Viber. Гарного дня, до побачення. 1 x - 00:07 01:12 01:12" at bounding box center [644, 522] width 1286 height 74
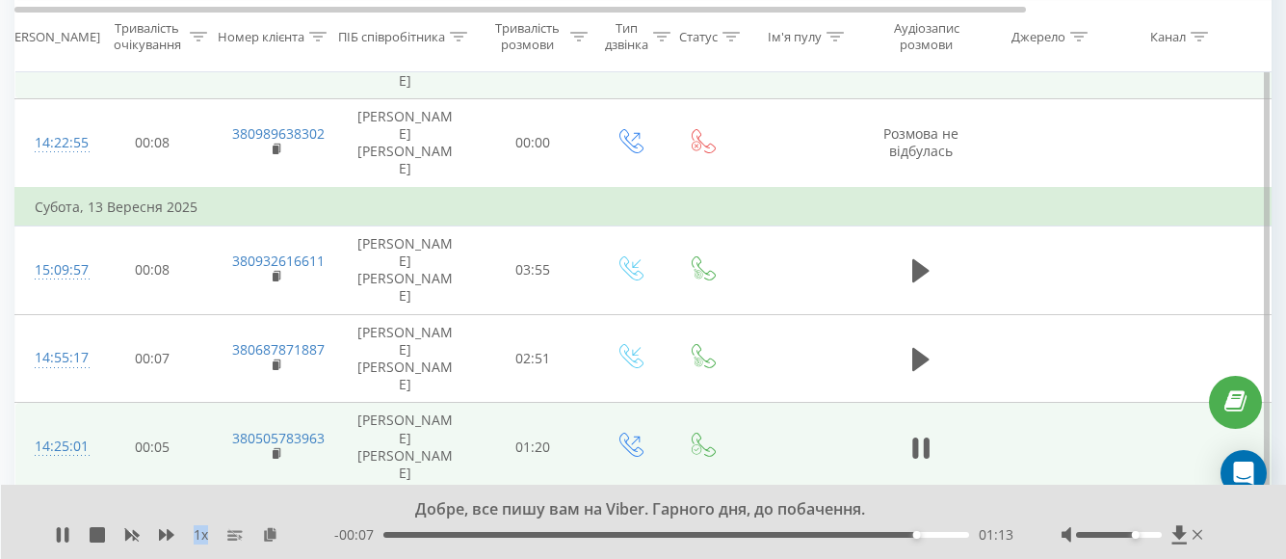
click at [54, 530] on div "Добре, все пишу вам на Viber. Гарного дня, до побачення. 1 x - 00:07 01:13 01:13" at bounding box center [644, 522] width 1286 height 74
click at [66, 535] on icon at bounding box center [67, 534] width 4 height 15
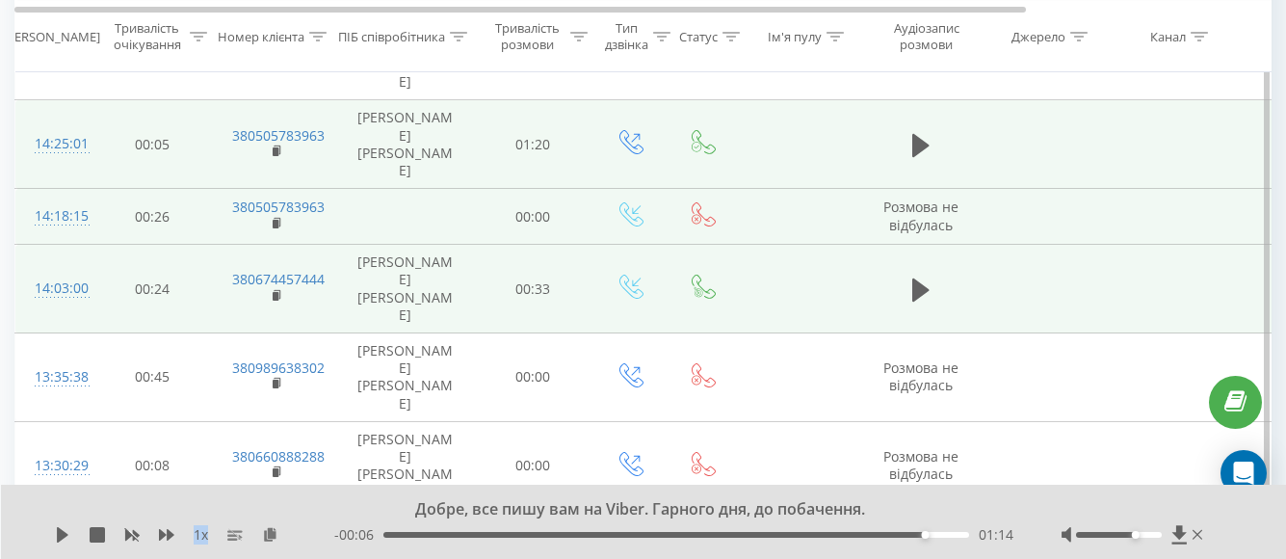
scroll to position [1031, 0]
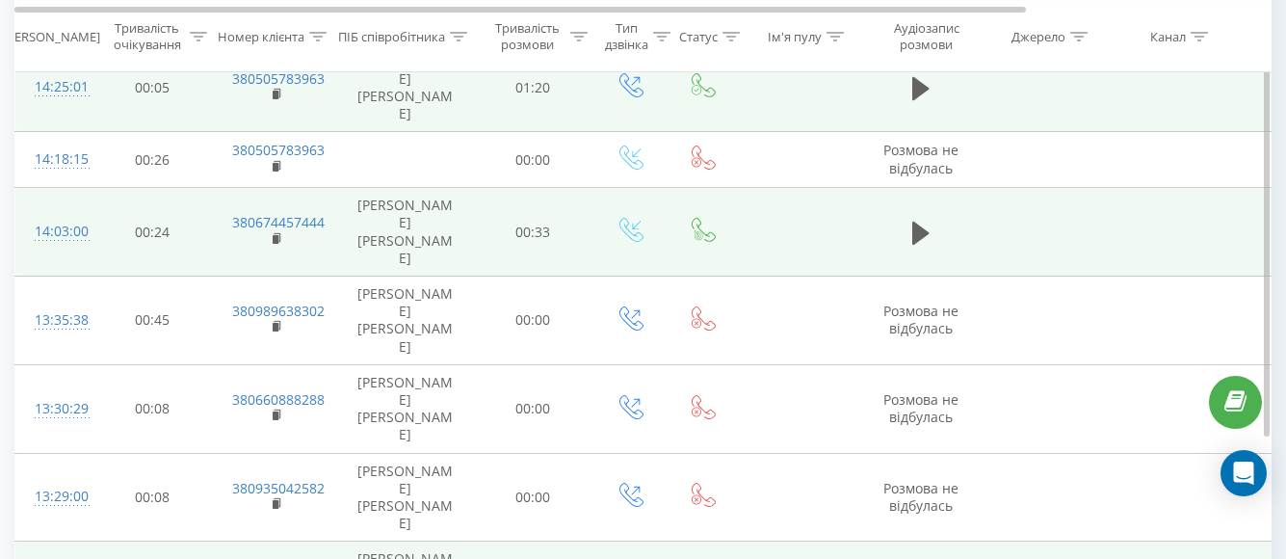
scroll to position [1105, 0]
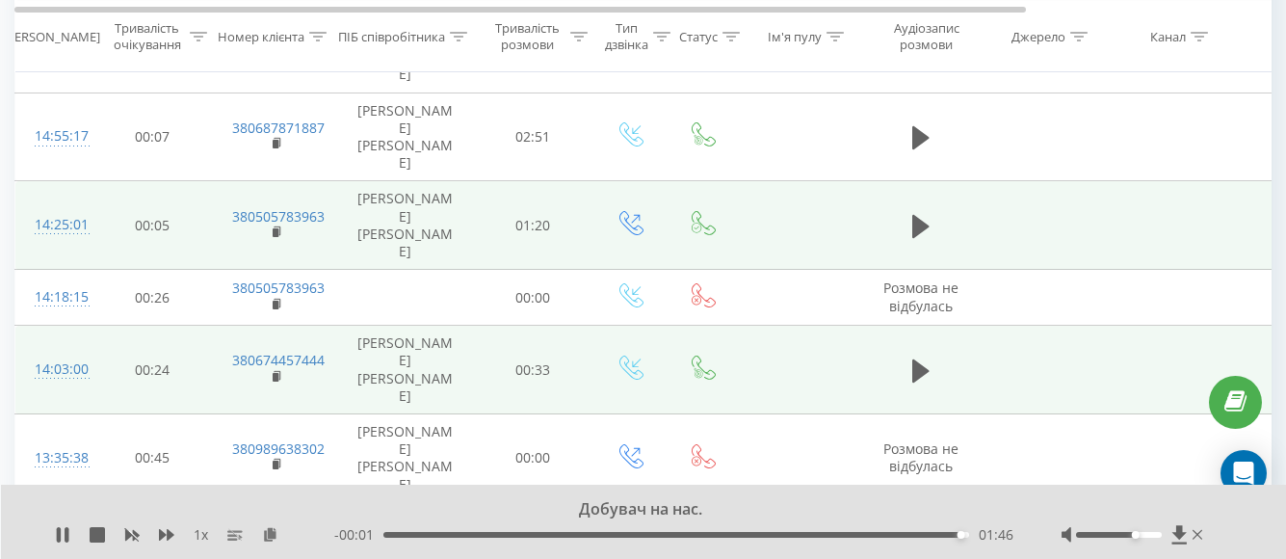
scroll to position [720, 0]
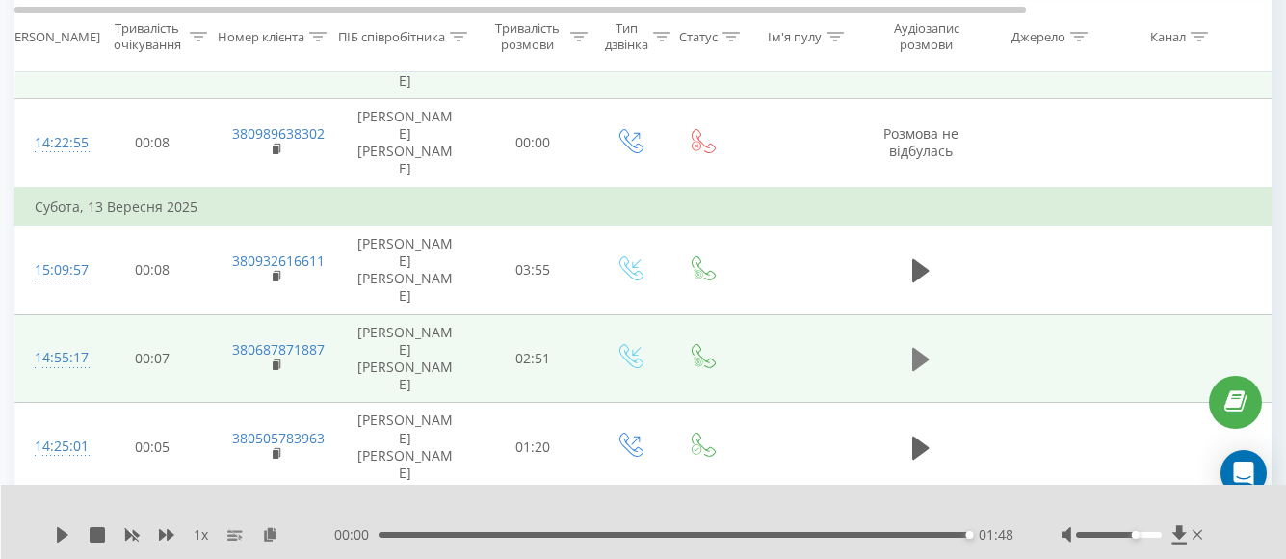
click at [924, 348] on icon at bounding box center [920, 359] width 17 height 23
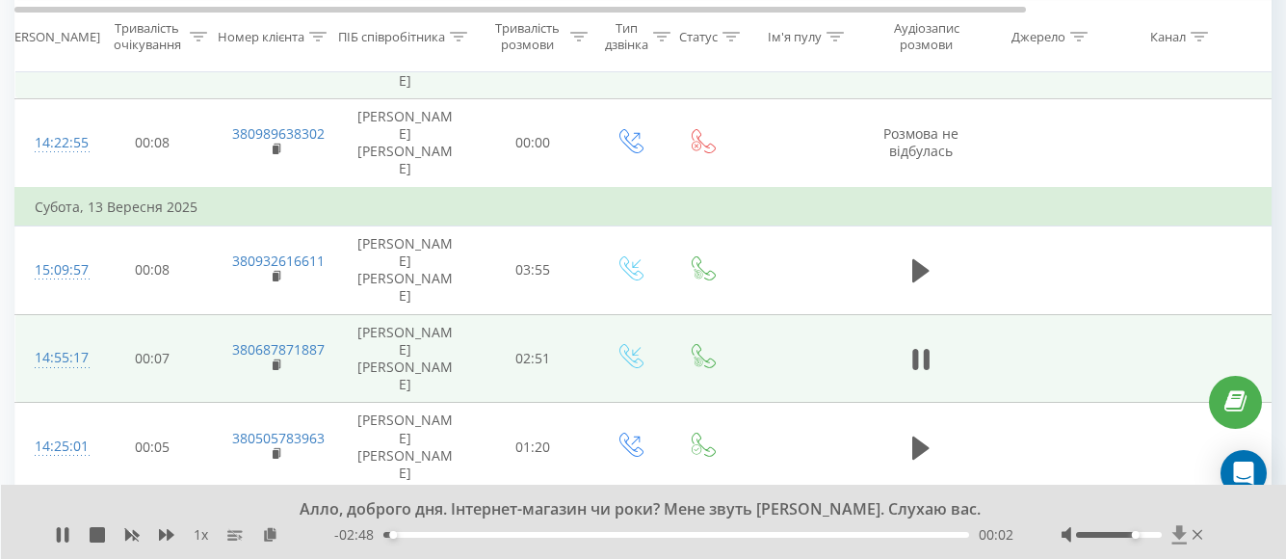
click at [1177, 531] on icon at bounding box center [1179, 534] width 14 height 18
click at [63, 537] on icon at bounding box center [62, 534] width 15 height 15
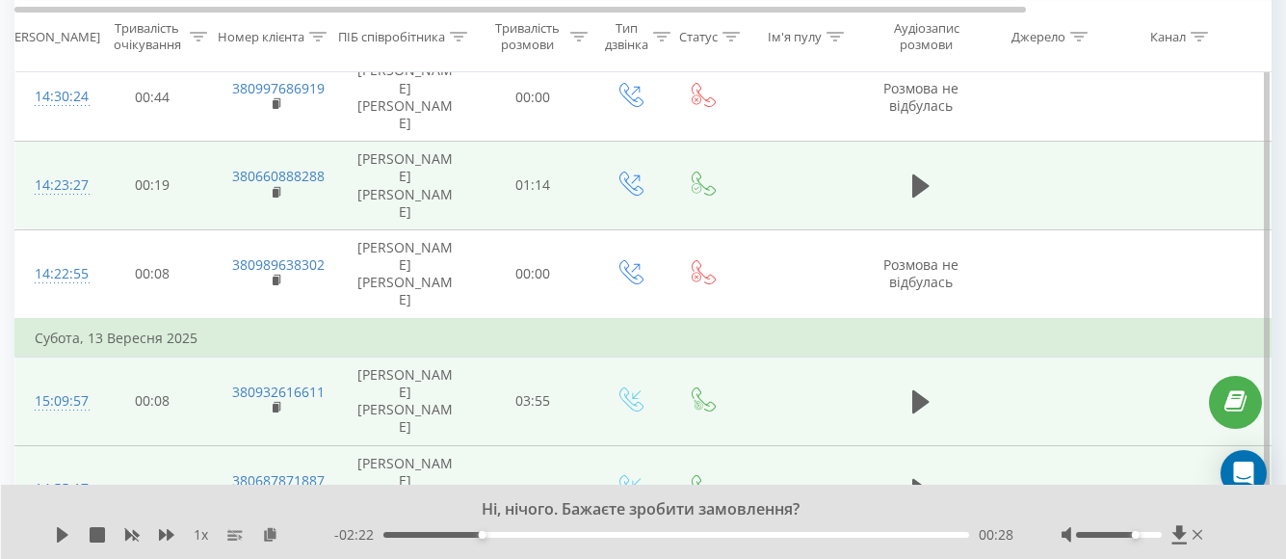
scroll to position [623, 0]
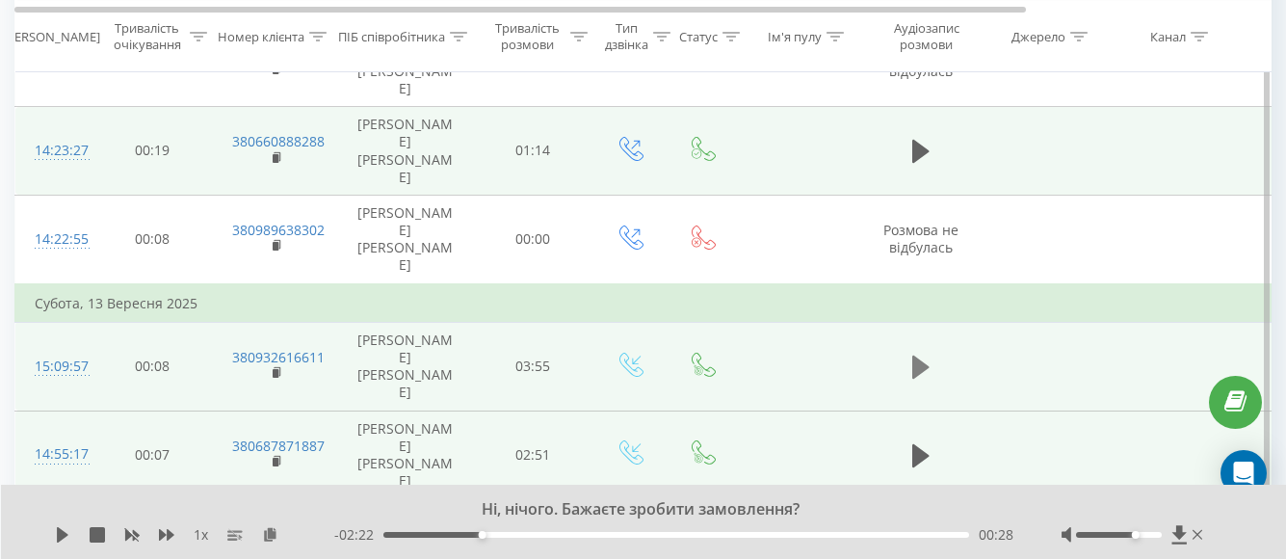
click at [926, 354] on icon at bounding box center [920, 367] width 17 height 27
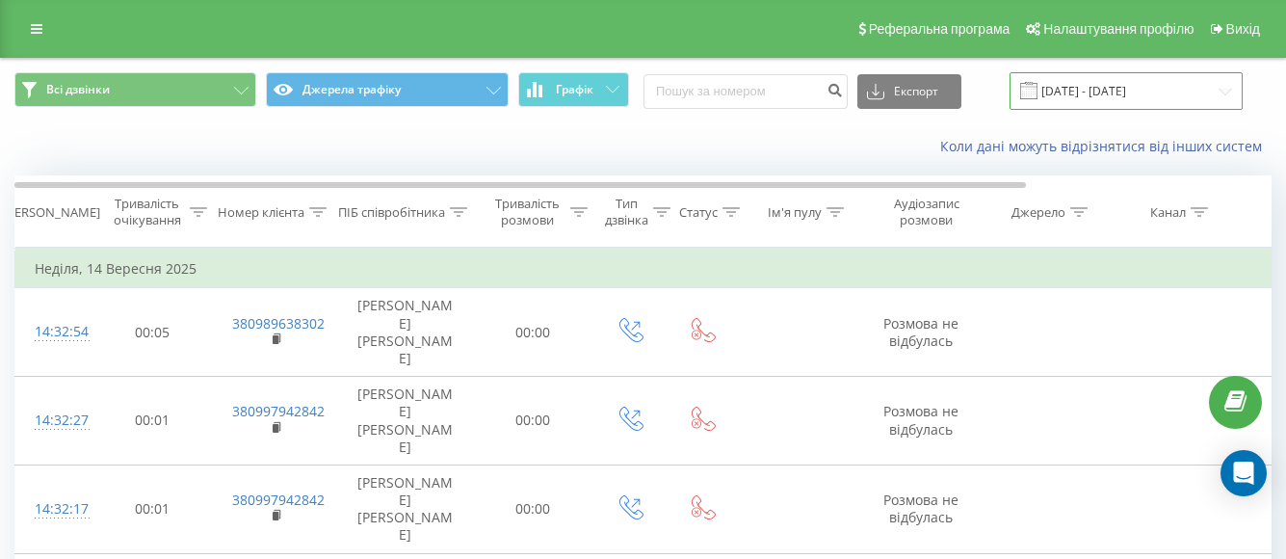
click at [1086, 101] on input "13.09.2025 - 14.09.2025" at bounding box center [1126, 91] width 233 height 38
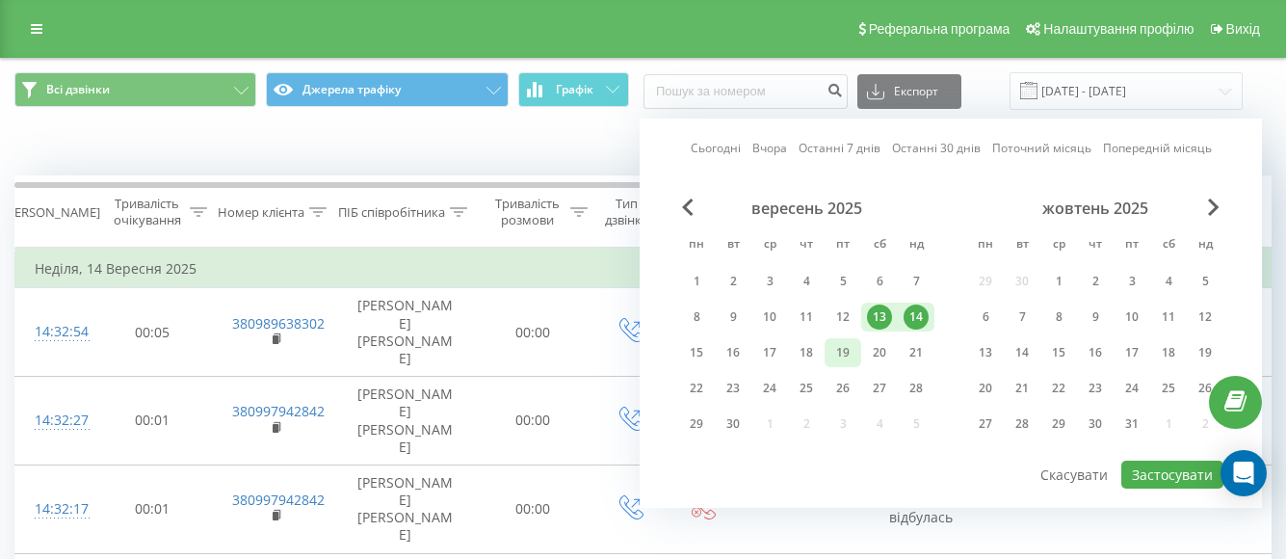
click at [845, 353] on div "19" at bounding box center [843, 352] width 25 height 25
click at [681, 386] on div "22" at bounding box center [696, 388] width 37 height 29
click at [905, 352] on div "21" at bounding box center [916, 352] width 25 height 25
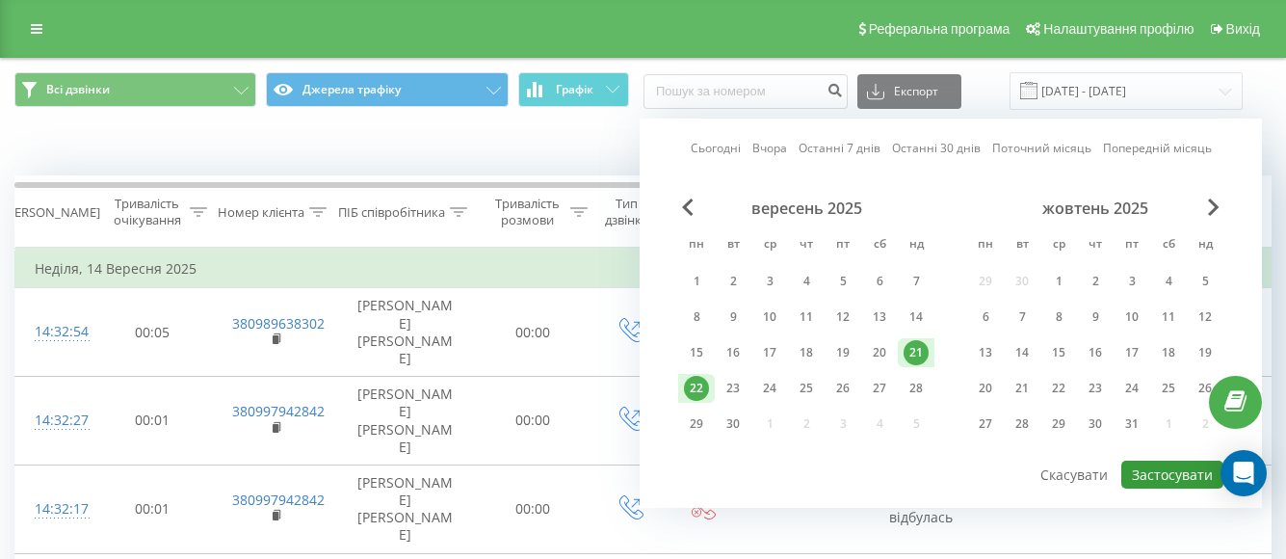
click at [1152, 478] on button "Застосувати" at bounding box center [1173, 475] width 102 height 28
type input "21.09.2025 - 22.09.2025"
